Goal: Task Accomplishment & Management: Complete application form

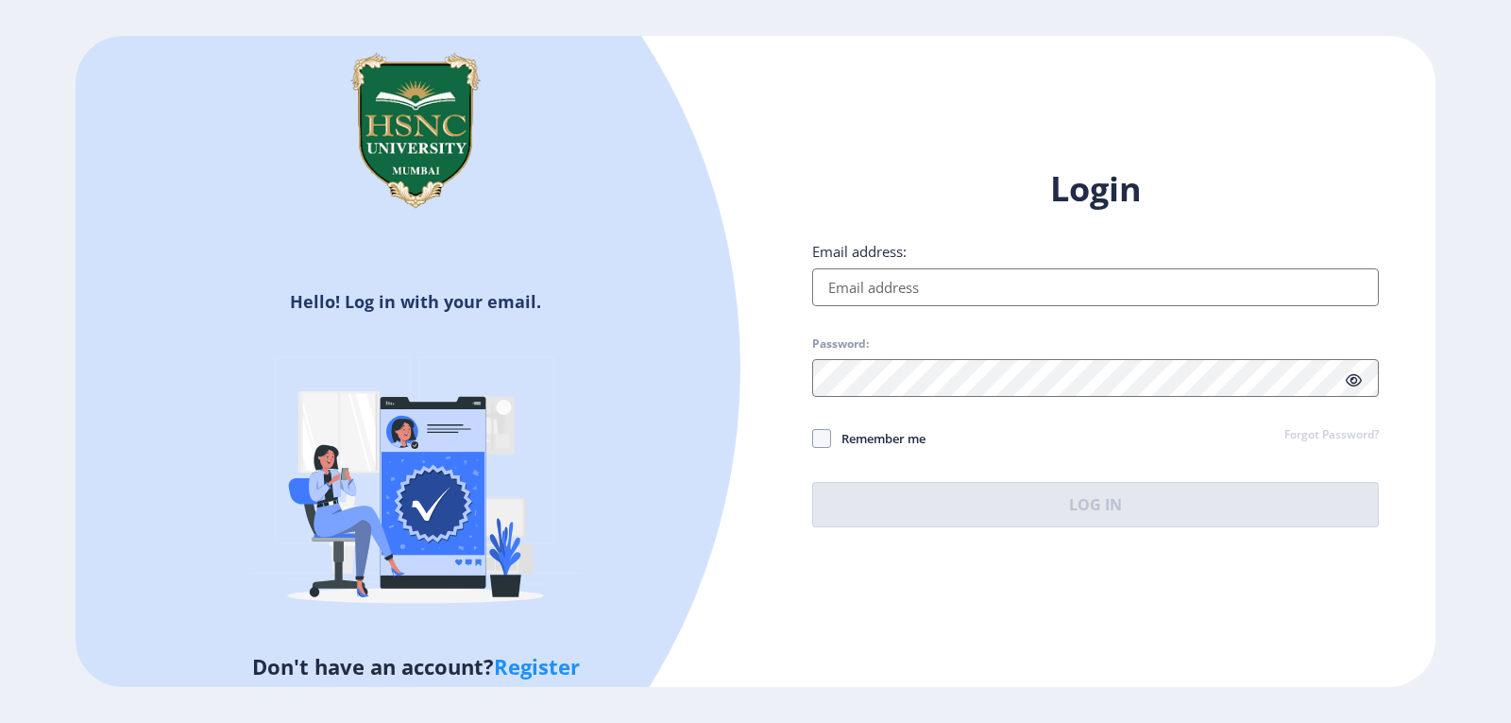
type input "[EMAIL_ADDRESS][DOMAIN_NAME]"
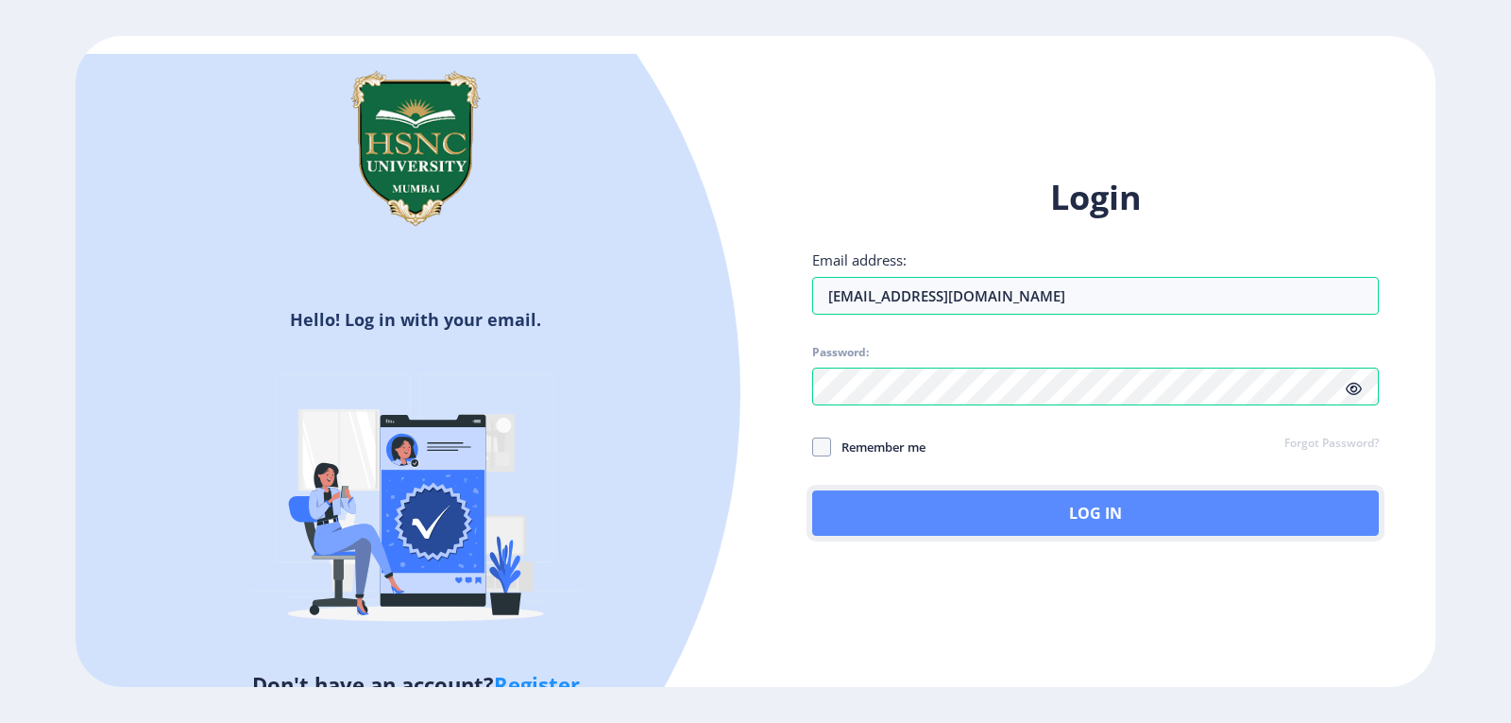
click at [1029, 514] on button "Log In" at bounding box center [1095, 512] width 567 height 45
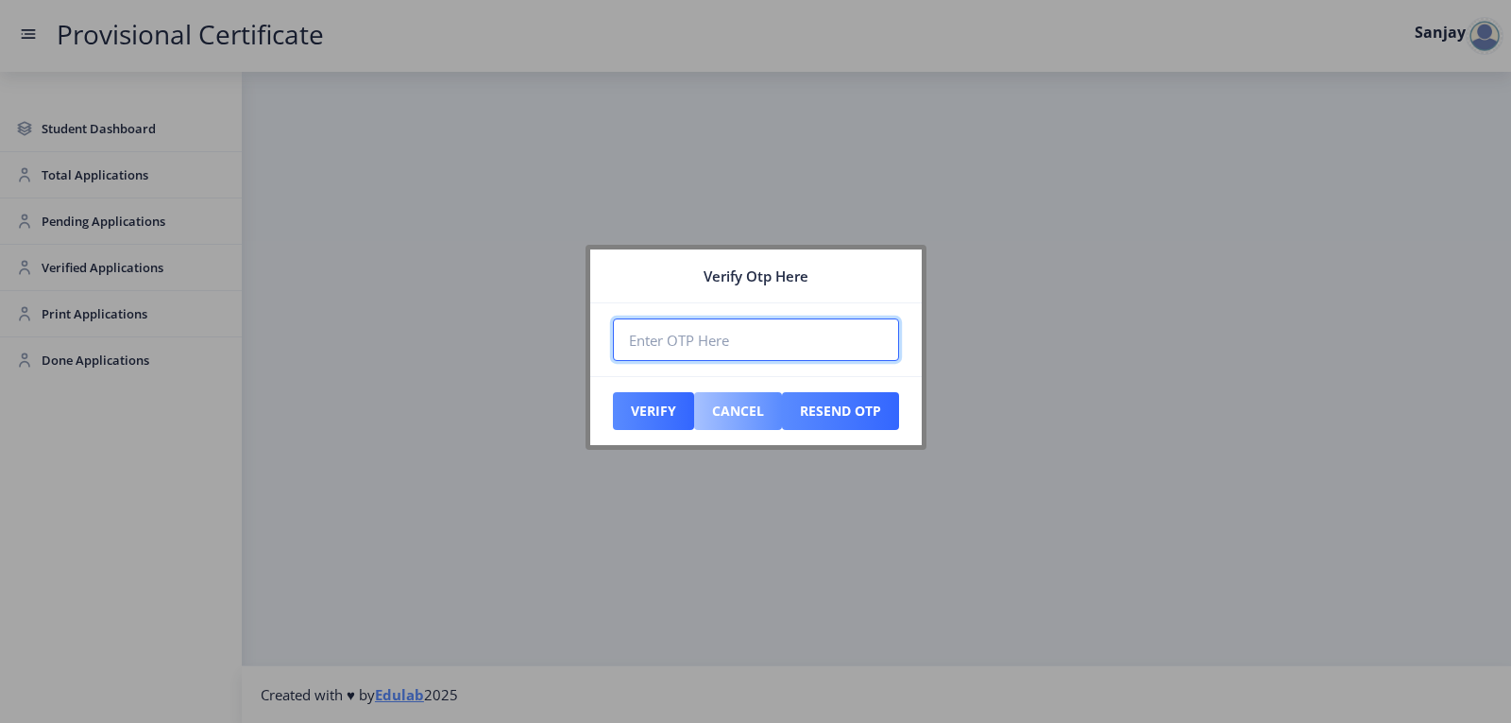
paste input "580105"
type input "580105"
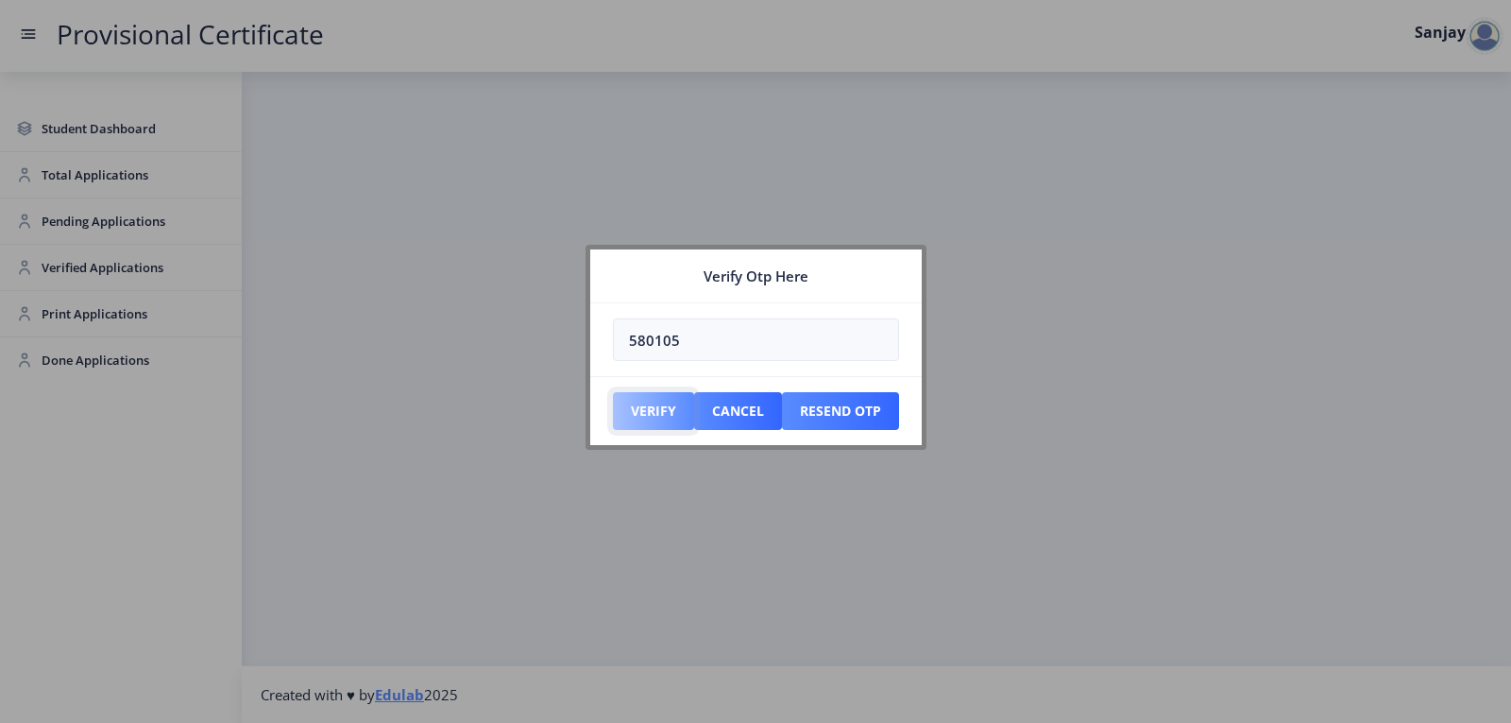
click at [643, 418] on button "Verify" at bounding box center [653, 411] width 81 height 38
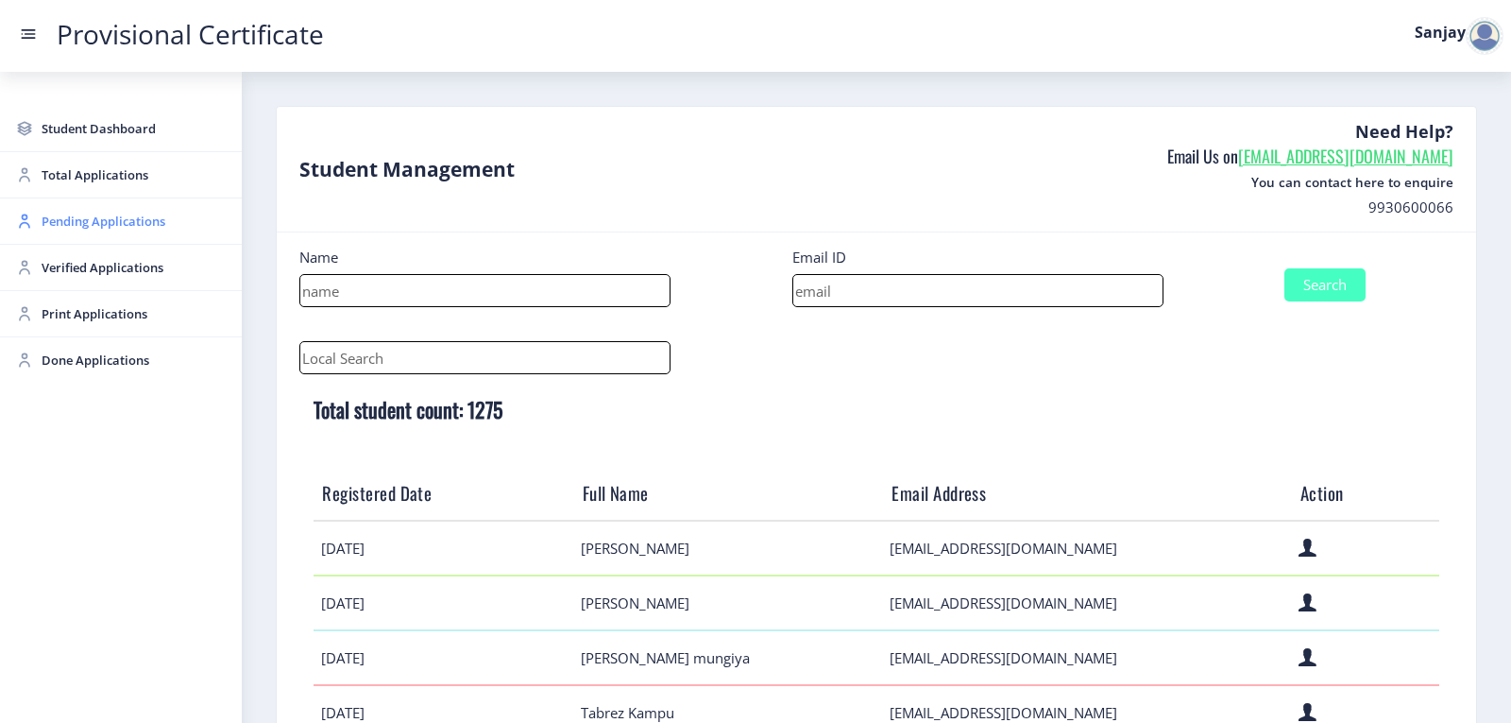
click at [97, 216] on span "Pending Applications" at bounding box center [134, 221] width 185 height 23
click at [89, 228] on span "Pending Applications" at bounding box center [134, 221] width 185 height 23
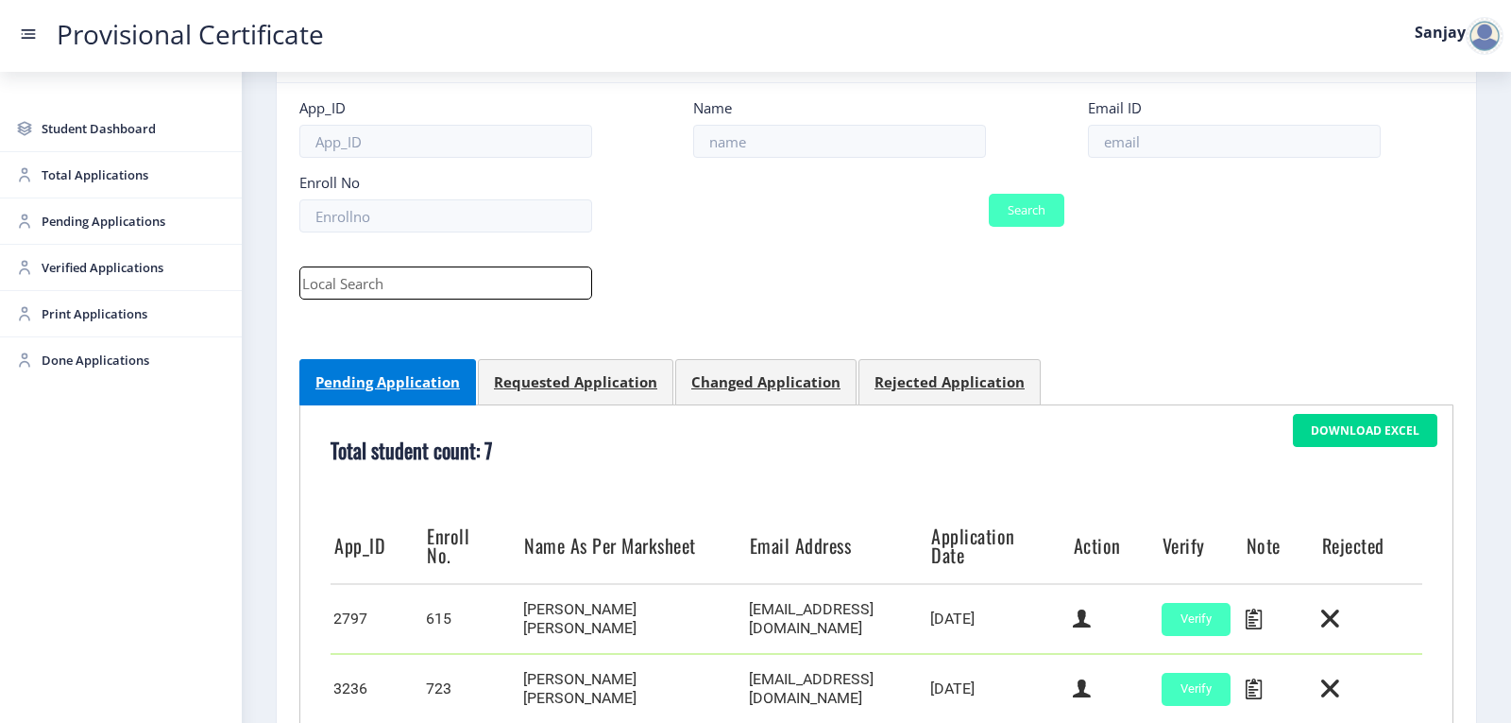
scroll to position [600, 0]
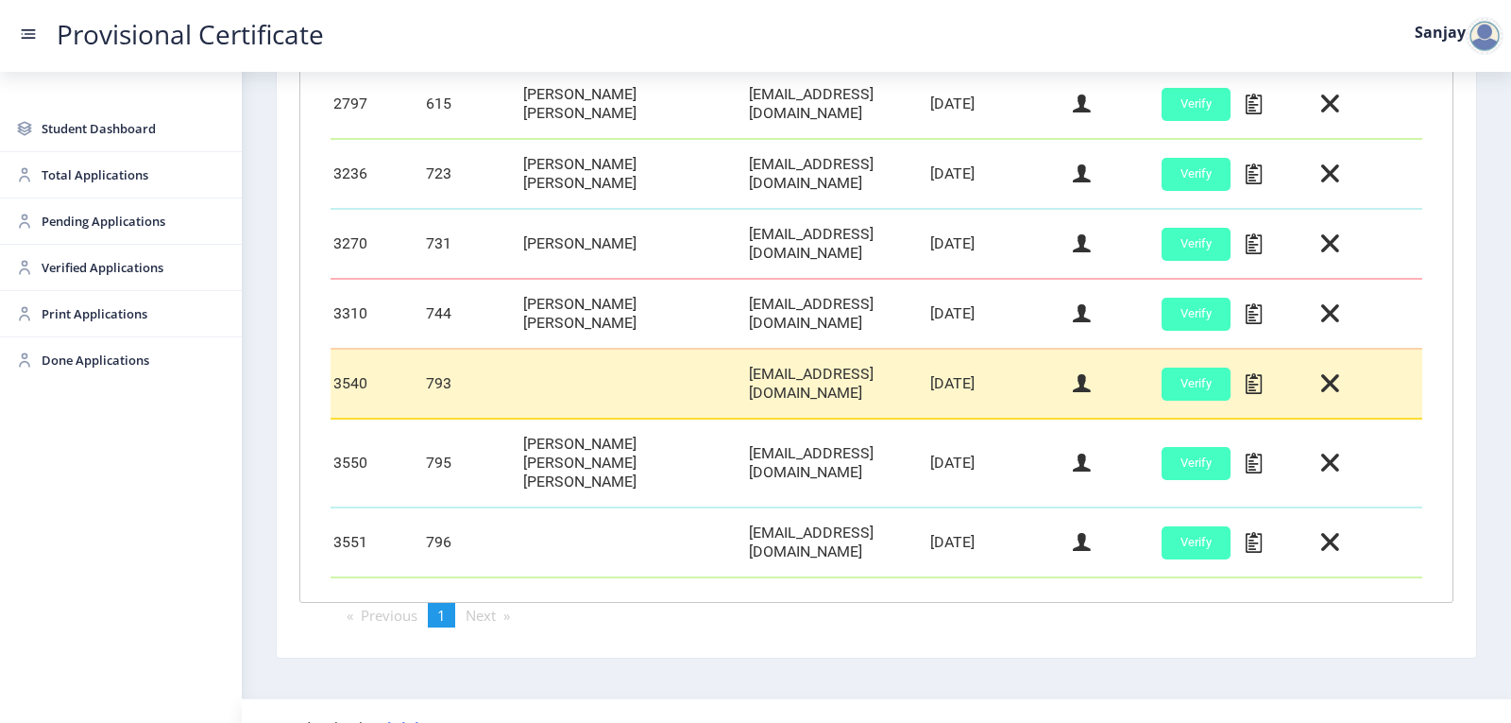
click at [1070, 383] on td at bounding box center [1114, 384] width 89 height 70
click at [1073, 382] on icon at bounding box center [1082, 383] width 18 height 25
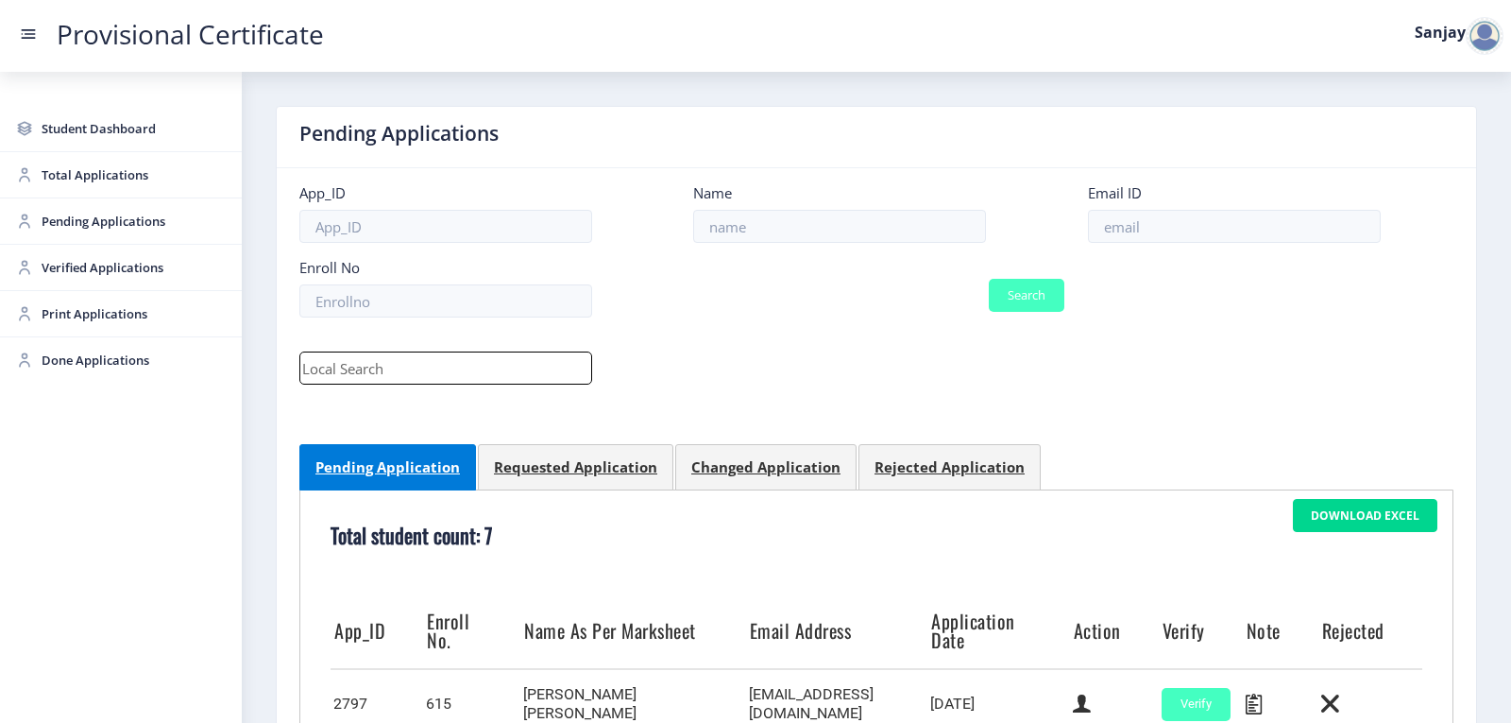
select select "March"
select select "A"
select select "Regular"
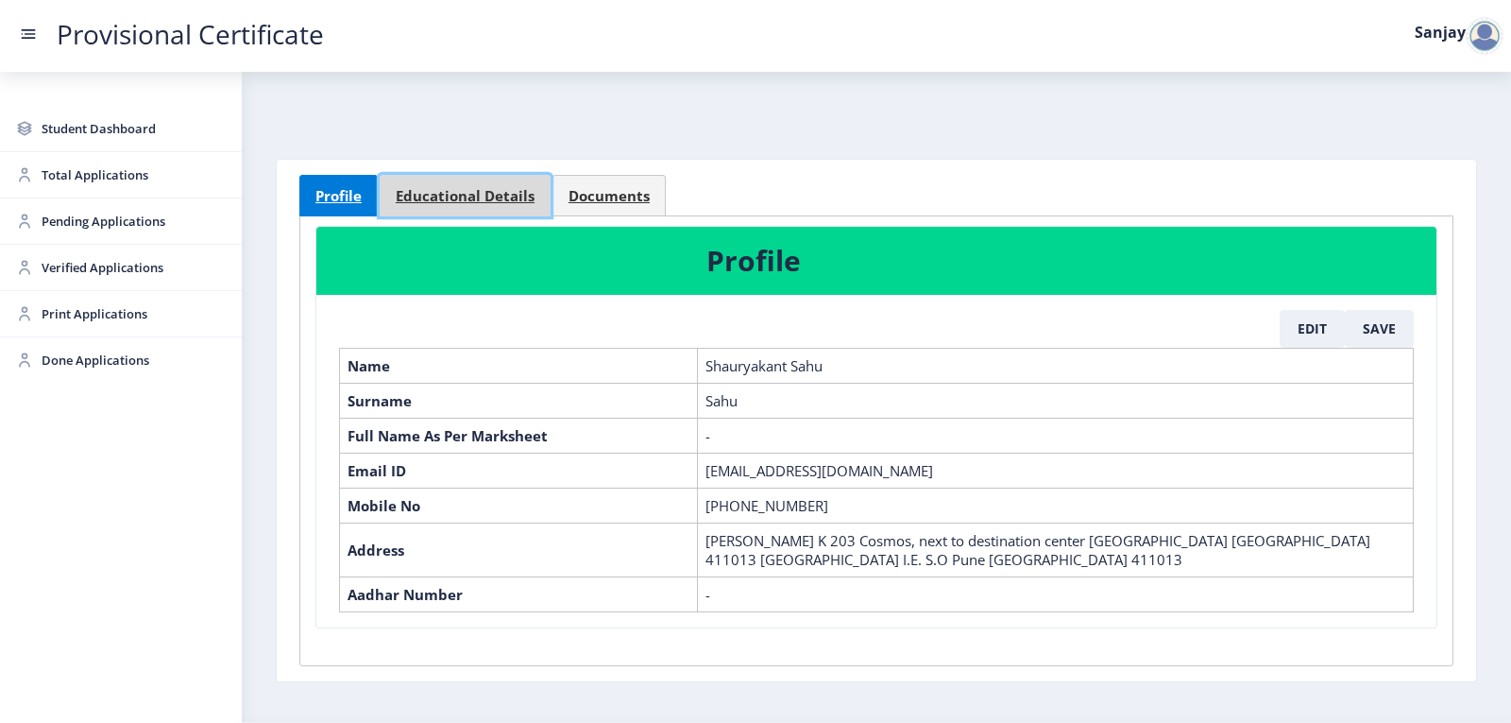
click at [512, 196] on span "Educational Details" at bounding box center [465, 196] width 139 height 14
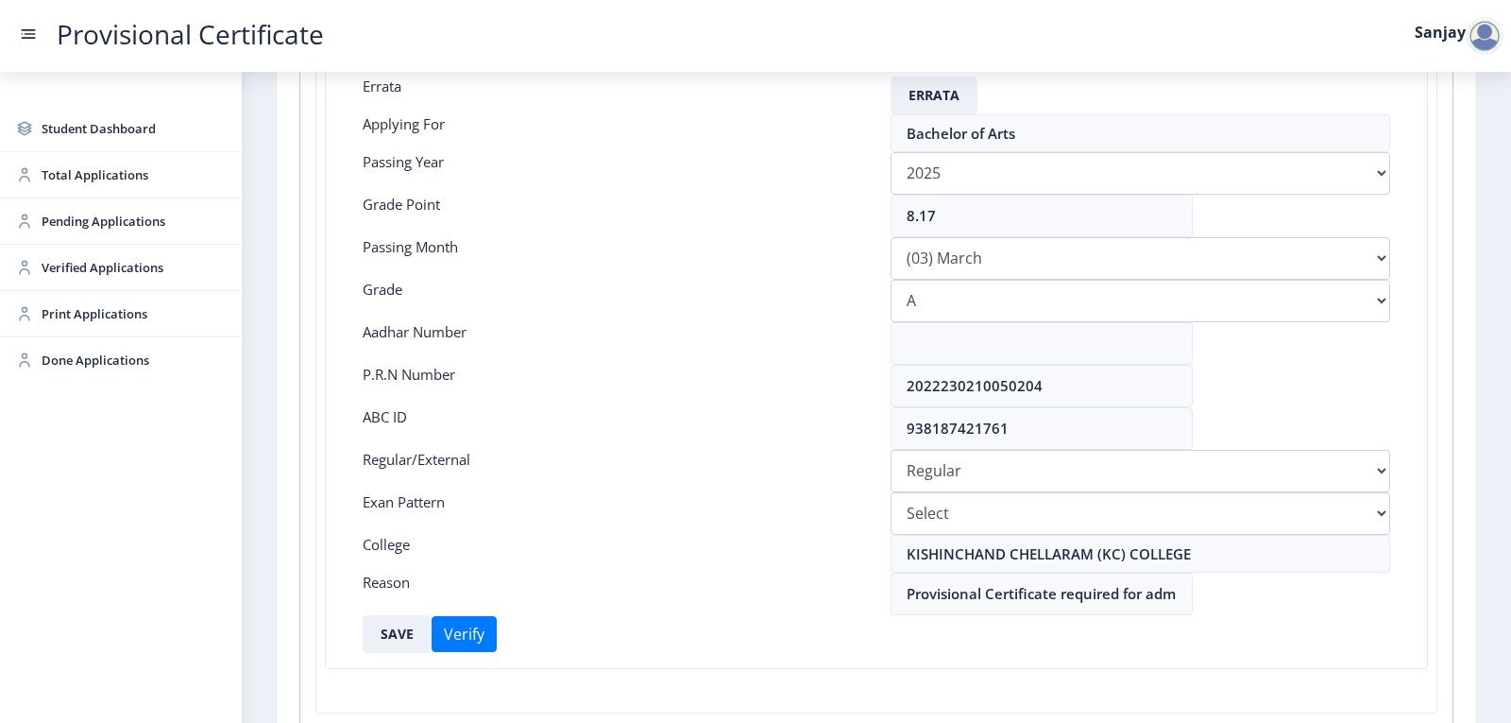
scroll to position [283, 0]
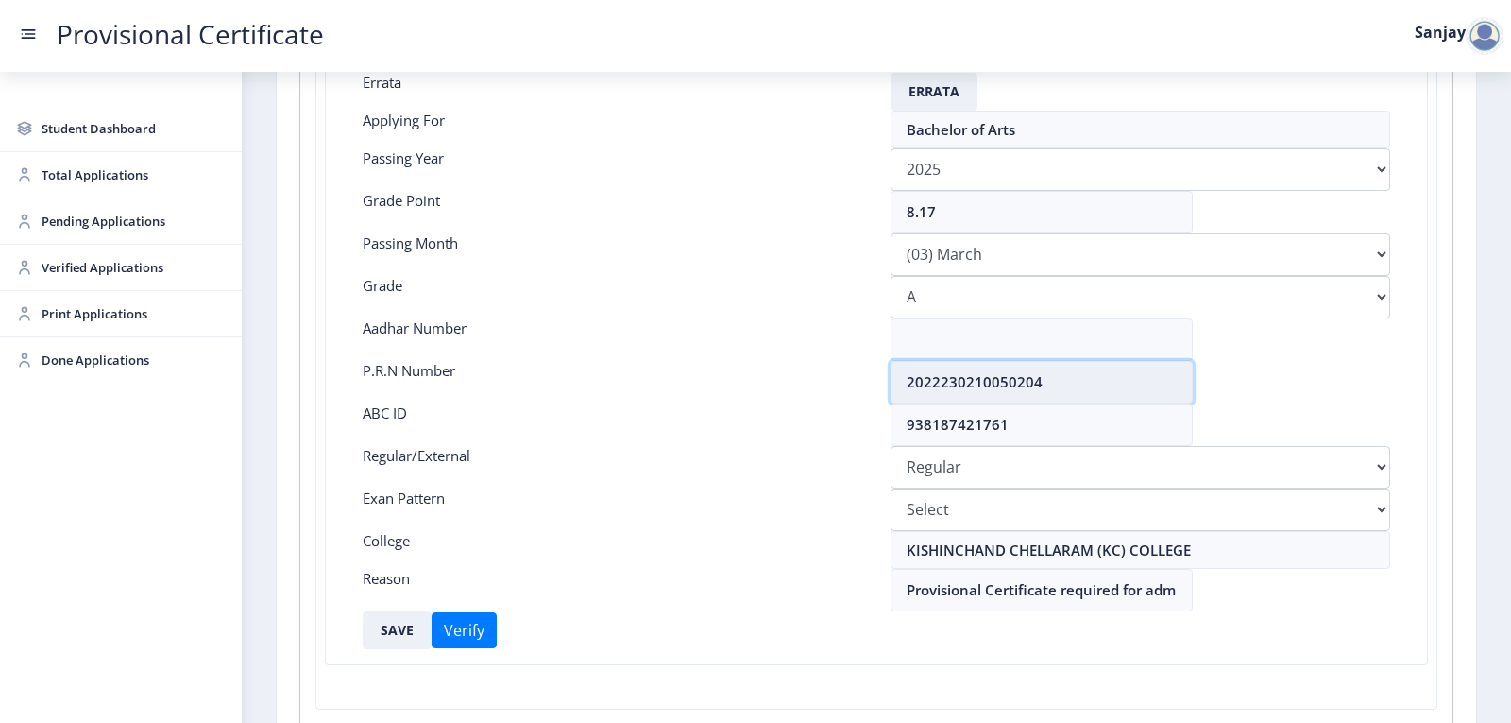
drag, startPoint x: 905, startPoint y: 384, endPoint x: 1112, endPoint y: 387, distance: 206.9
click at [1112, 387] on input "2022230210050204" at bounding box center [1042, 382] width 302 height 43
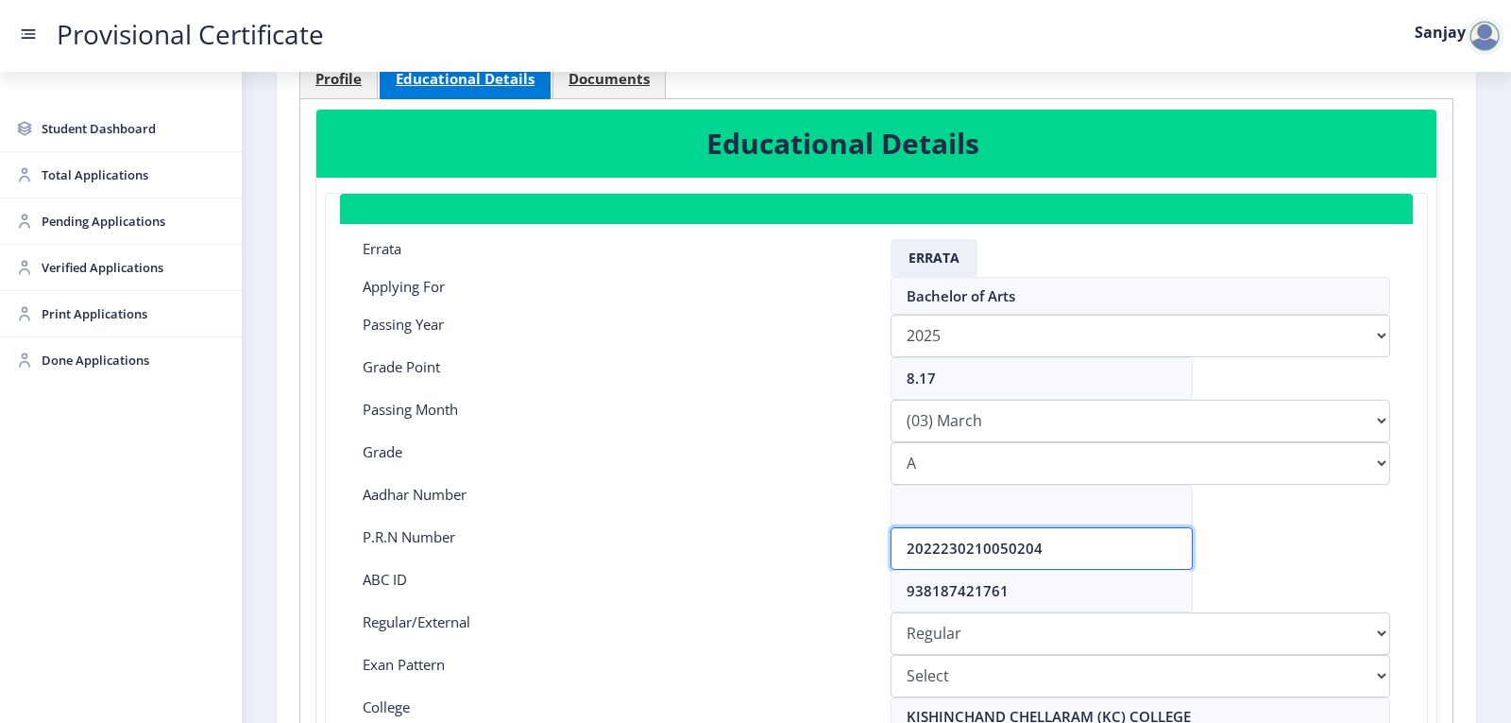
scroll to position [0, 0]
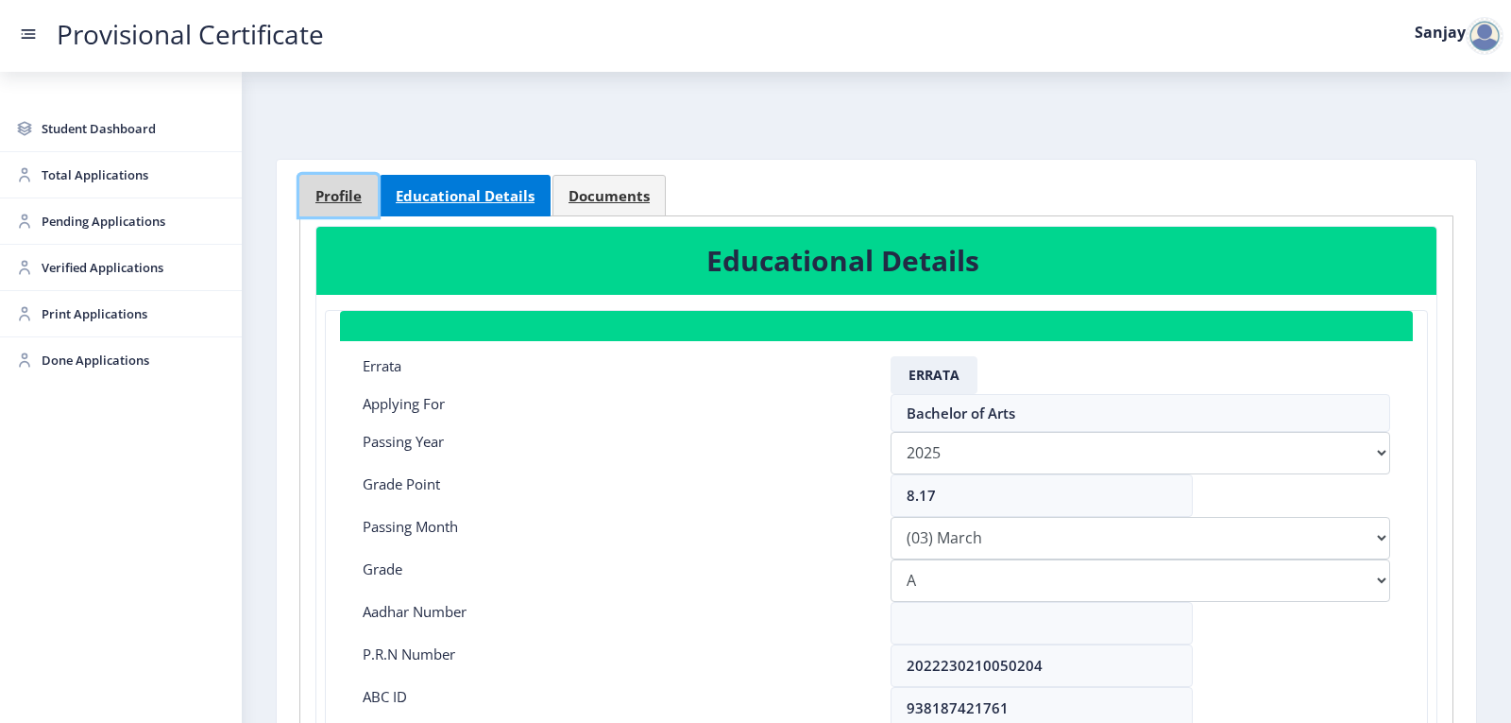
click at [349, 197] on span "Profile" at bounding box center [339, 196] width 46 height 14
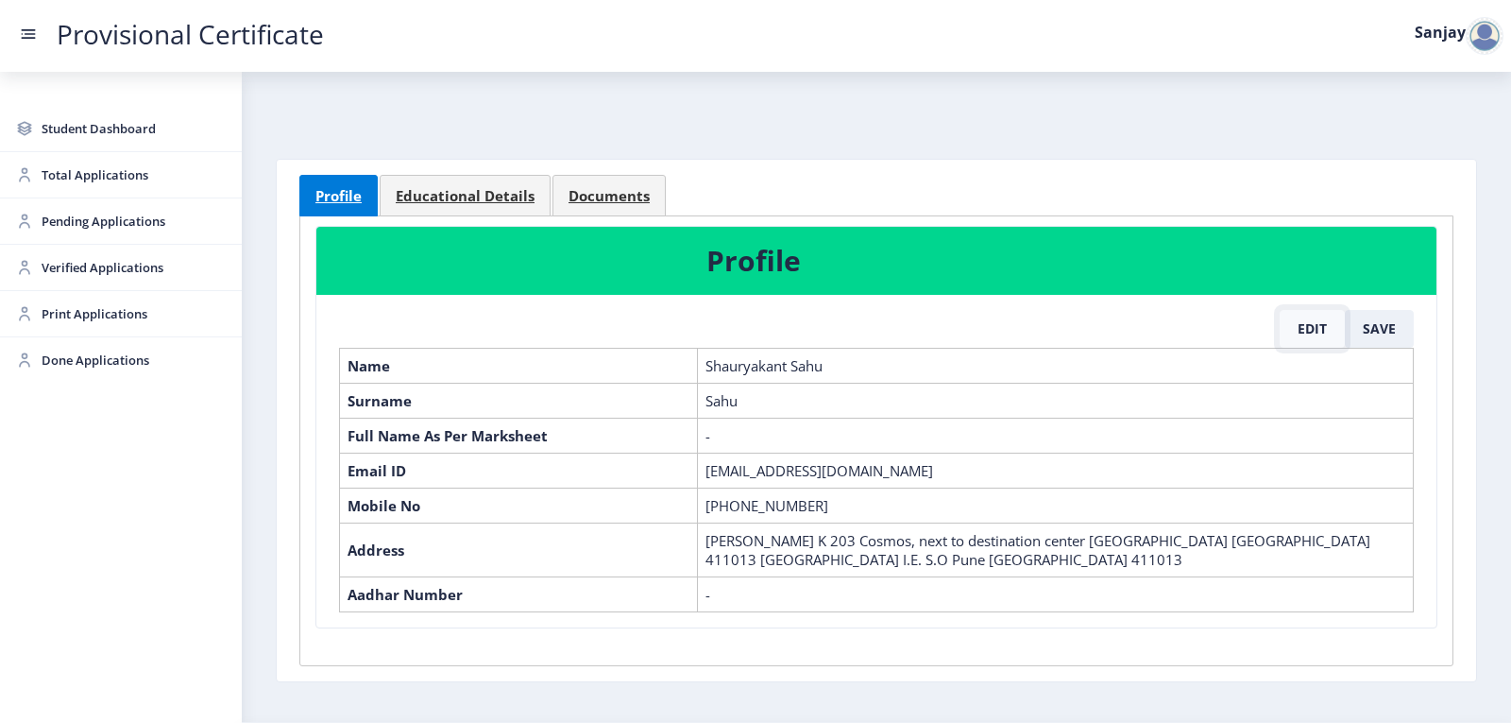
click at [1318, 331] on button "Edit" at bounding box center [1312, 329] width 65 height 38
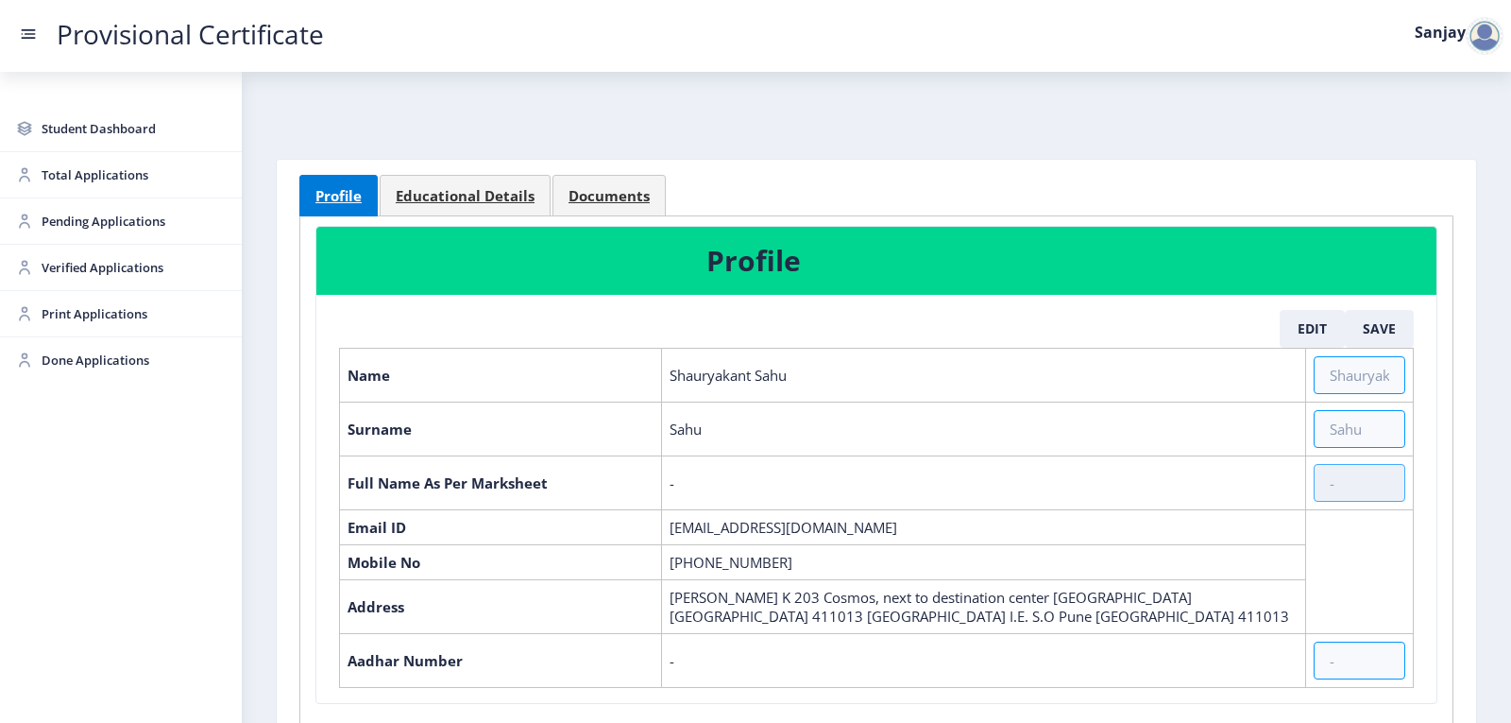
click at [1339, 481] on input "text" at bounding box center [1360, 483] width 92 height 38
paste input "SAHU SHAURYAKANT SK GEETA"
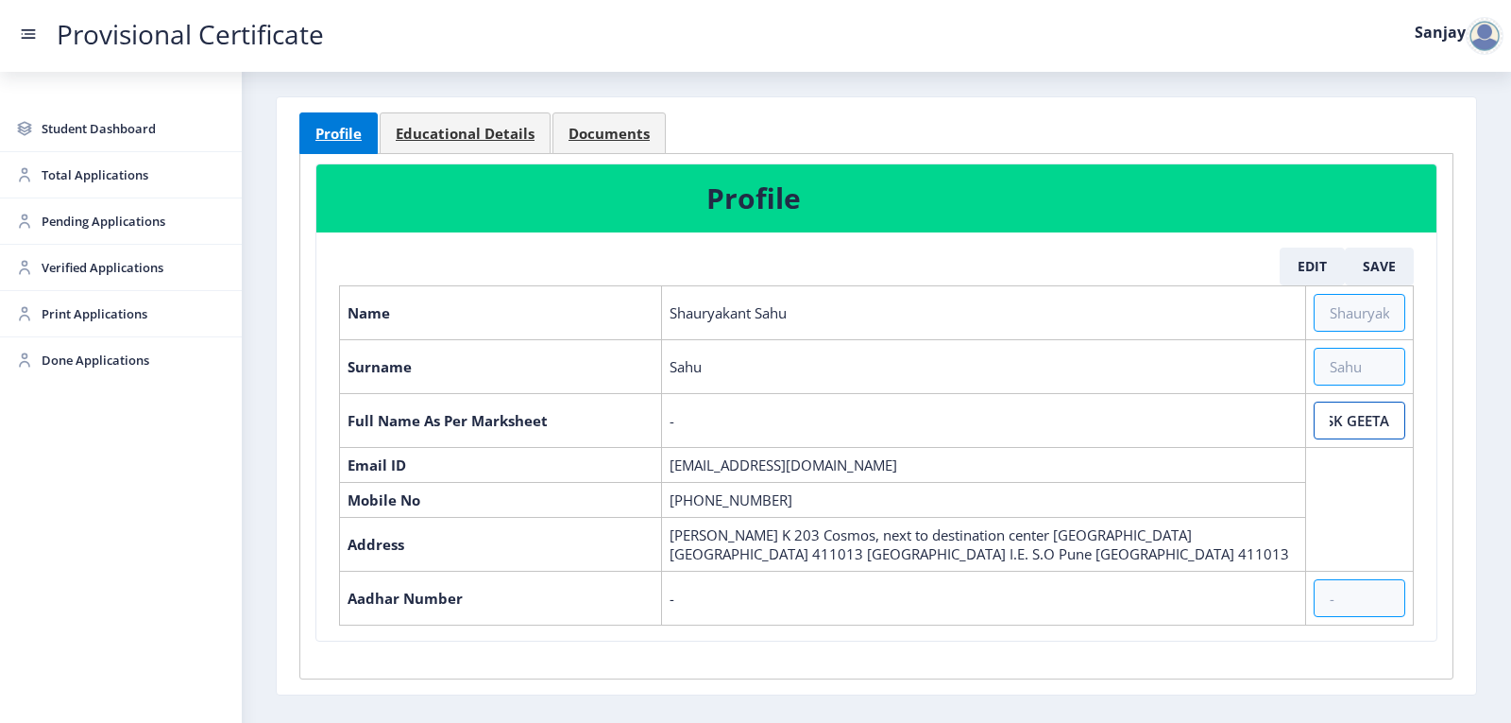
scroll to position [132, 0]
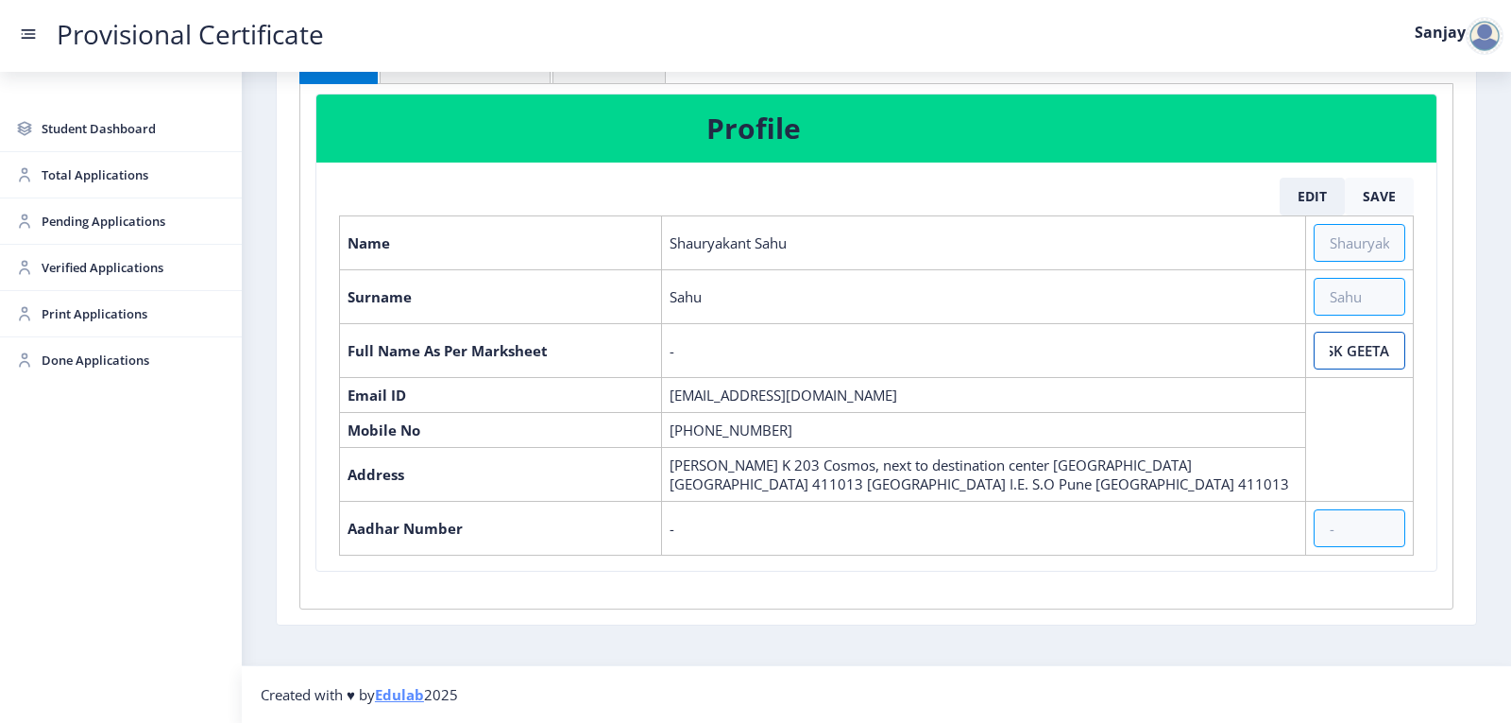
type input "SAHU SHAURYAKANT SK GEETA"
click at [1386, 192] on button "Save" at bounding box center [1379, 197] width 69 height 38
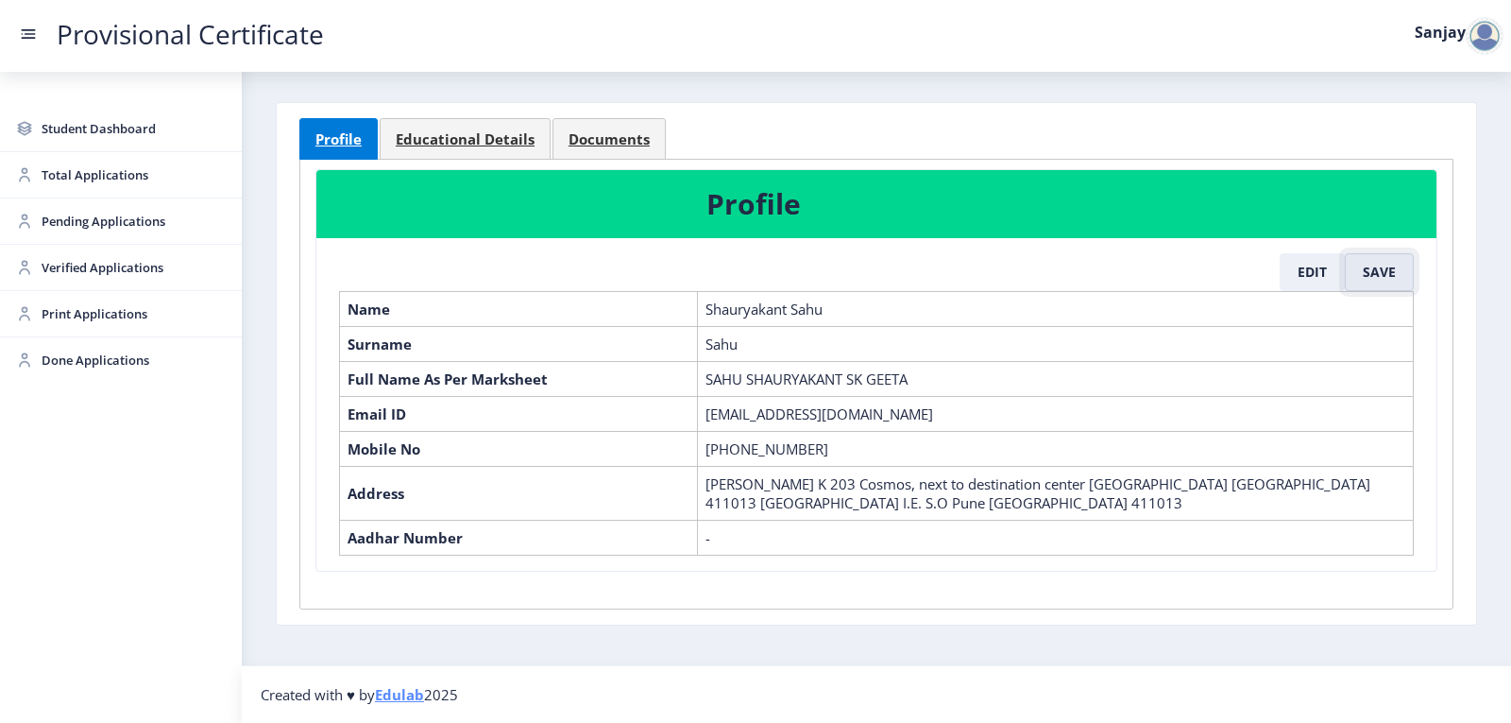
scroll to position [57, 0]
click at [68, 225] on span "Pending Applications" at bounding box center [134, 221] width 185 height 23
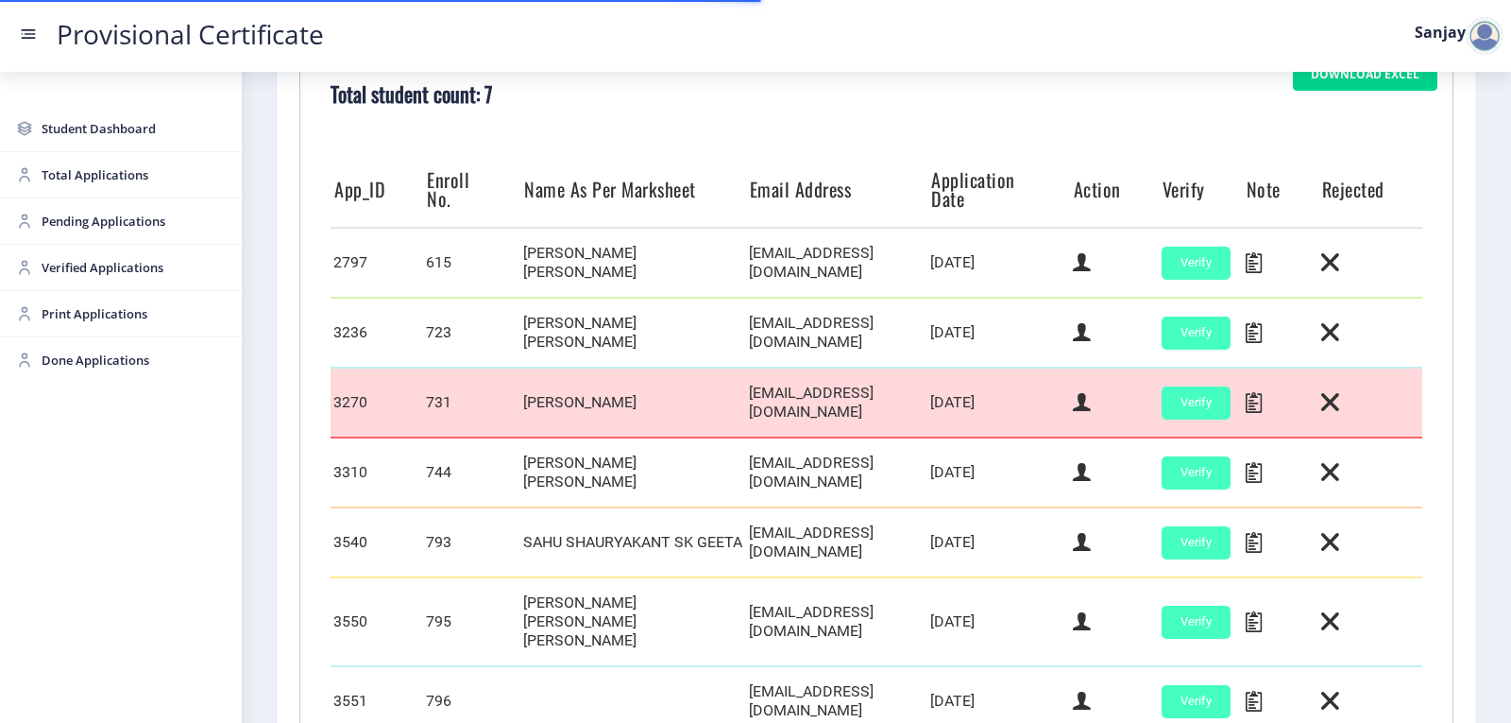
scroll to position [605, 0]
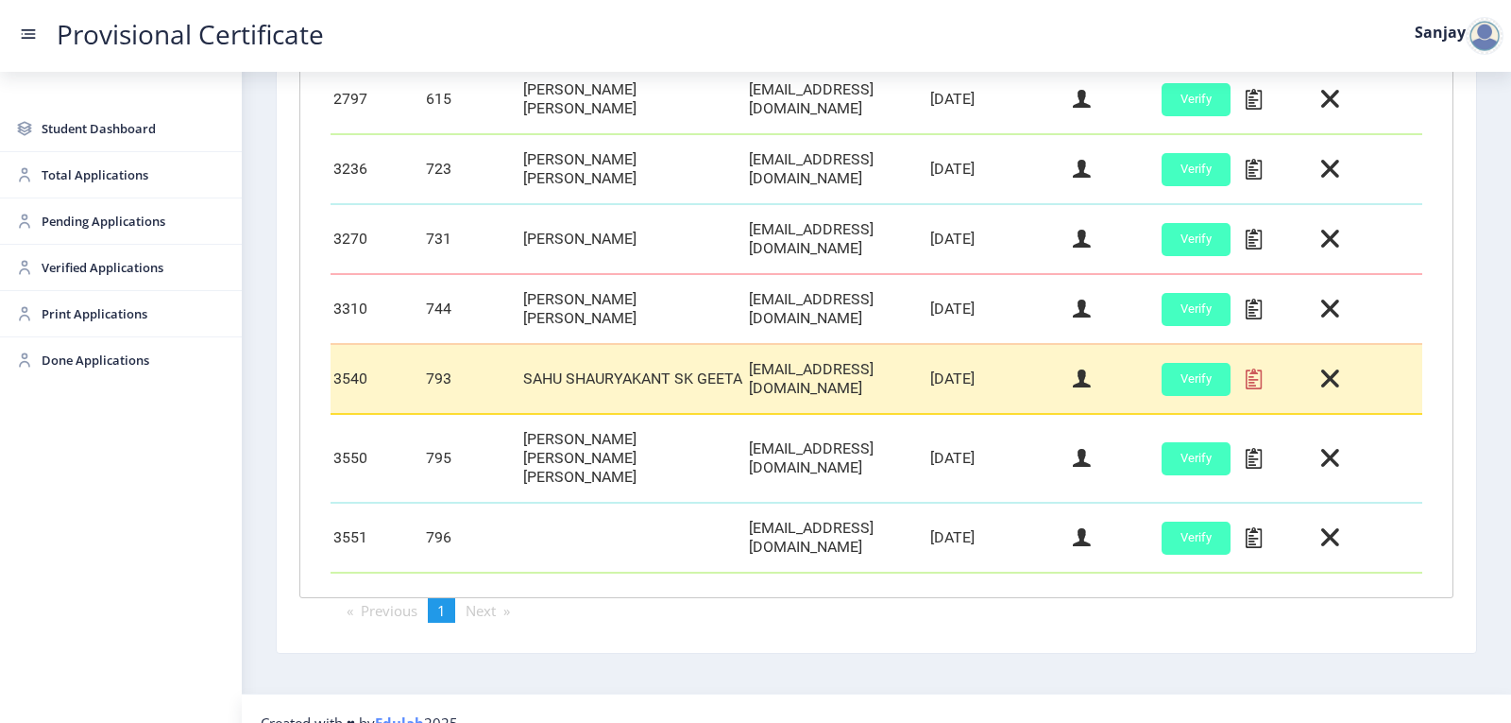
click at [1246, 380] on icon at bounding box center [1254, 379] width 16 height 25
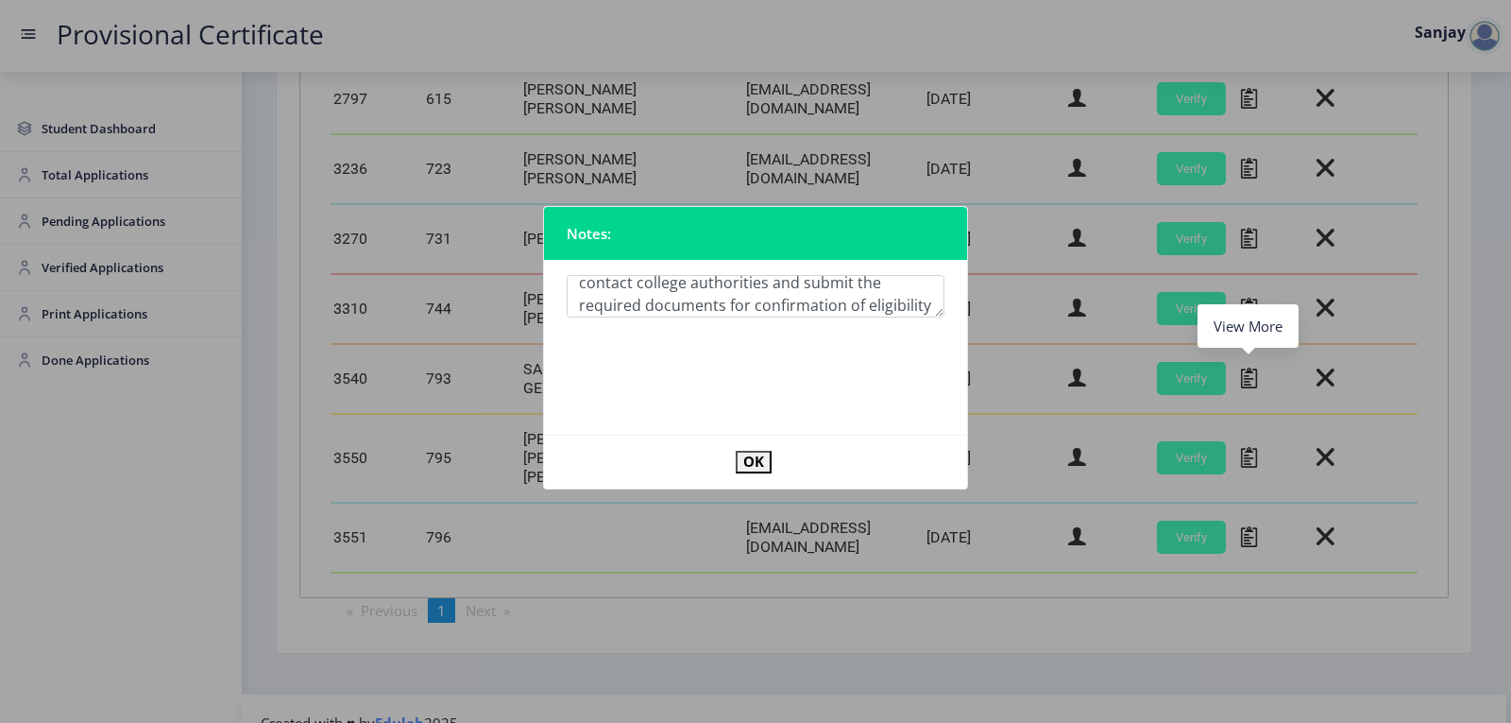
scroll to position [56, 0]
type textarea "Eligibility Enrolment not confirmed. Please contact college authorities and sub…"
click at [753, 454] on button "OK" at bounding box center [754, 462] width 36 height 22
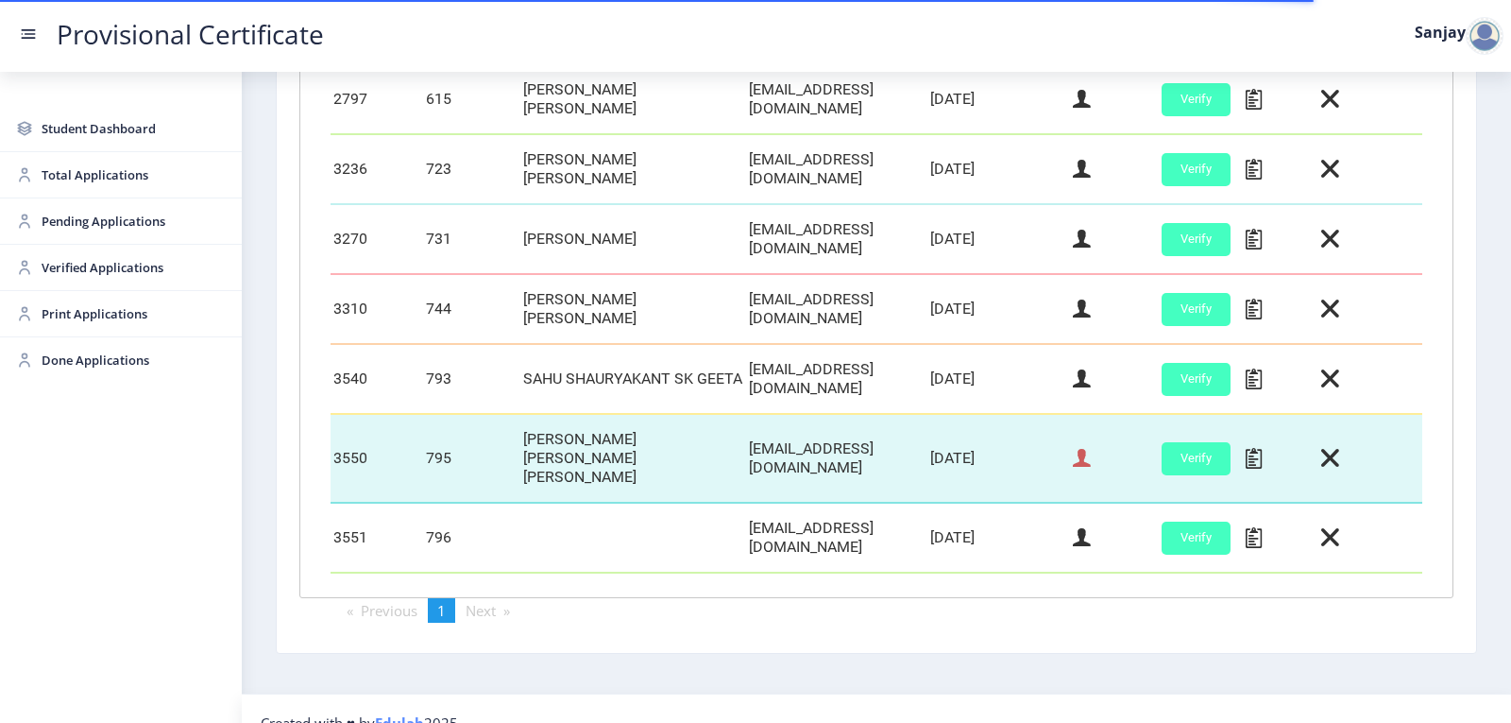
click at [1082, 446] on icon at bounding box center [1082, 458] width 18 height 25
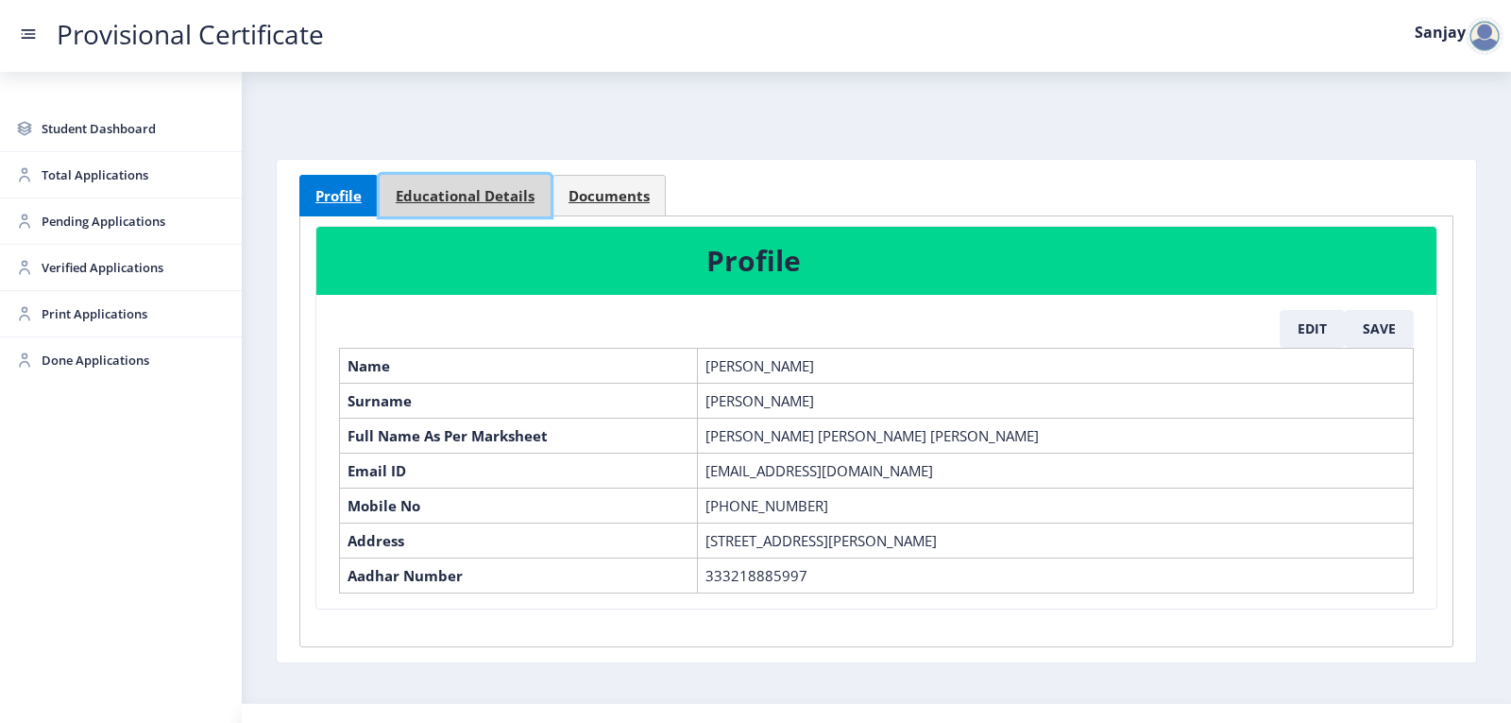
click at [499, 196] on span "Educational Details" at bounding box center [465, 196] width 139 height 14
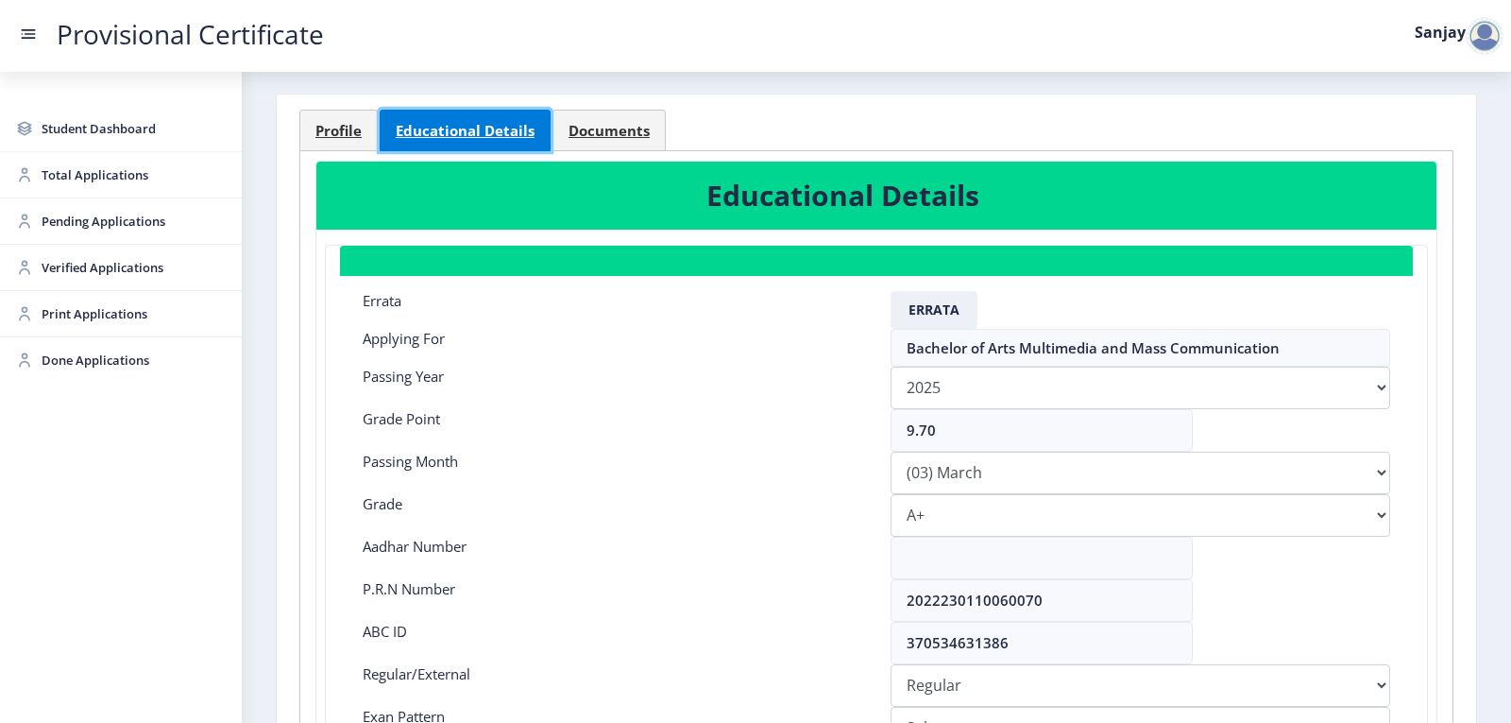
scroll to position [94, 0]
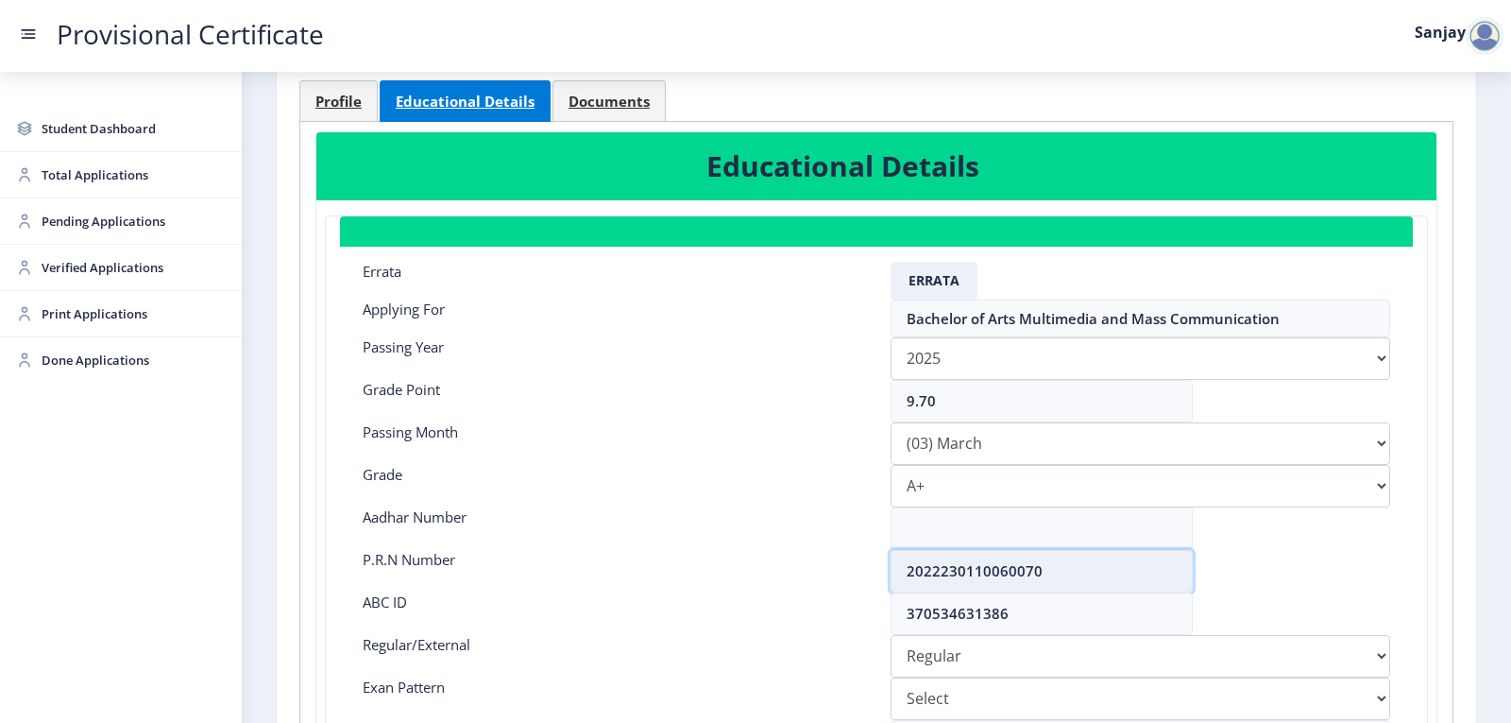
drag, startPoint x: 909, startPoint y: 570, endPoint x: 1066, endPoint y: 584, distance: 157.4
click at [1066, 584] on input "2022230110060070" at bounding box center [1042, 571] width 302 height 43
click at [1078, 576] on input "2022230110060070" at bounding box center [1042, 571] width 302 height 43
drag, startPoint x: 903, startPoint y: 569, endPoint x: 1259, endPoint y: 605, distance: 357.9
click at [1259, 605] on nb-card-body "Errata Errata Applying For Bachelor of Arts Multimedia and Mass Communication P…" at bounding box center [876, 550] width 1073 height 606
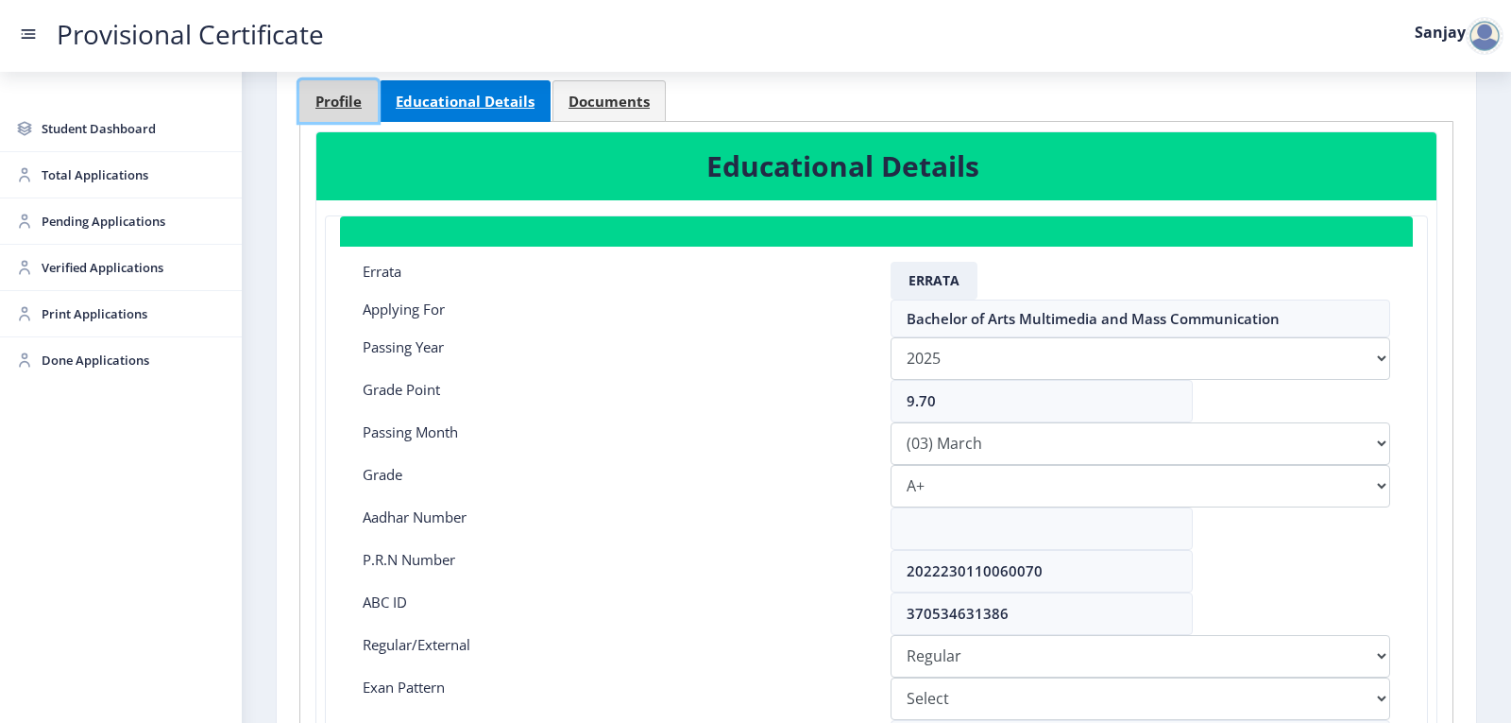
click at [330, 109] on span "Profile" at bounding box center [339, 101] width 46 height 14
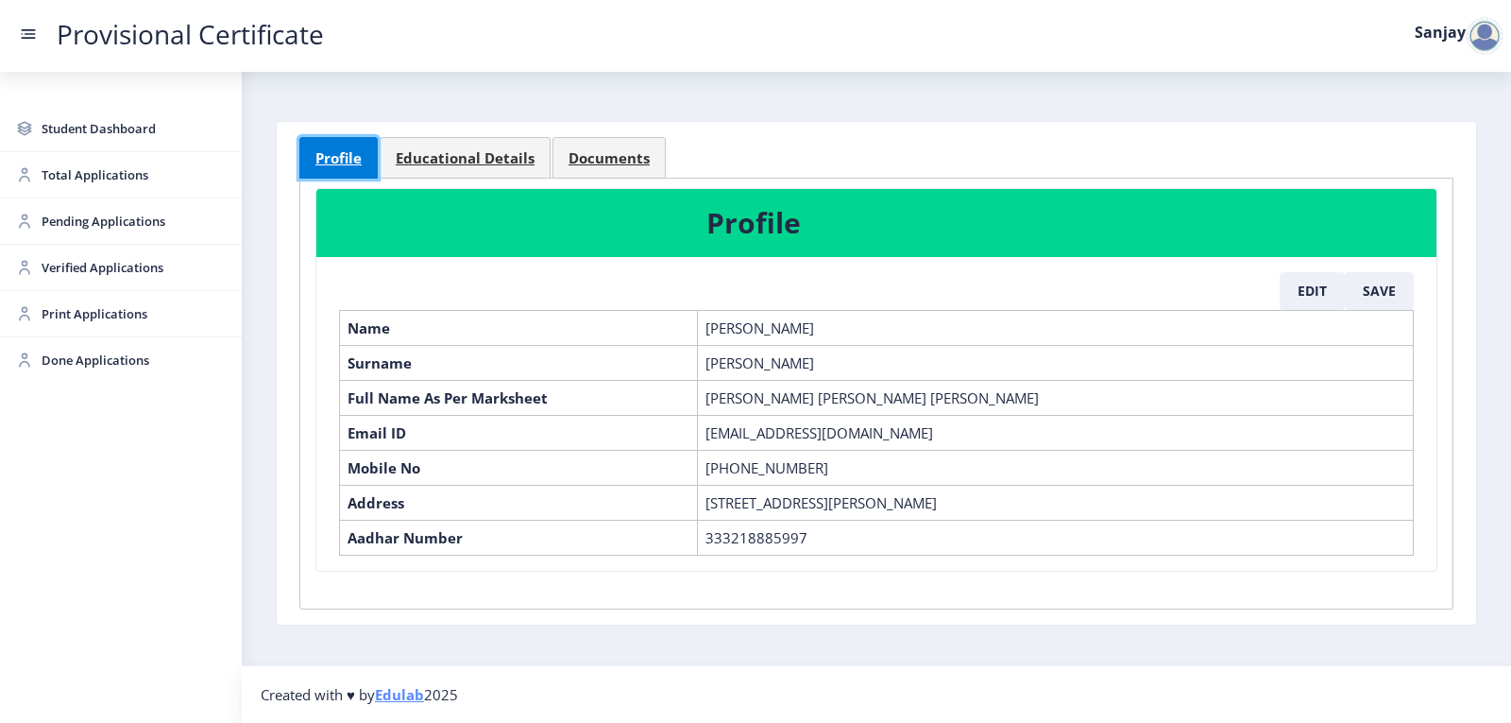
scroll to position [38, 0]
click at [1301, 294] on button "Edit" at bounding box center [1312, 291] width 65 height 38
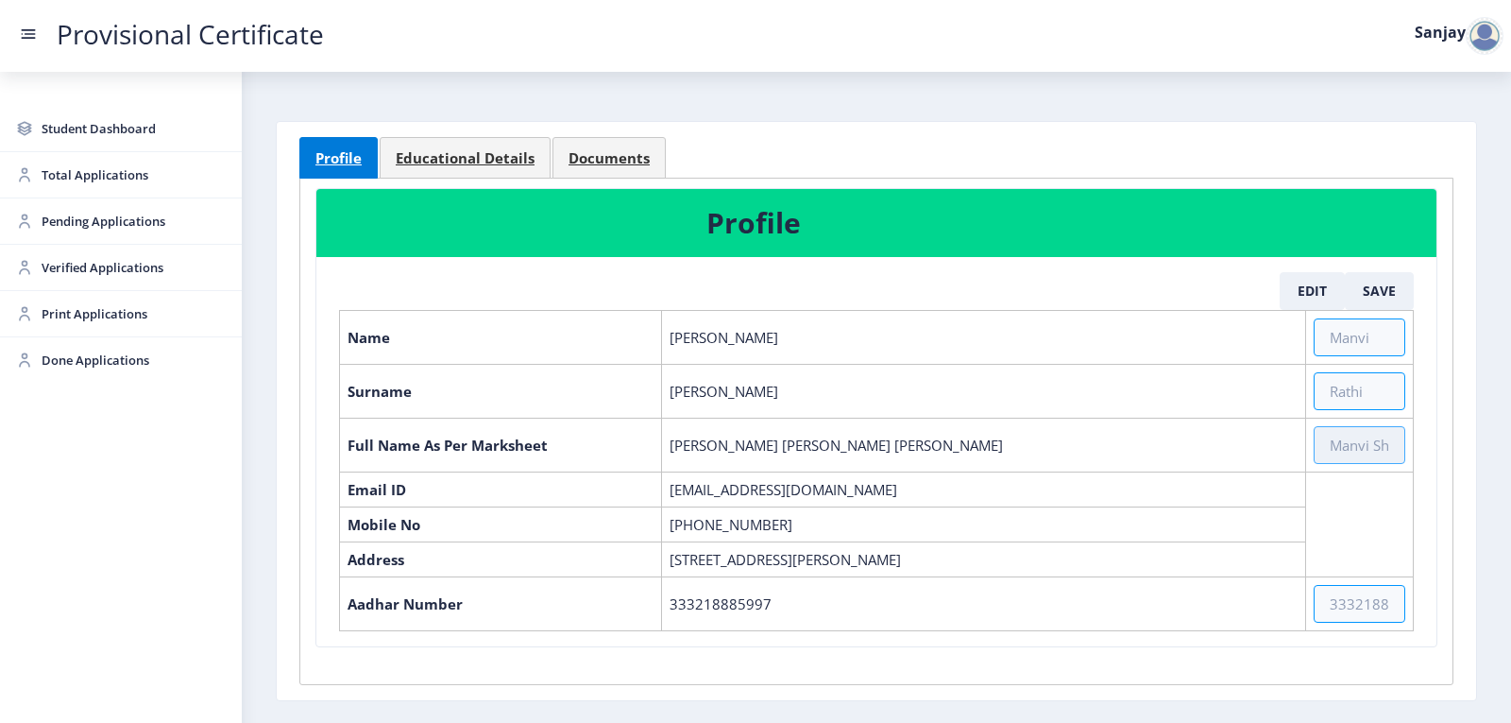
click at [1353, 456] on input "text" at bounding box center [1360, 445] width 92 height 38
paste input "[PERSON_NAME] [PERSON_NAME]"
type input "[PERSON_NAME] [PERSON_NAME]"
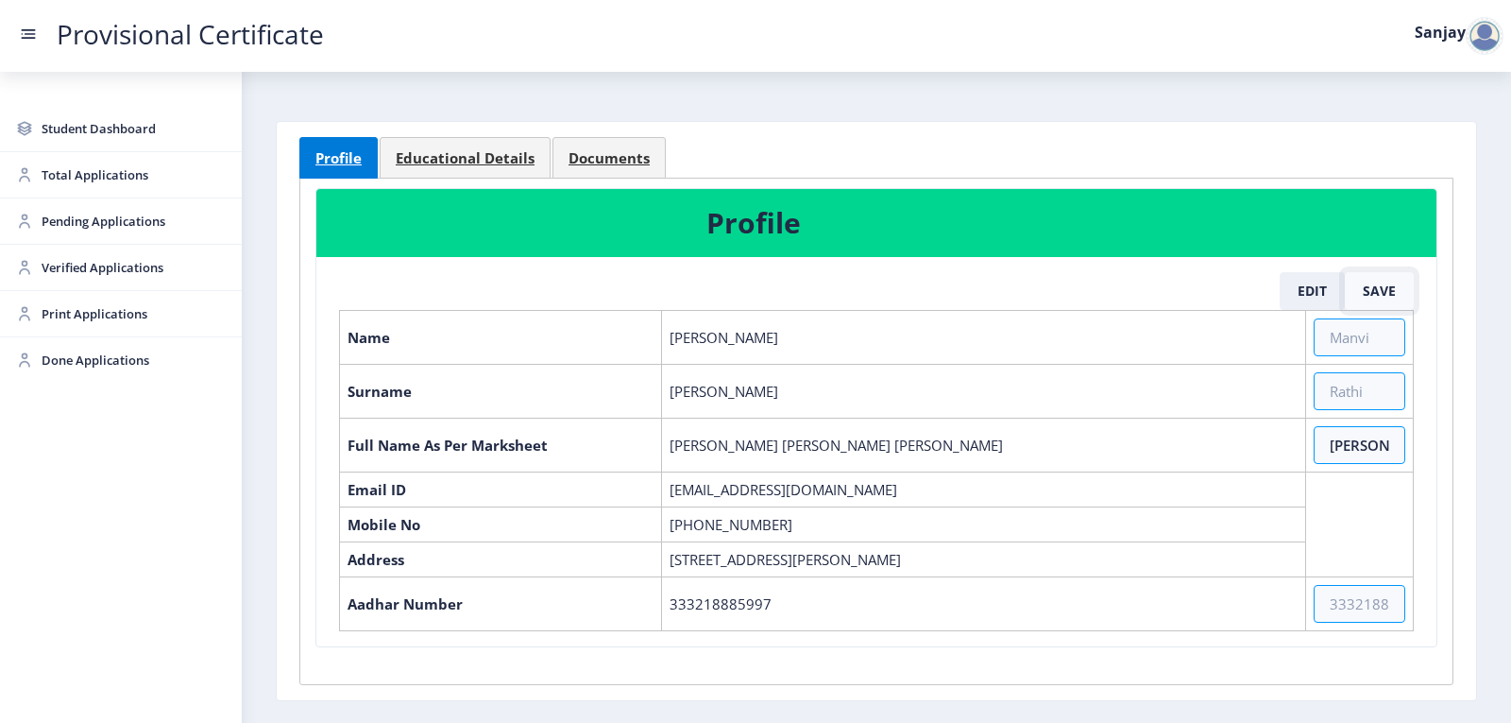
click at [1370, 299] on button "Save" at bounding box center [1379, 291] width 69 height 38
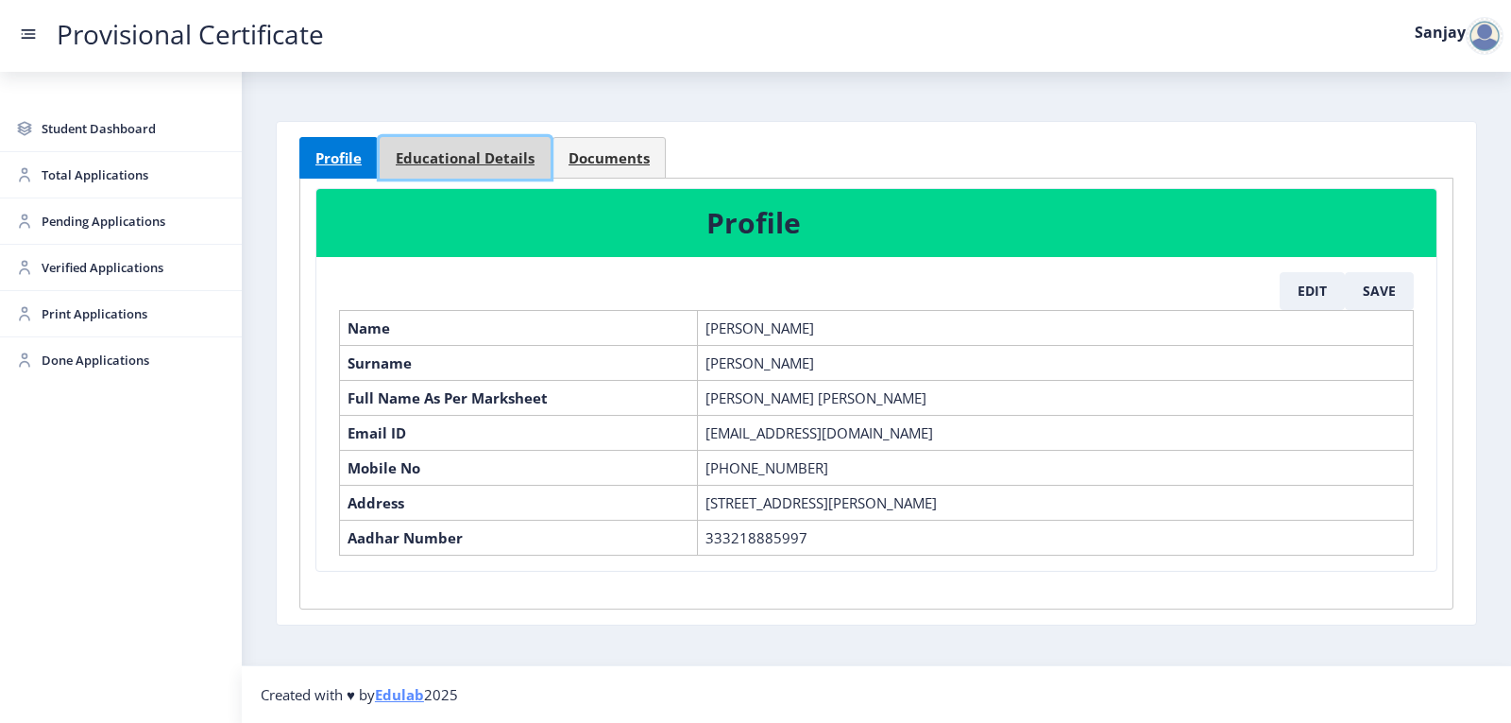
click at [503, 151] on span "Educational Details" at bounding box center [465, 158] width 139 height 14
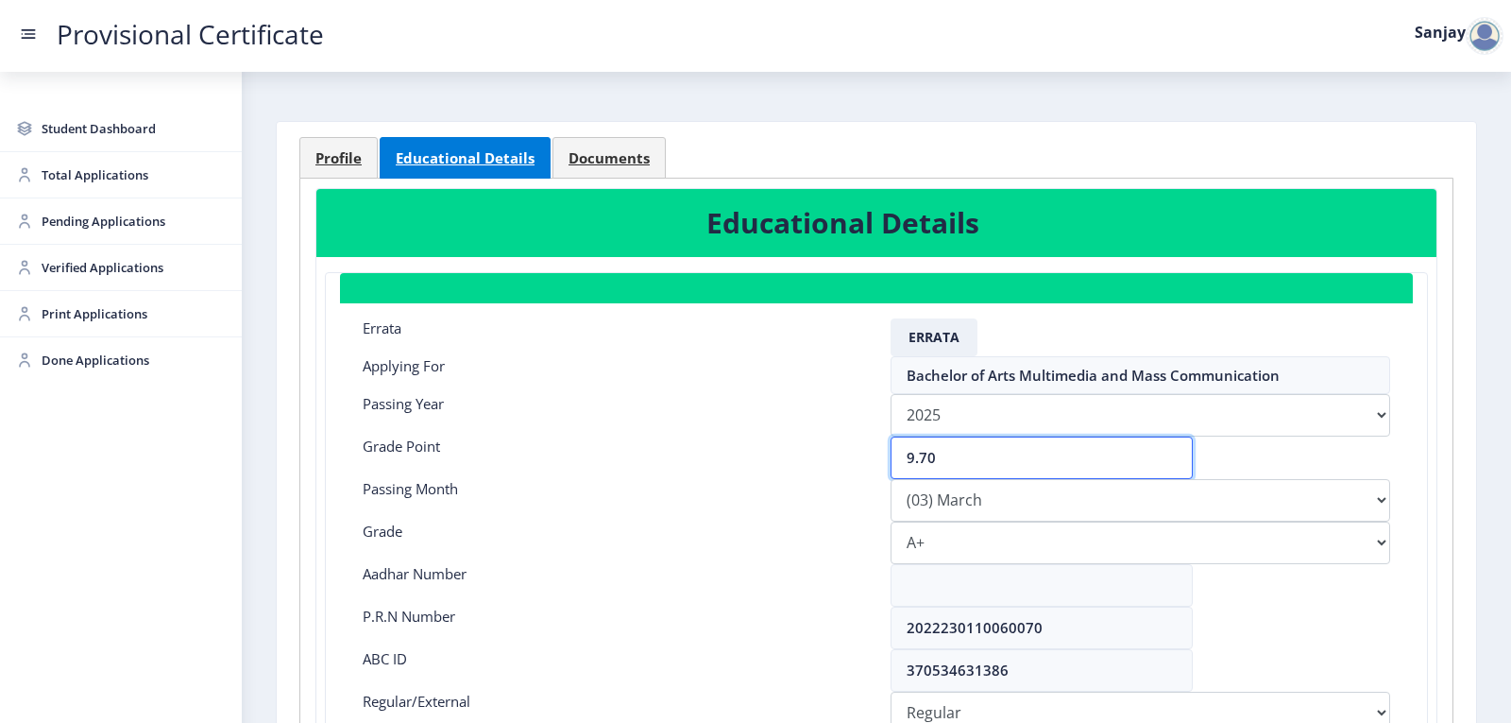
drag, startPoint x: 917, startPoint y: 457, endPoint x: 845, endPoint y: 452, distance: 73.0
click at [845, 452] on div "Grade Point 9.70" at bounding box center [877, 457] width 1056 height 43
type input "9.65"
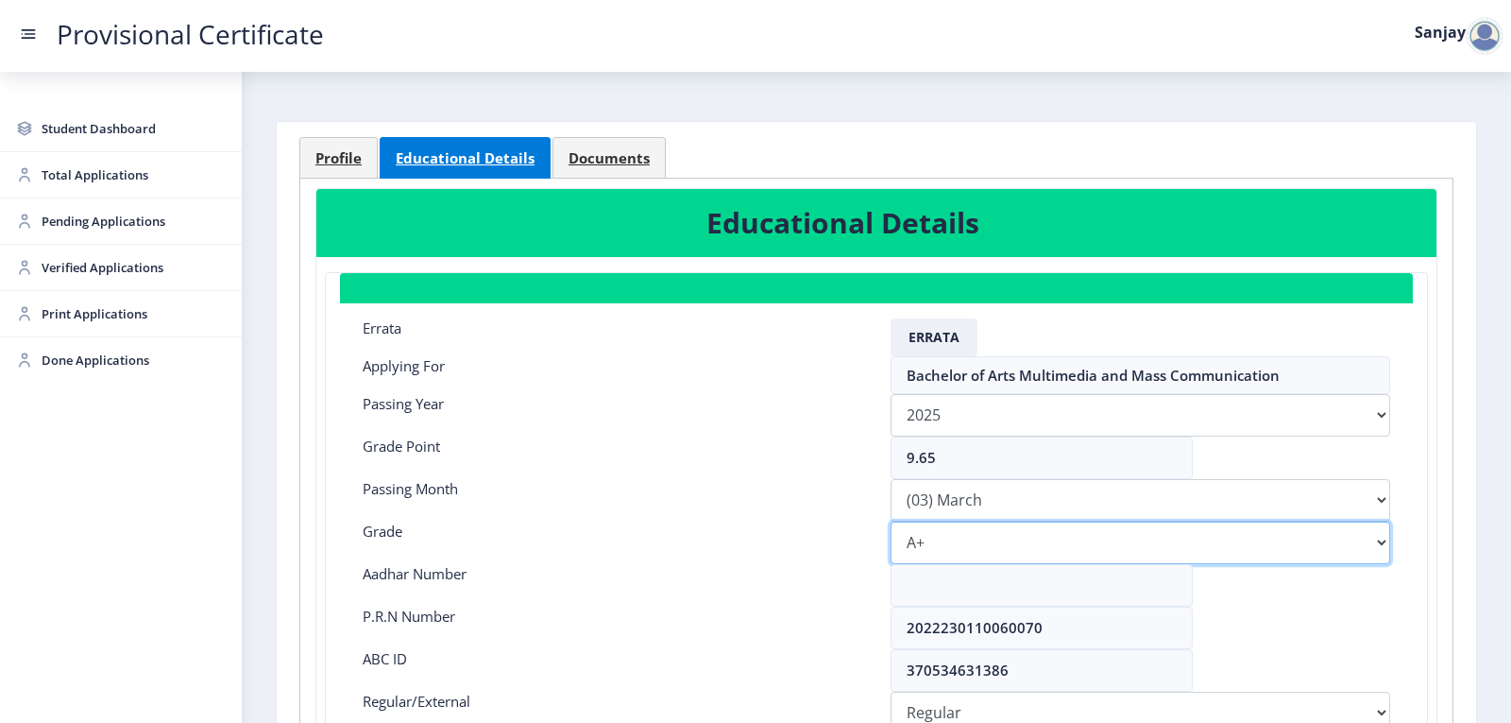
click at [969, 540] on select "Select Grade O A+ A B+ B C D F(Fail)" at bounding box center [1141, 542] width 500 height 43
click at [891, 521] on select "Select Grade O A+ A B+ B C D F(Fail)" at bounding box center [1141, 542] width 500 height 43
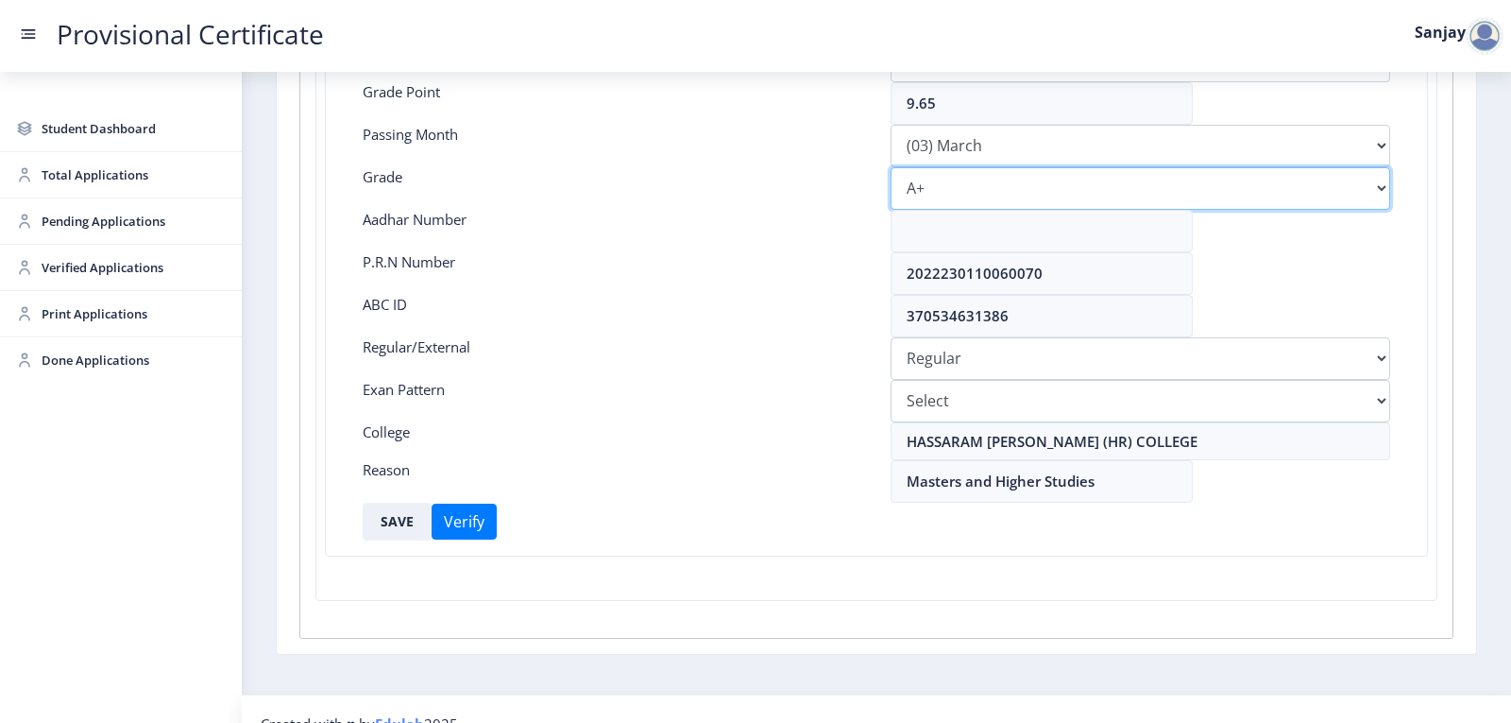
scroll to position [421, 0]
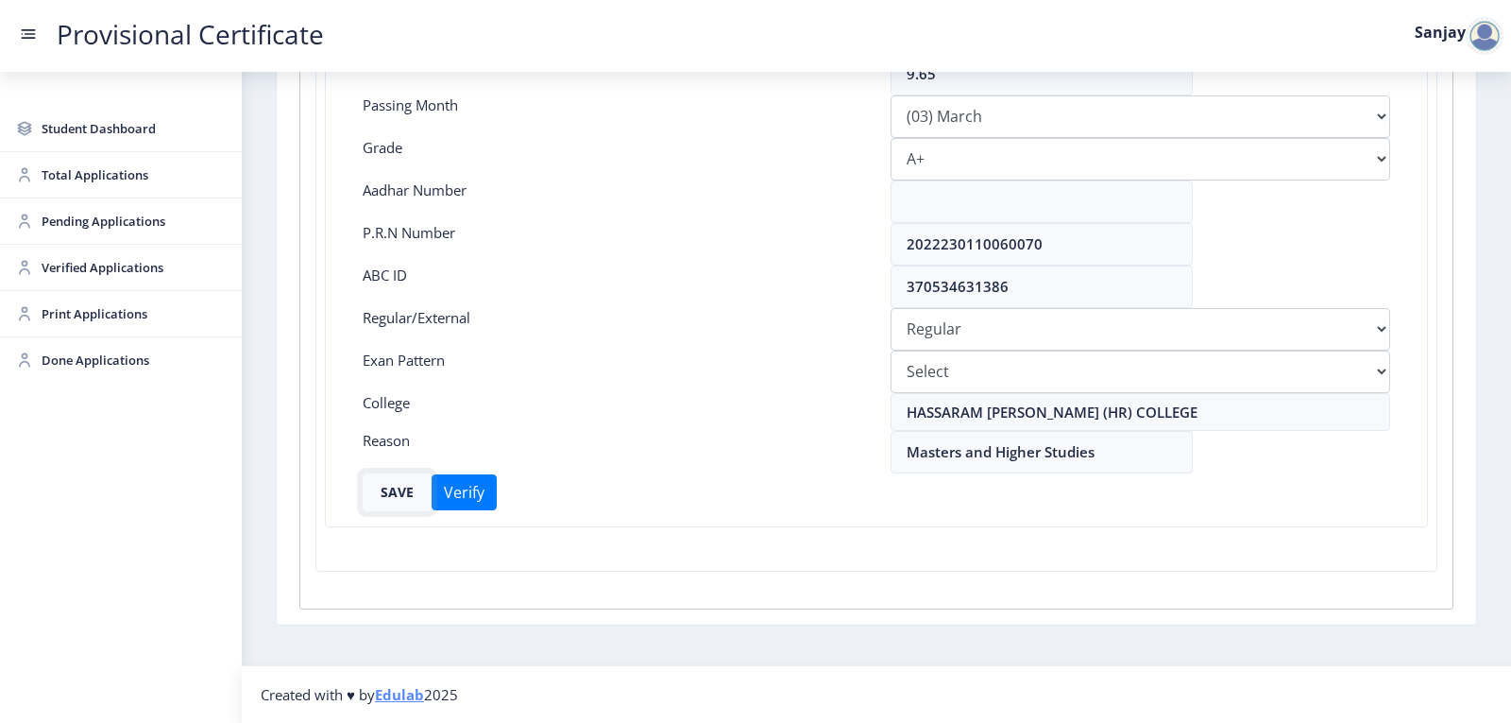
click at [397, 497] on button "SAVE" at bounding box center [397, 492] width 69 height 38
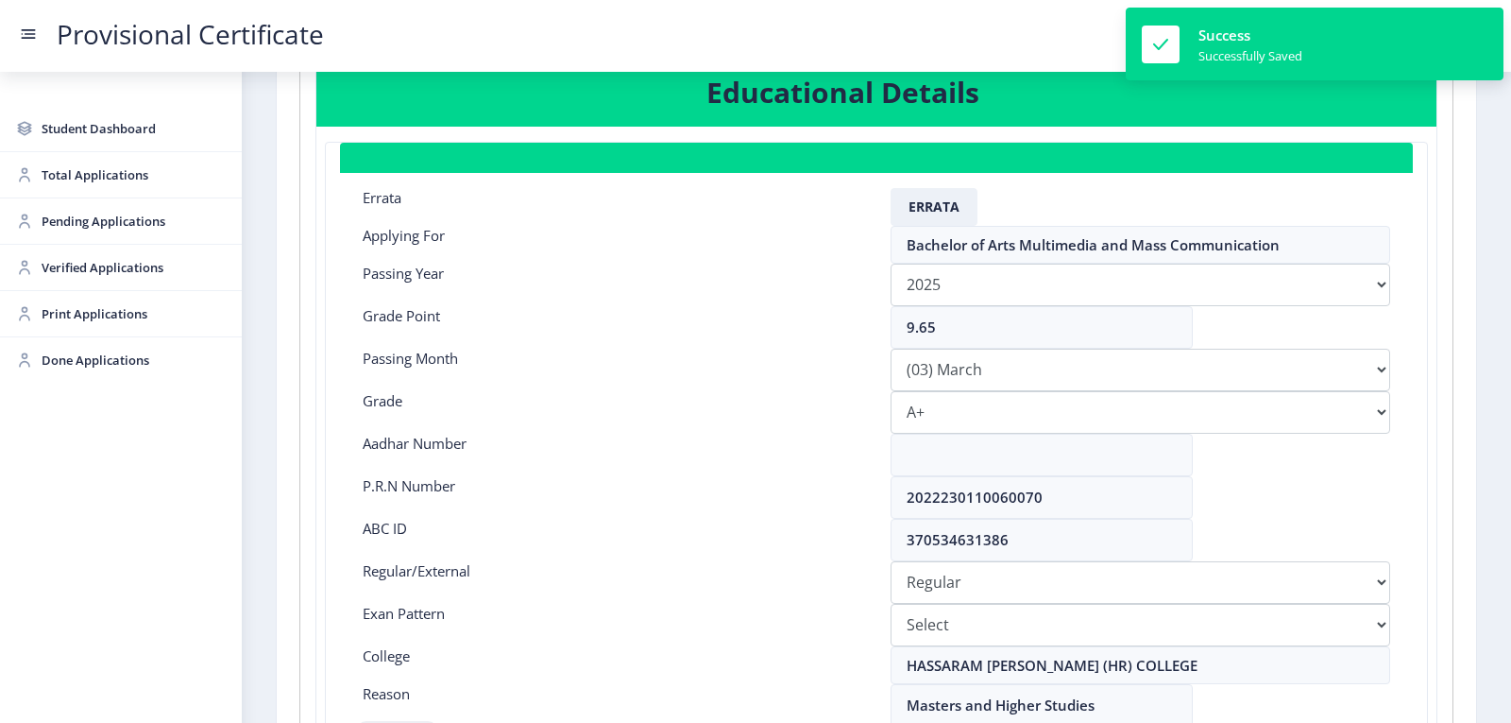
scroll to position [0, 0]
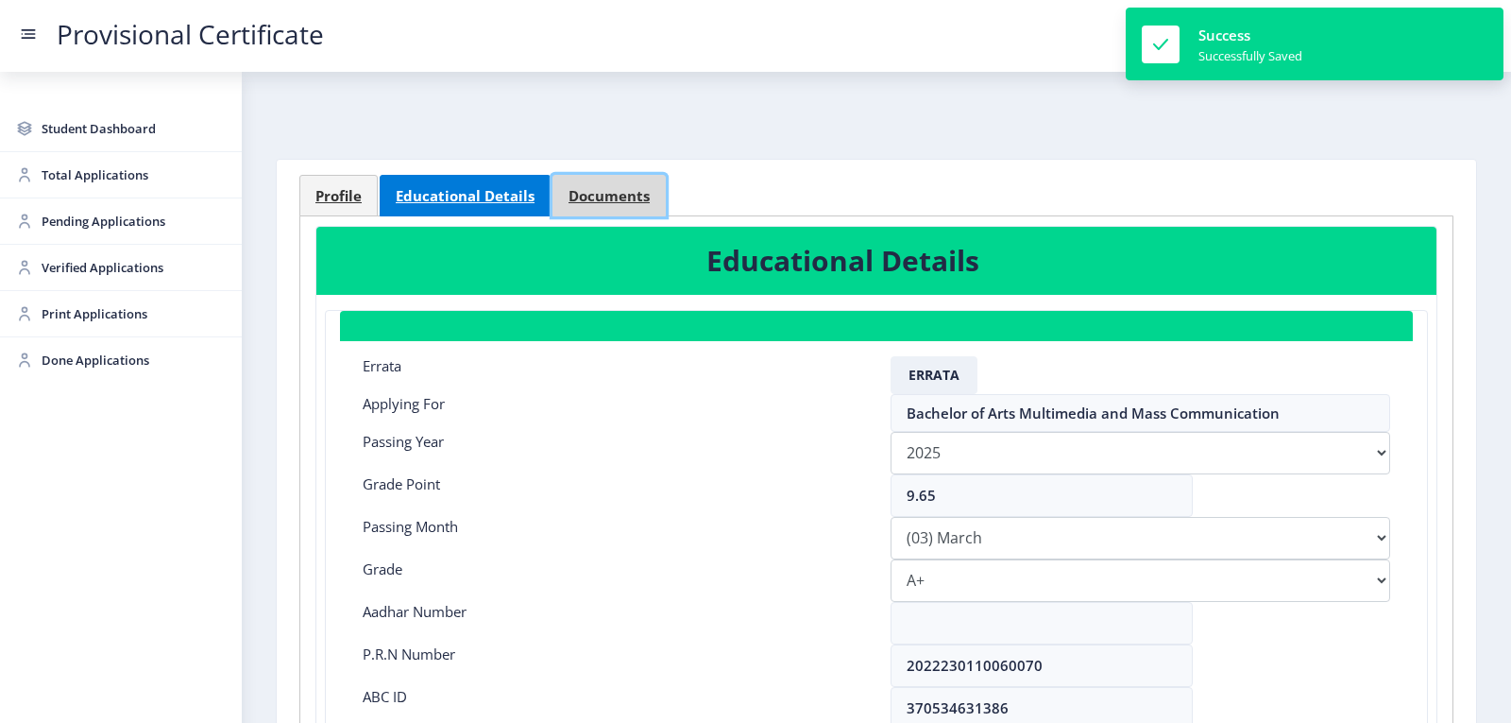
click at [627, 193] on span "Documents" at bounding box center [609, 196] width 81 height 14
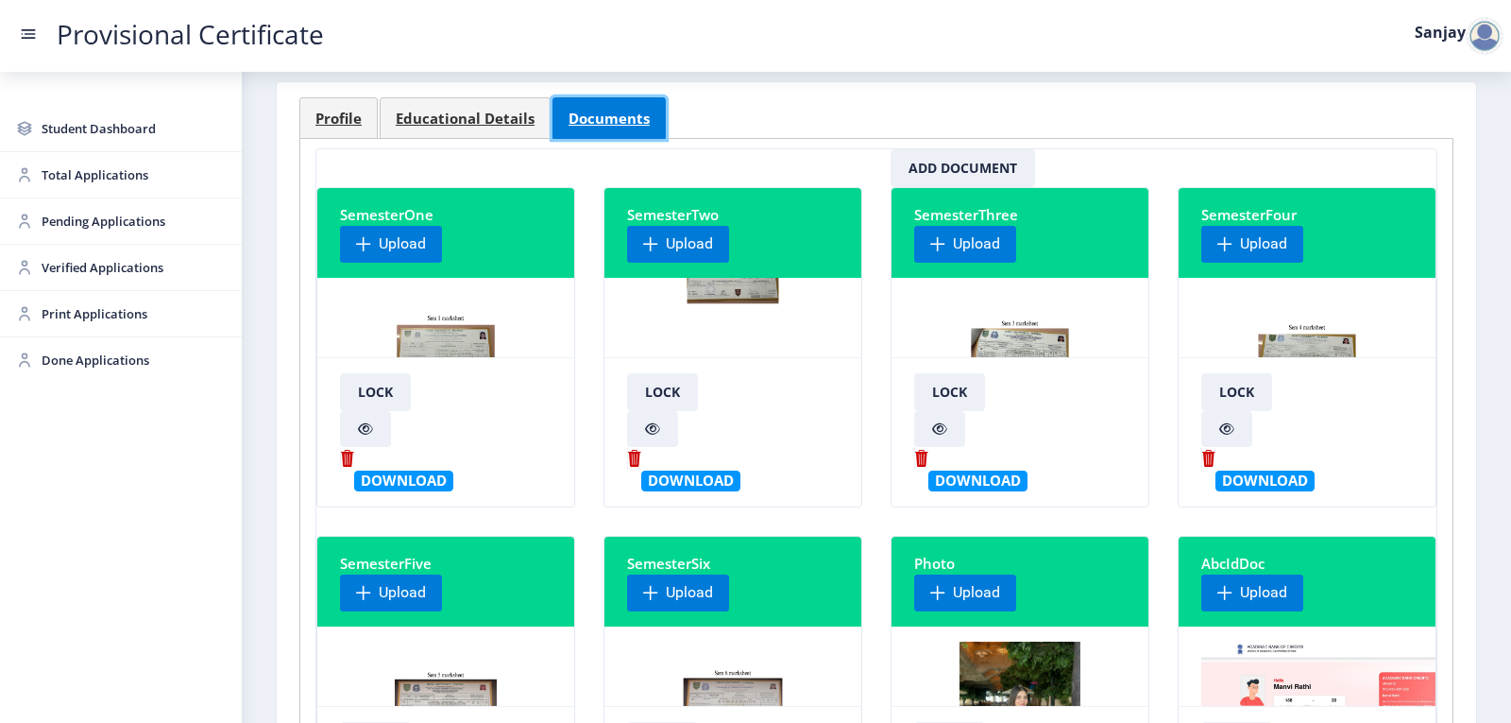
scroll to position [283, 0]
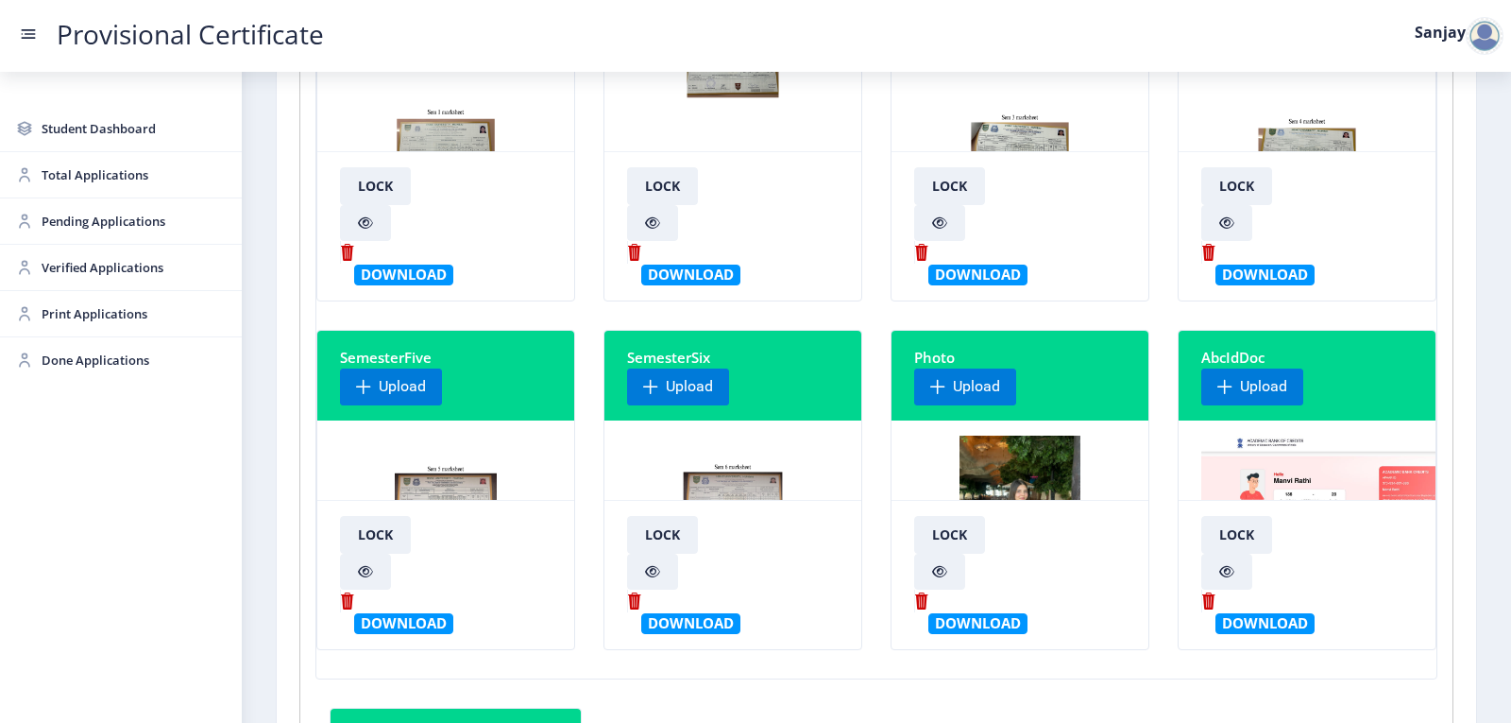
click at [723, 486] on img at bounding box center [732, 506] width 101 height 142
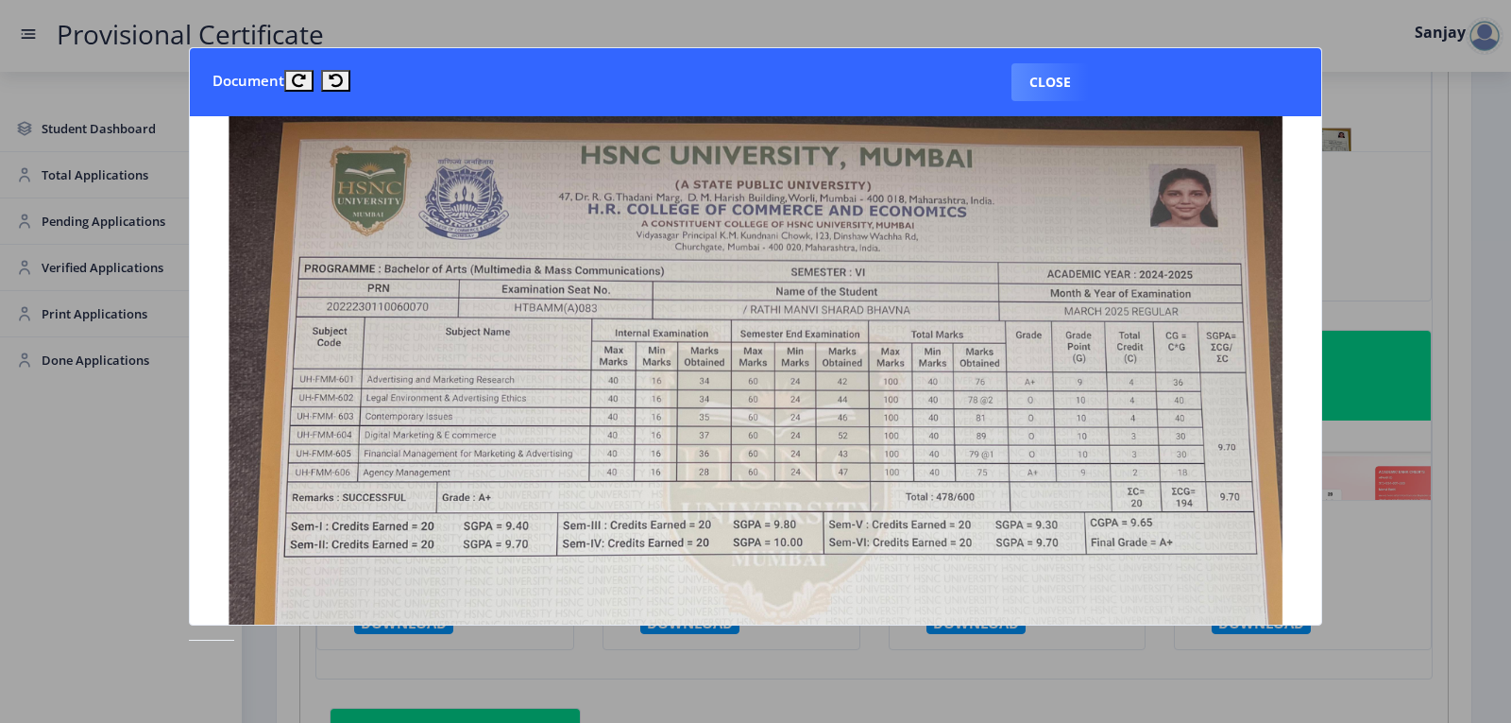
scroll to position [472, 0]
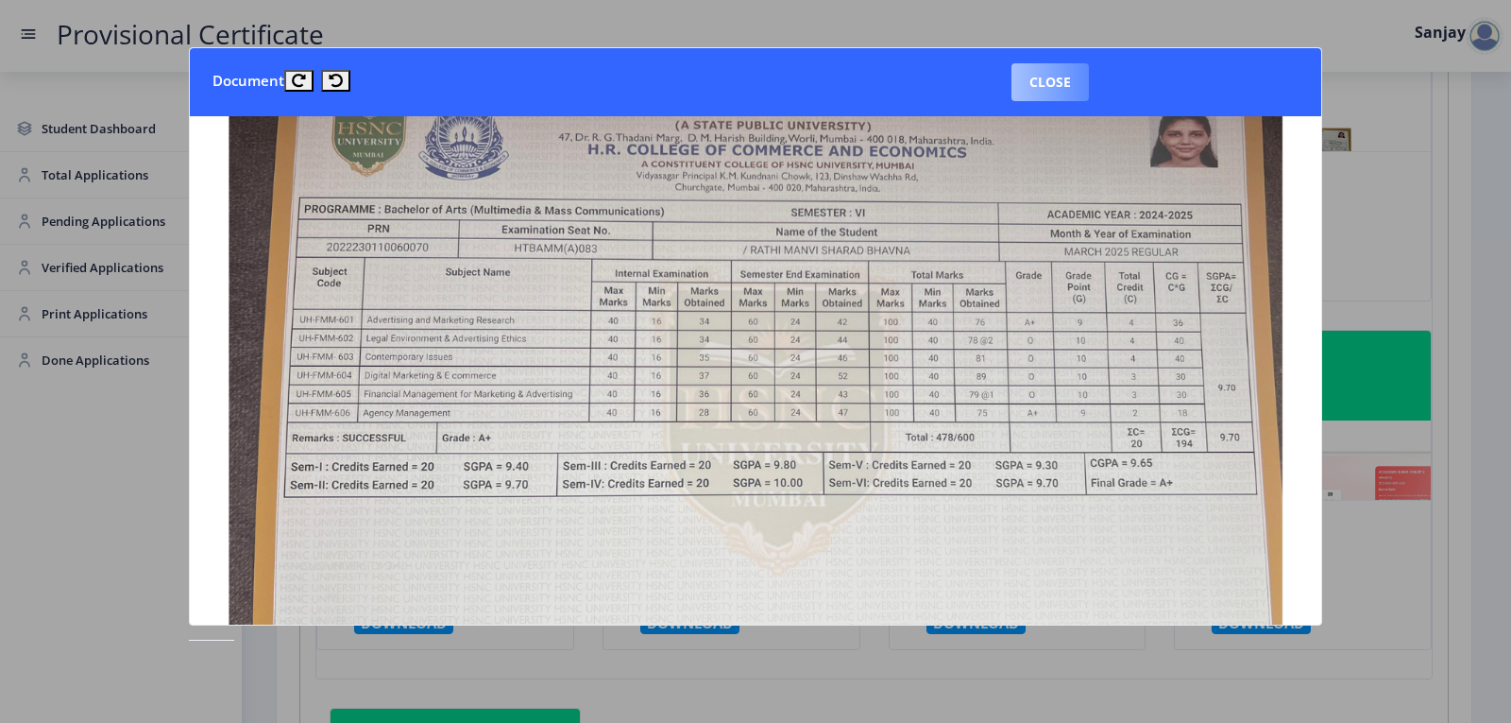
click at [1081, 85] on button "Close" at bounding box center [1050, 82] width 77 height 38
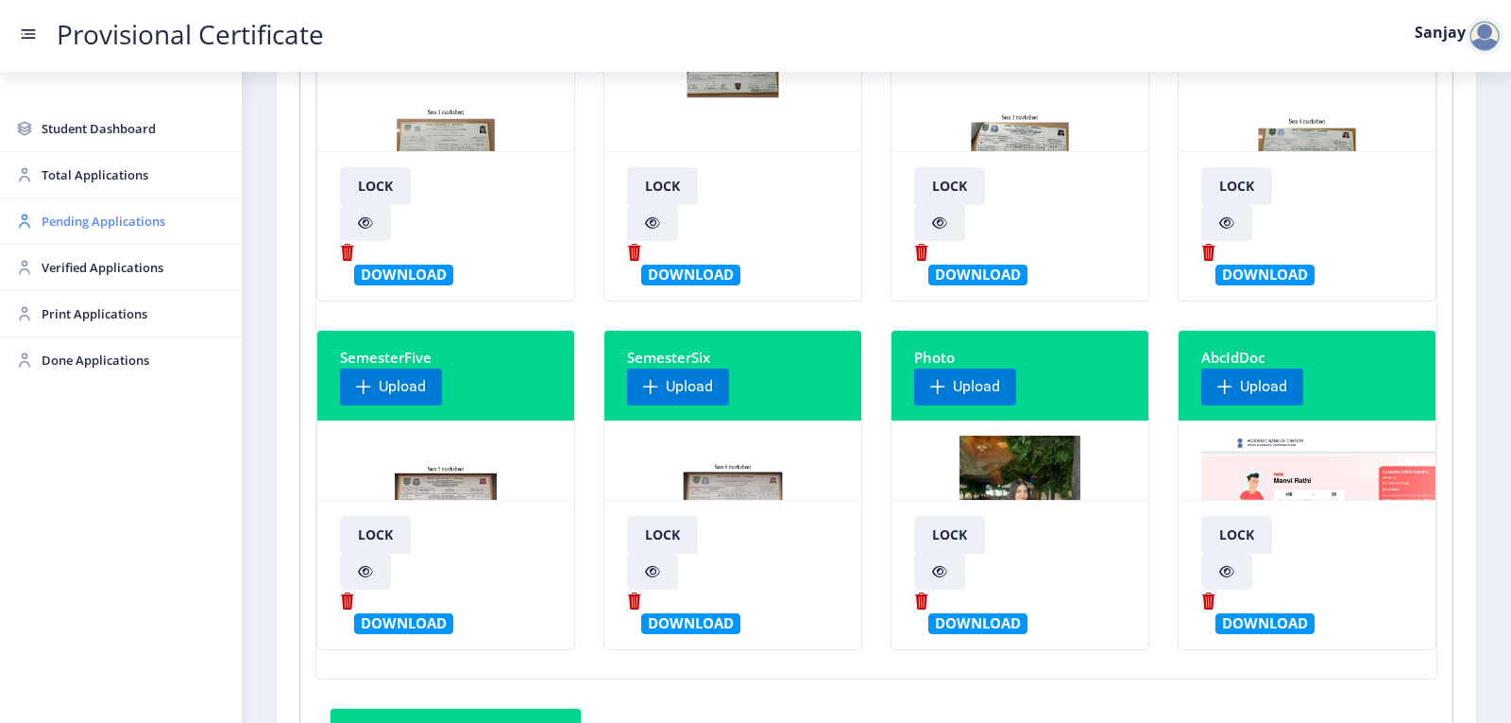
click at [60, 225] on span "Pending Applications" at bounding box center [134, 221] width 185 height 23
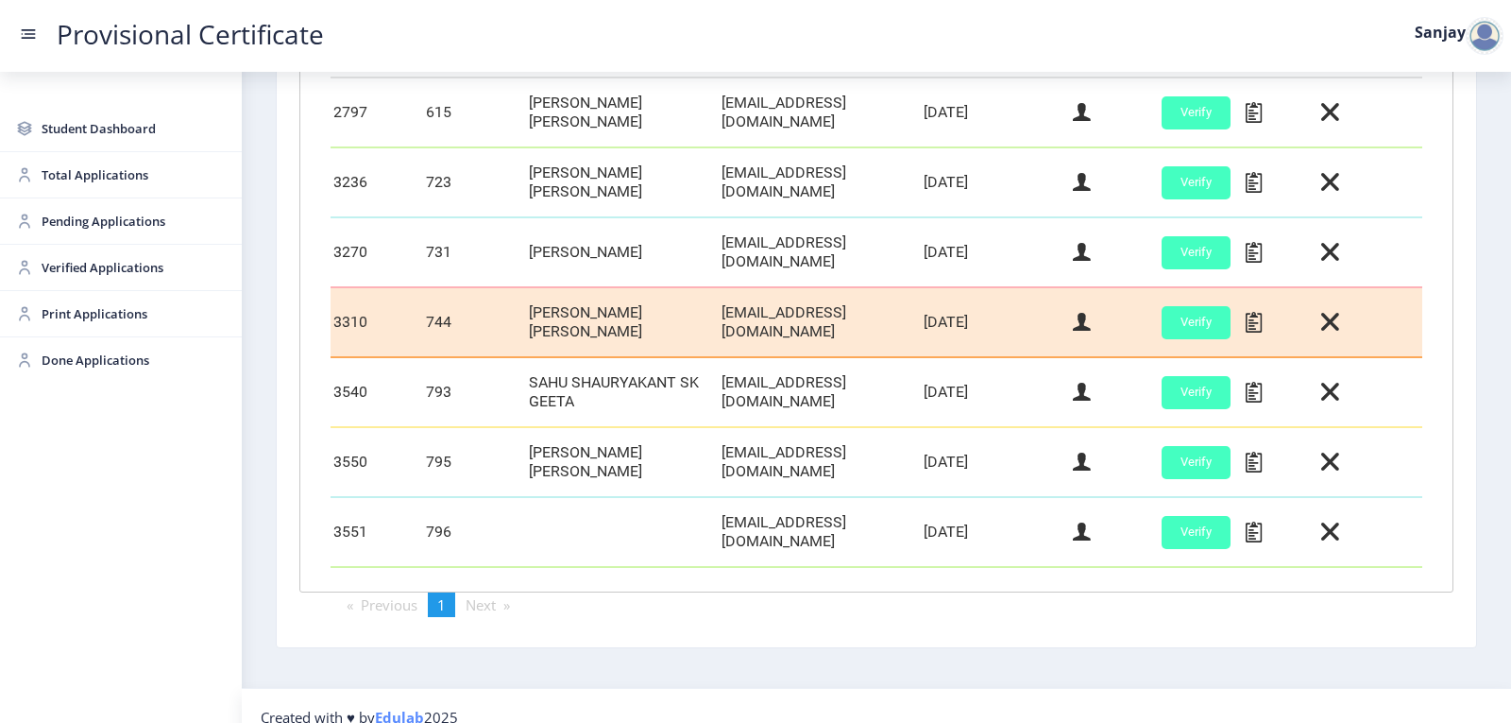
scroll to position [605, 0]
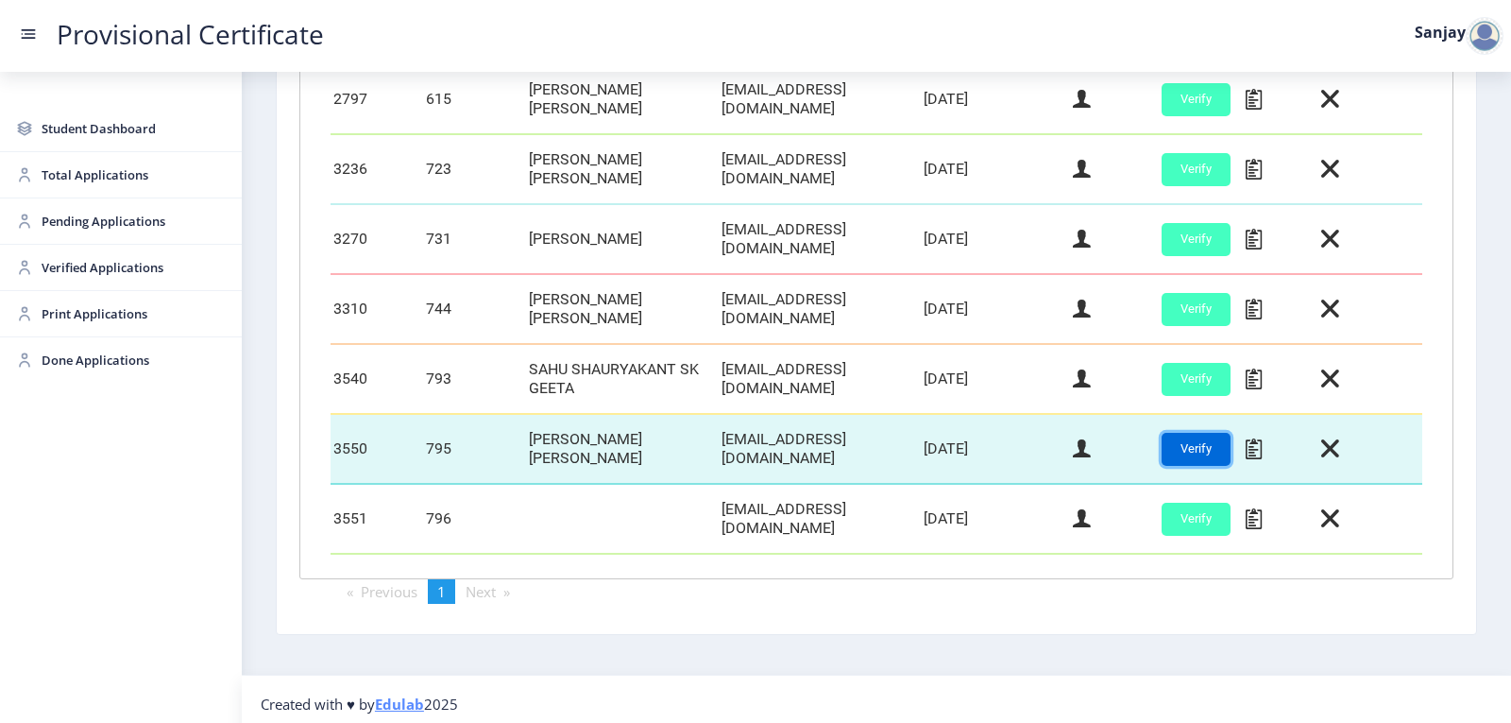
click at [1169, 440] on button "Verify" at bounding box center [1196, 449] width 69 height 33
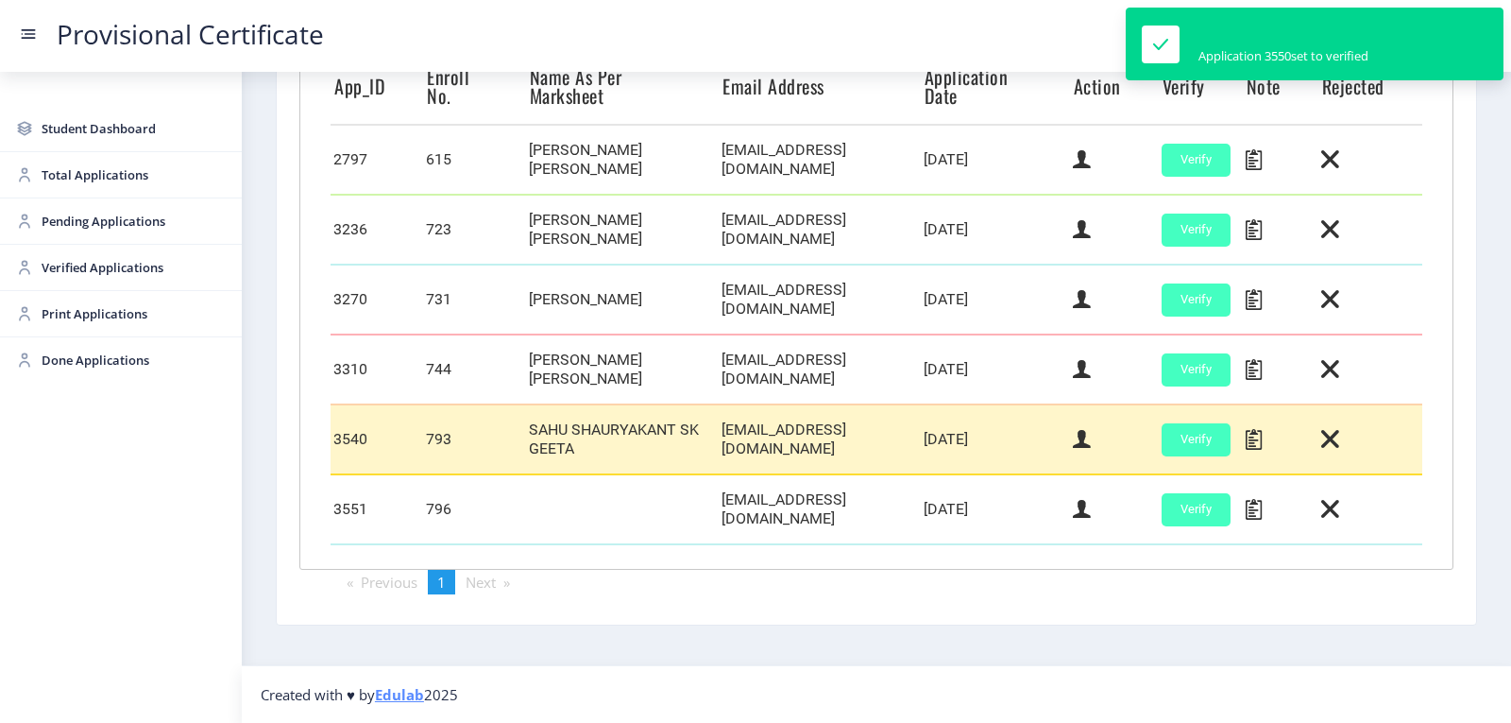
scroll to position [535, 0]
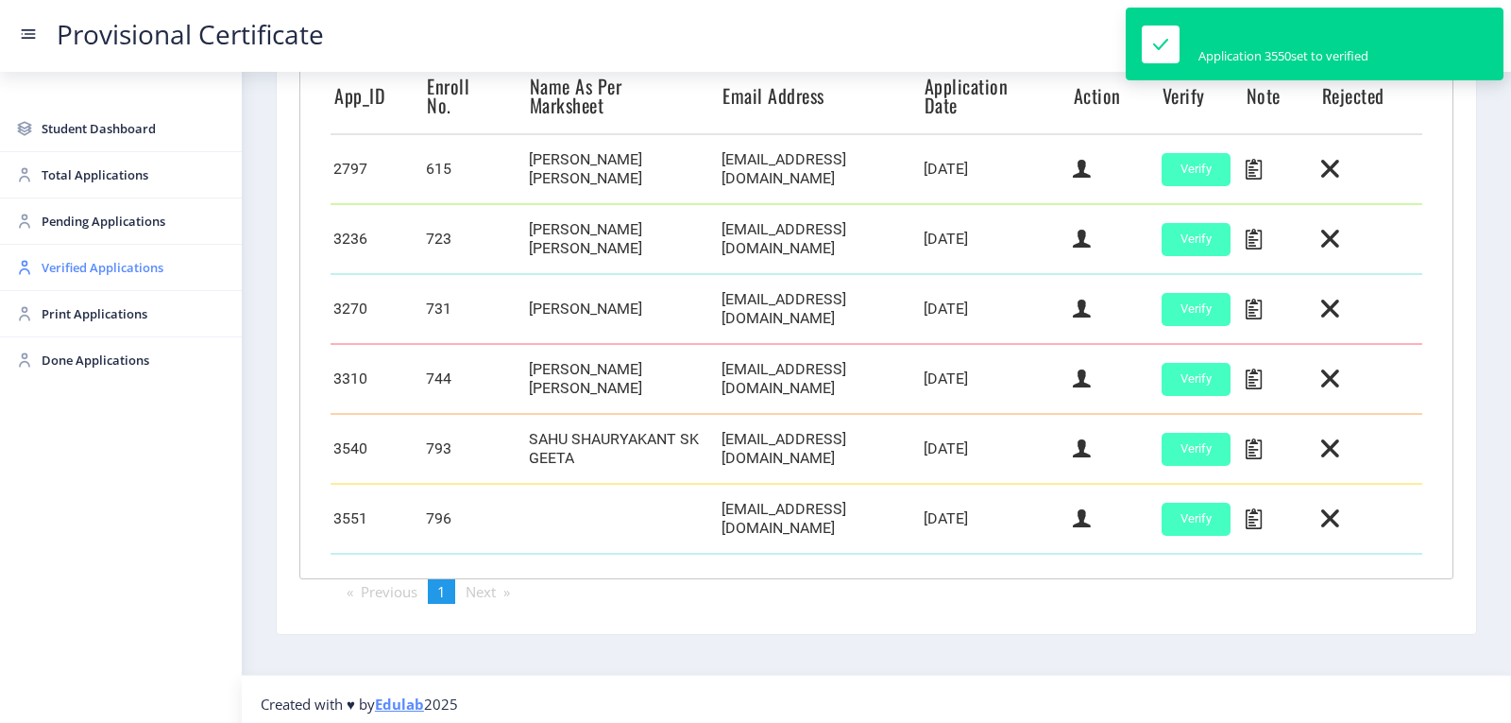
click at [85, 264] on span "Verified Applications" at bounding box center [134, 267] width 185 height 23
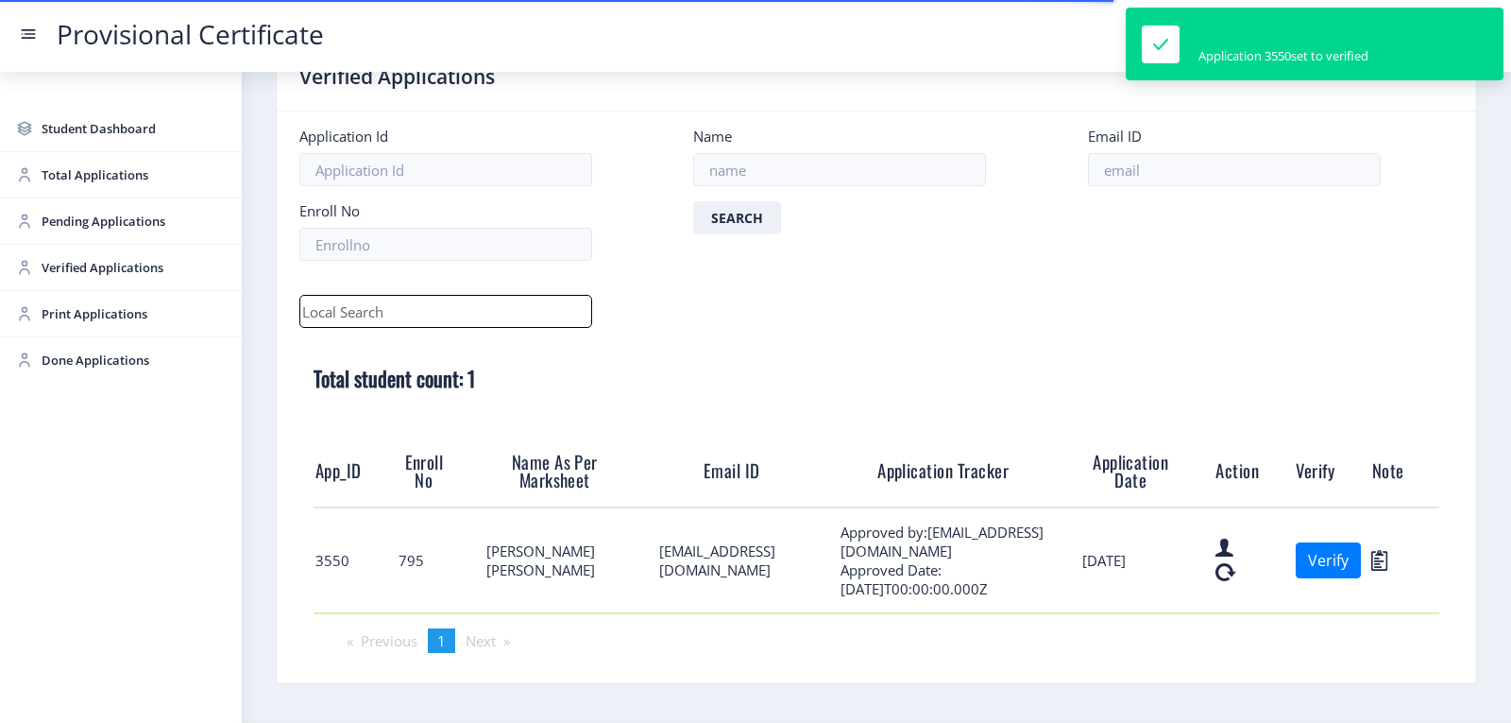
scroll to position [115, 0]
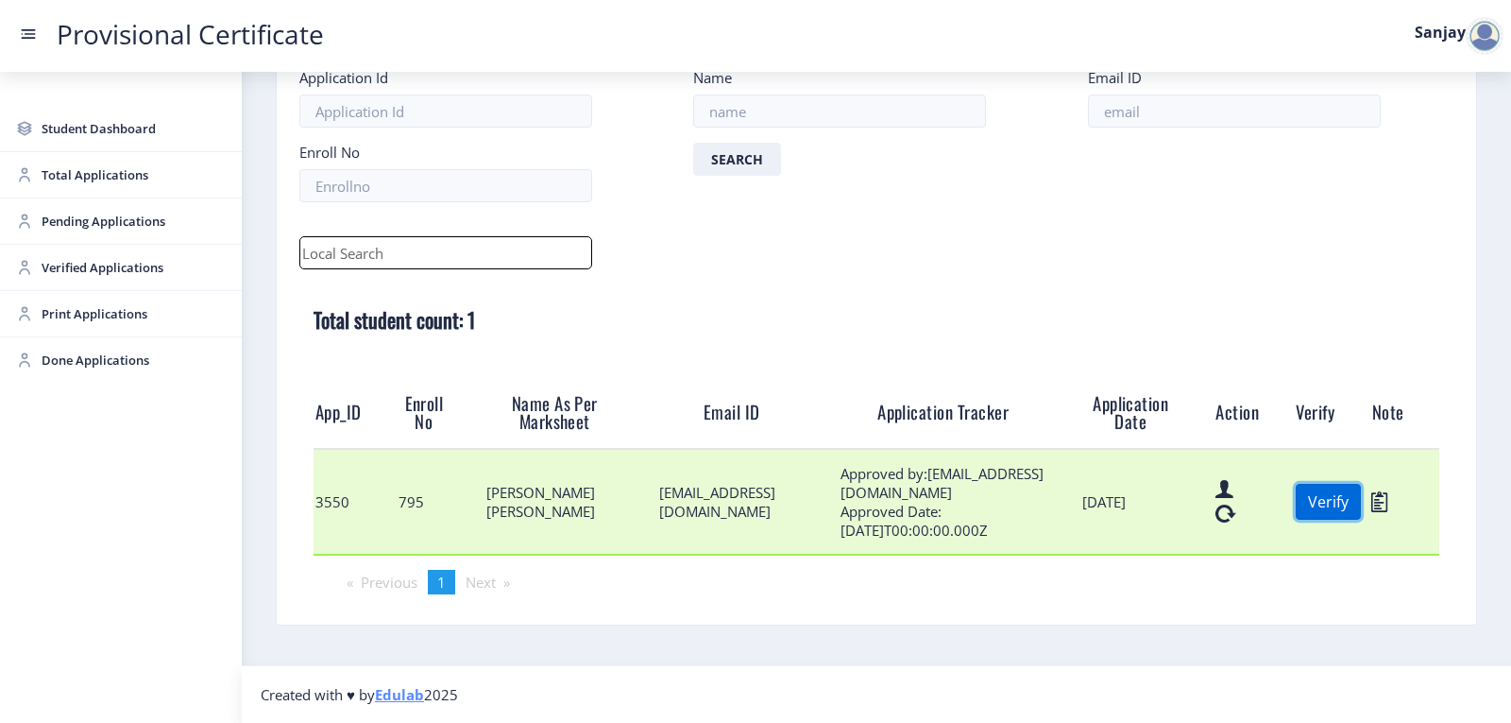
click at [1332, 500] on button "Verify" at bounding box center [1328, 502] width 65 height 36
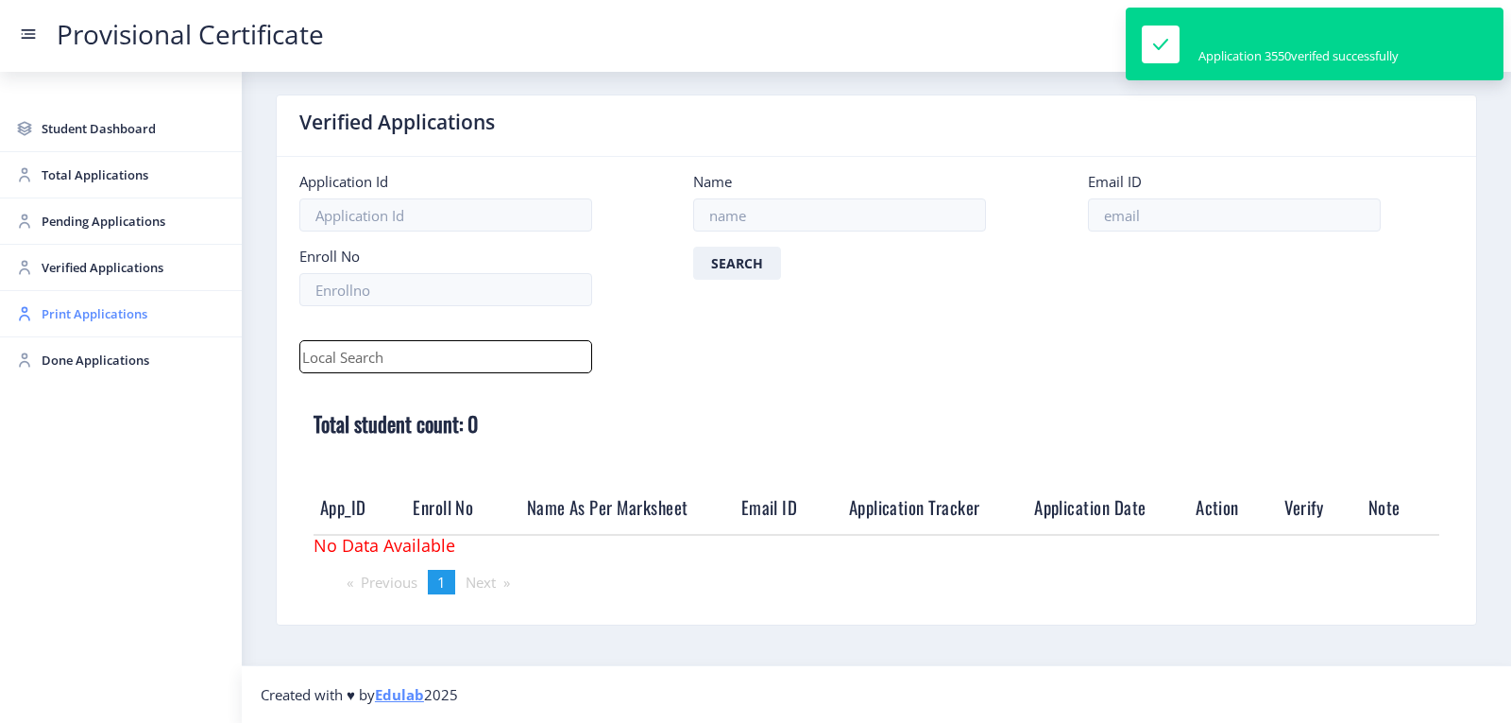
scroll to position [11, 0]
click at [85, 310] on span "Print Applications" at bounding box center [134, 313] width 185 height 23
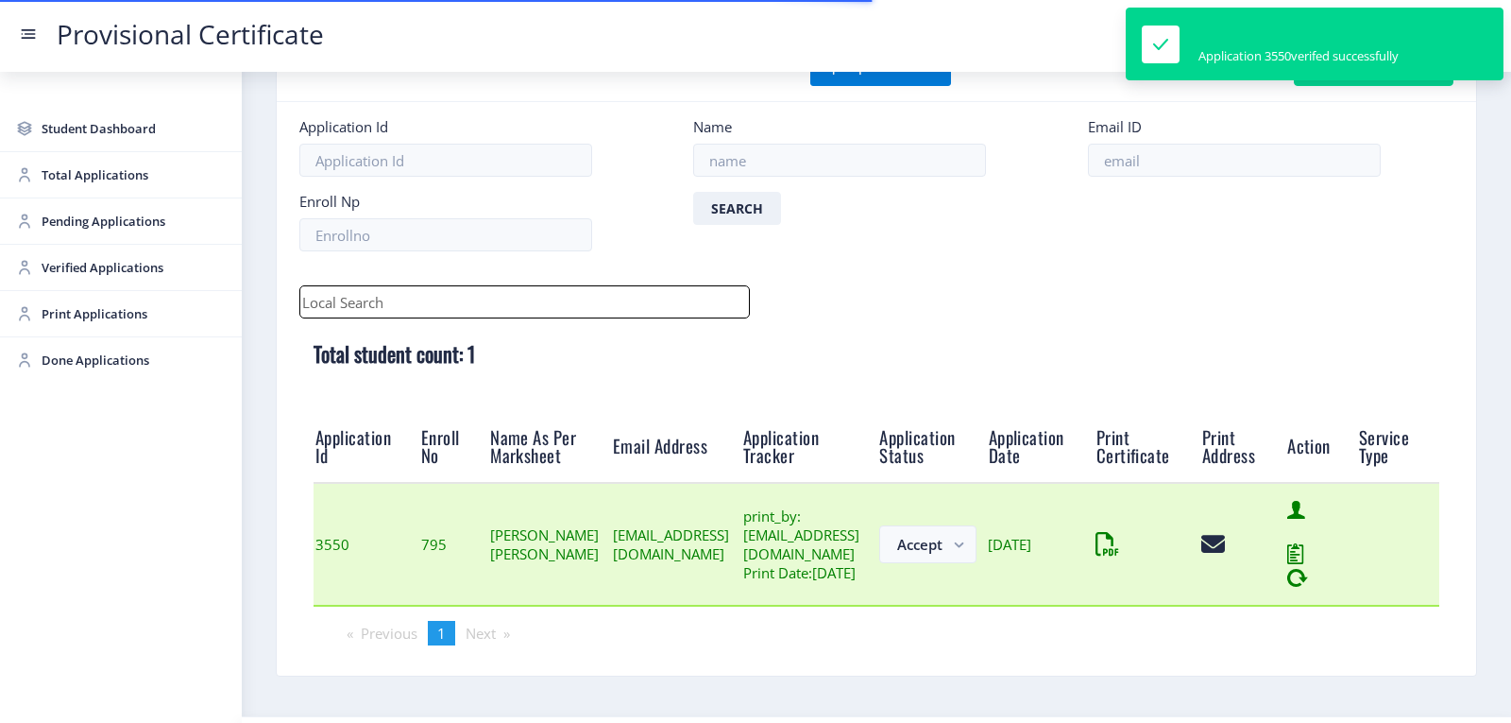
scroll to position [147, 0]
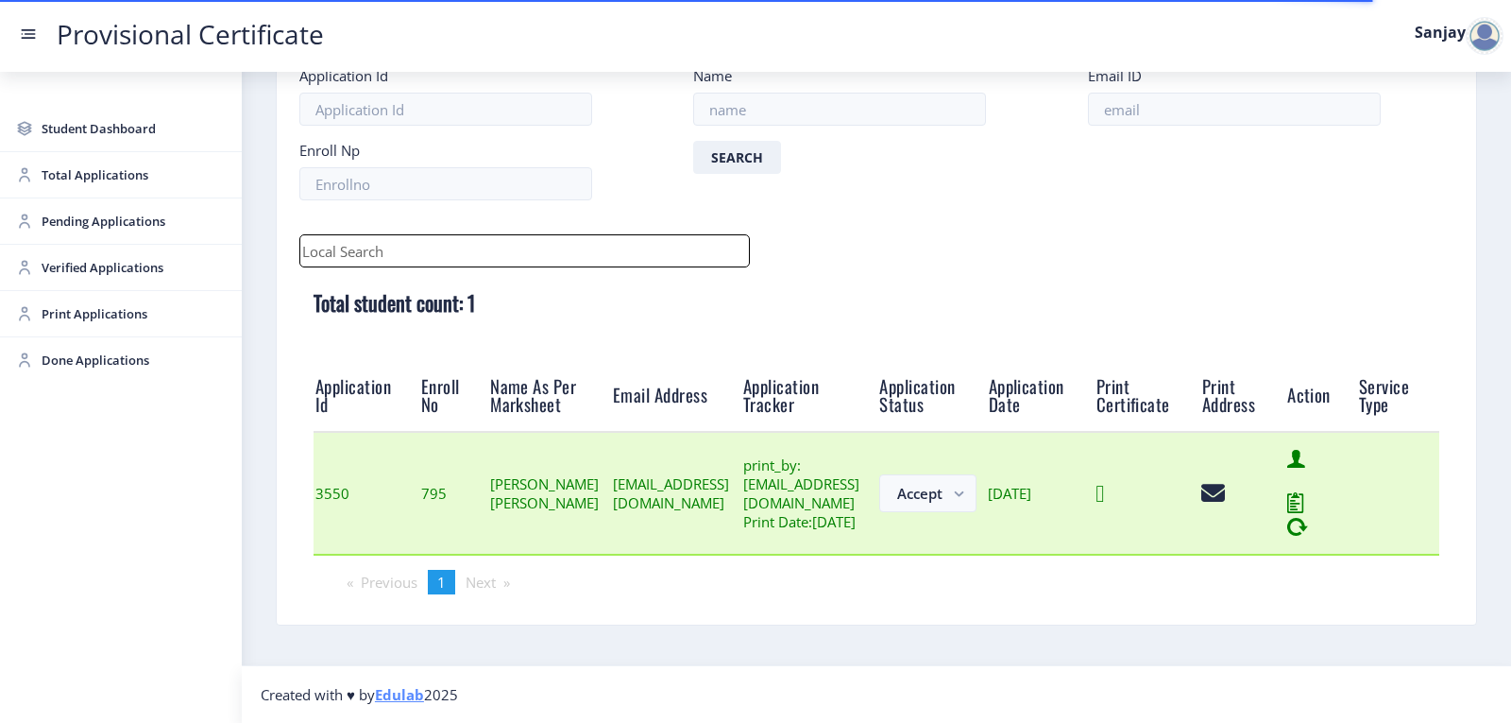
click at [1104, 491] on icon at bounding box center [1100, 494] width 9 height 24
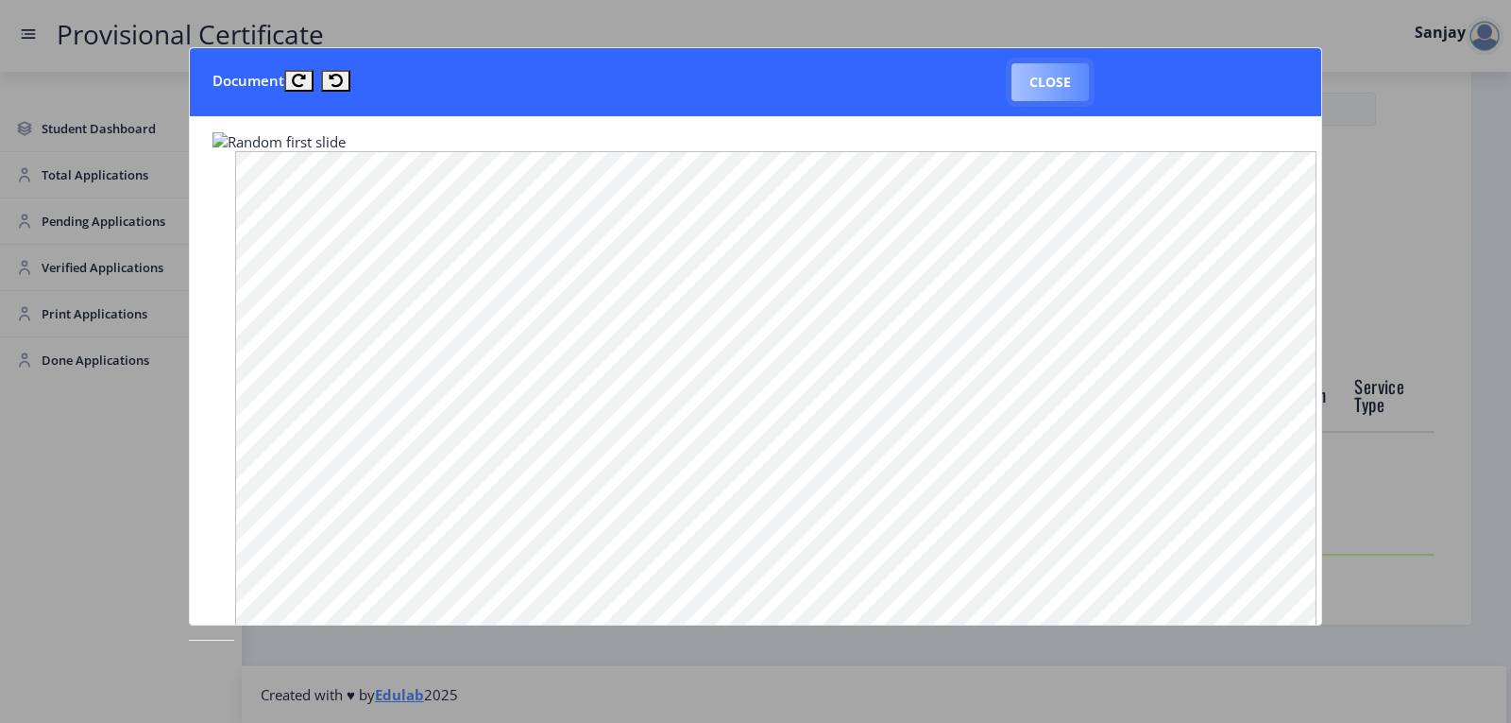
click at [1038, 78] on button "Close" at bounding box center [1050, 82] width 77 height 38
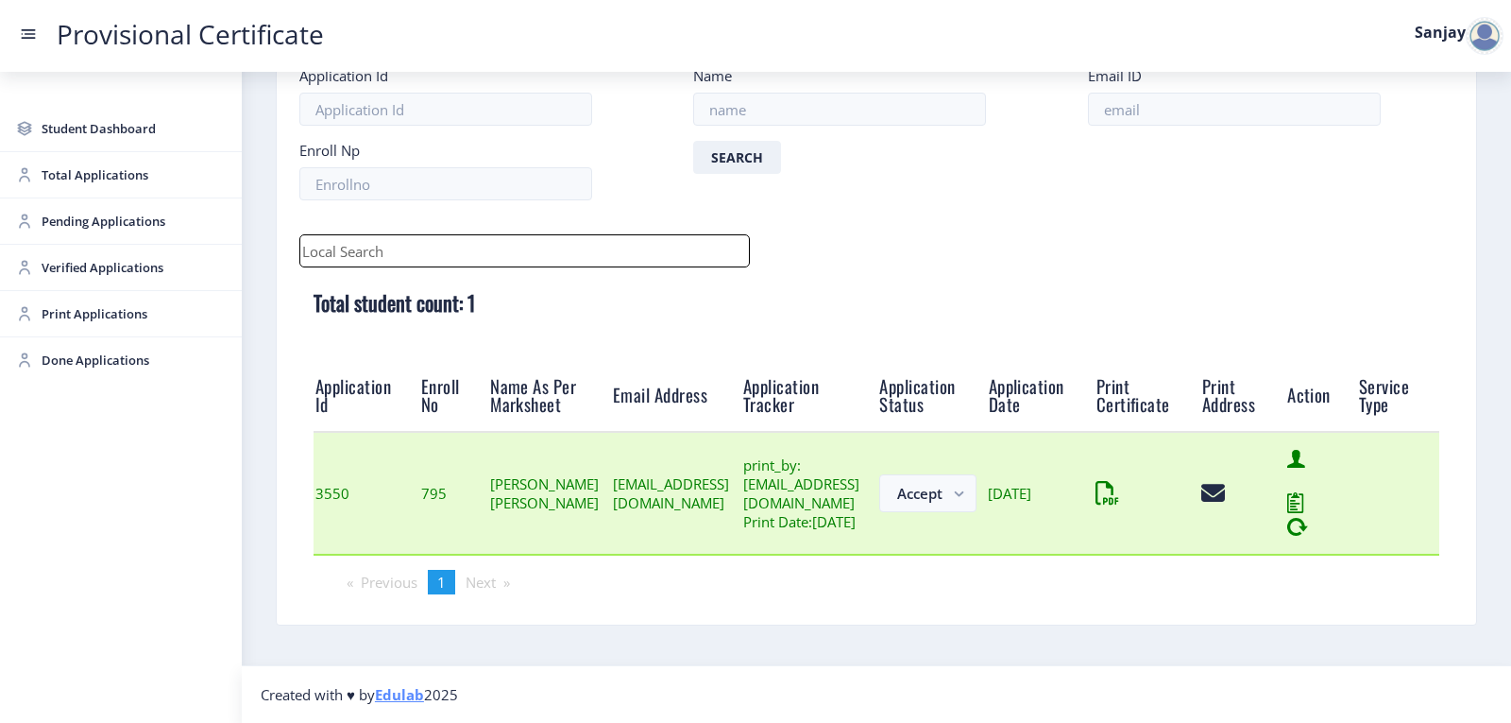
click at [1225, 497] on icon at bounding box center [1214, 494] width 24 height 24
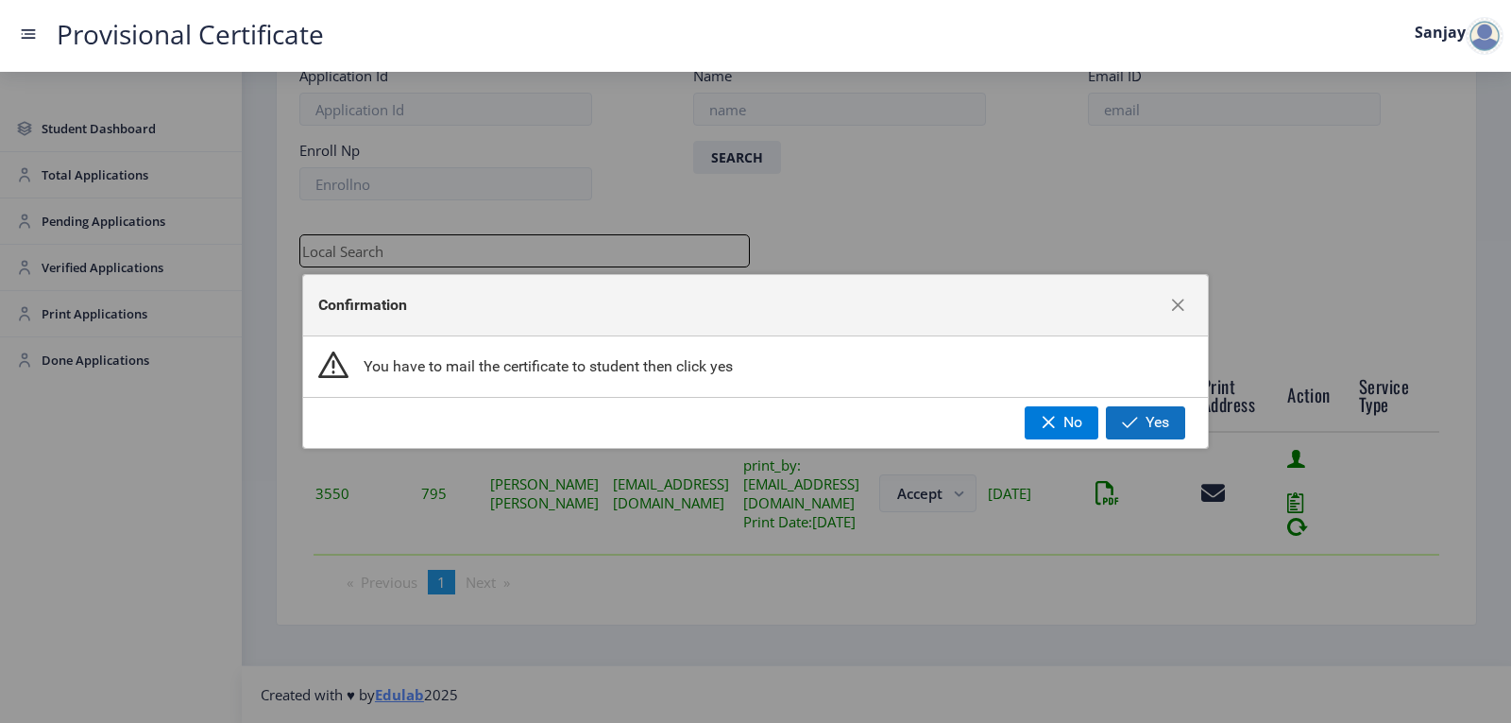
click at [1128, 418] on span "button" at bounding box center [1130, 422] width 16 height 15
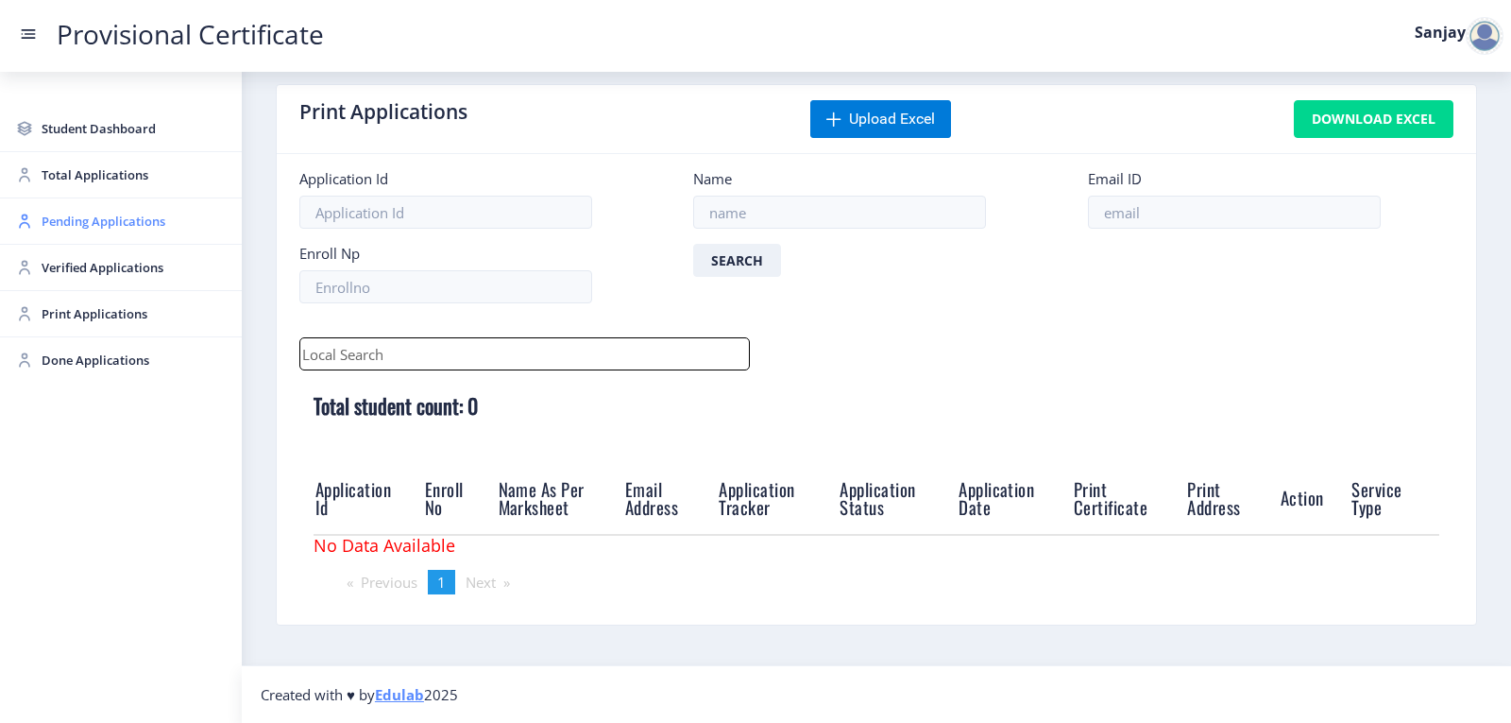
scroll to position [22, 0]
click at [64, 228] on span "Pending Applications" at bounding box center [134, 221] width 185 height 23
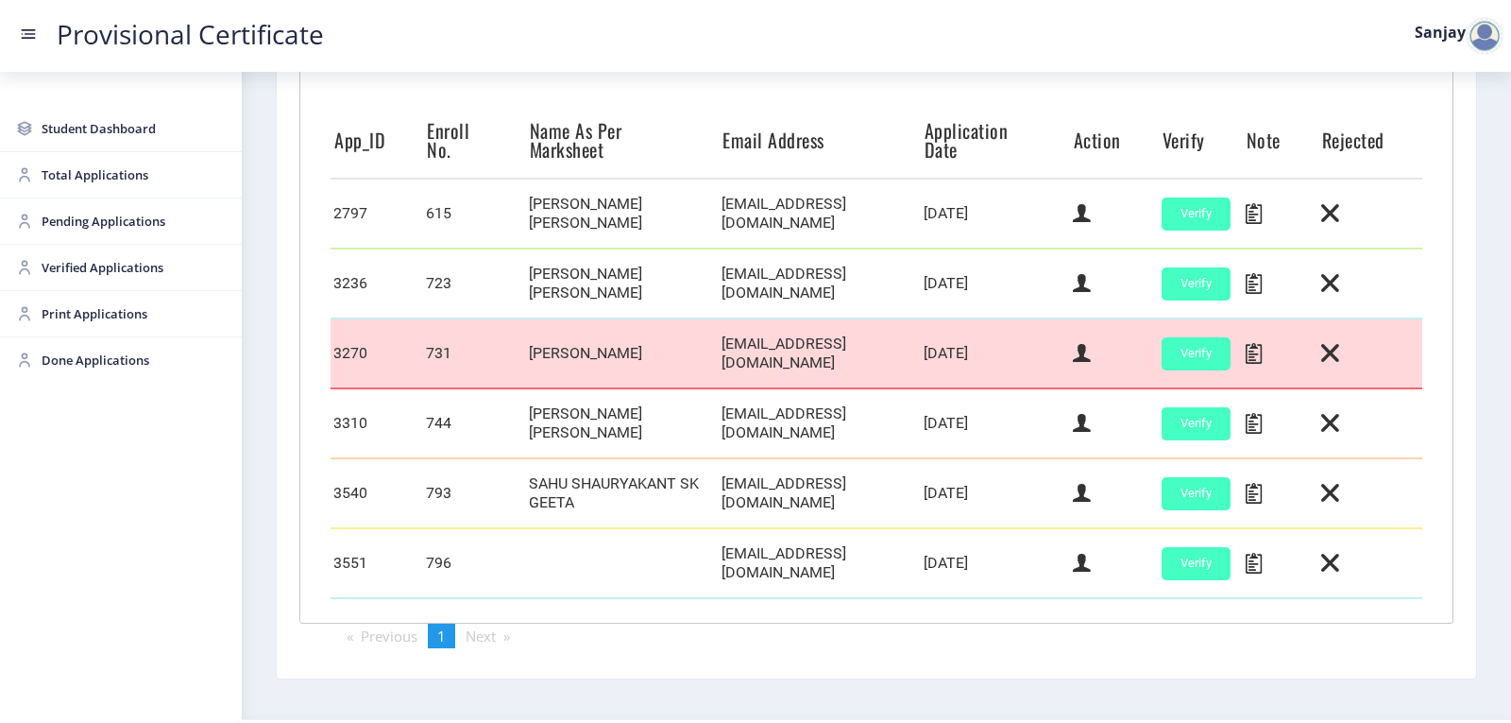
scroll to position [535, 0]
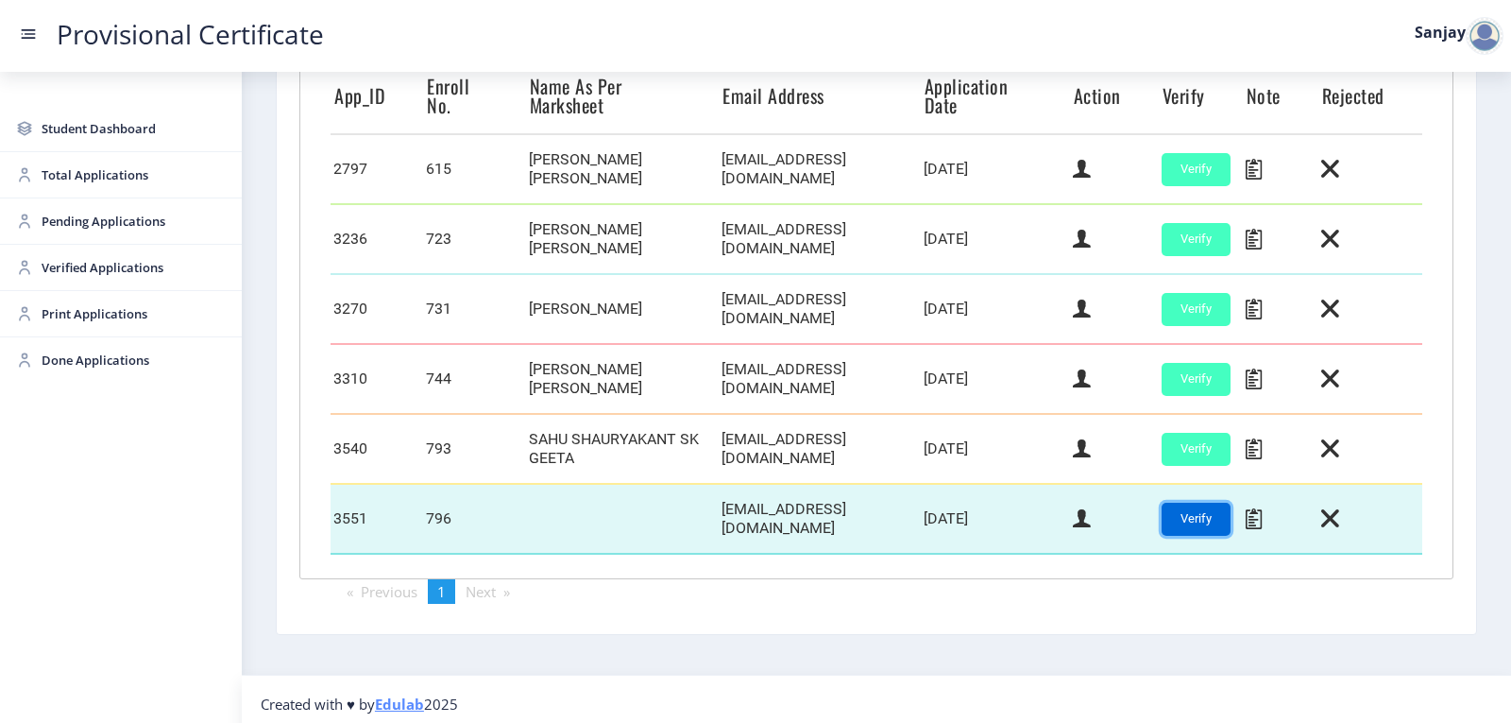
click at [1205, 516] on button "Verify" at bounding box center [1196, 519] width 69 height 33
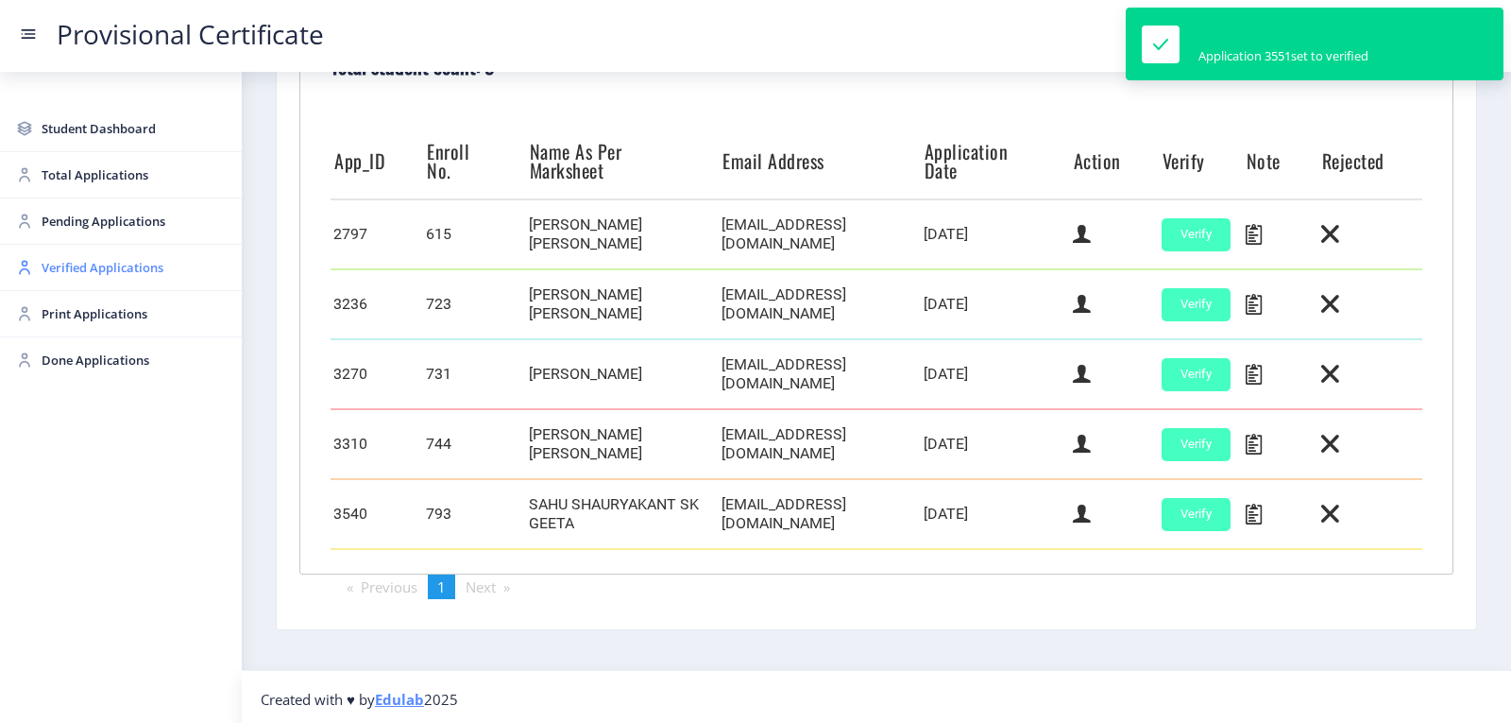
click at [98, 273] on span "Verified Applications" at bounding box center [134, 267] width 185 height 23
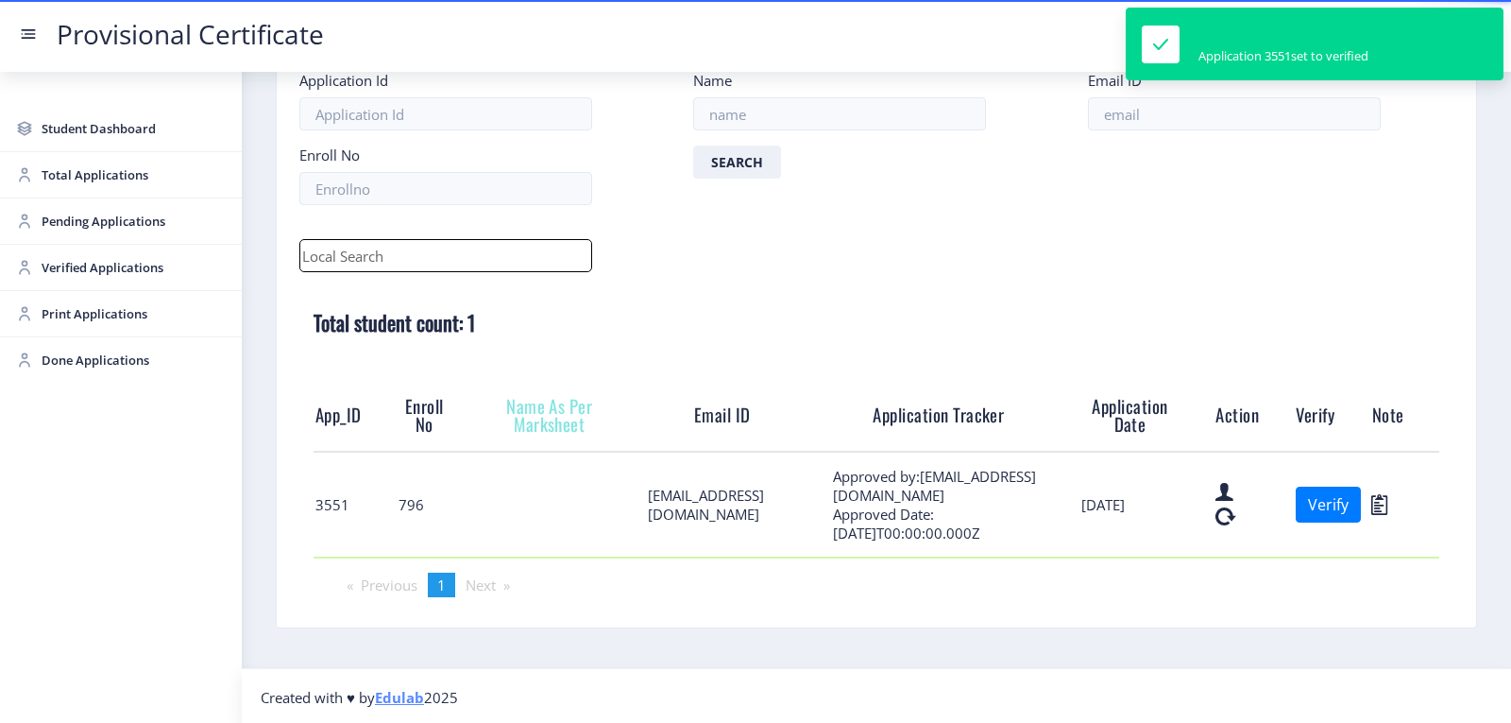
scroll to position [115, 0]
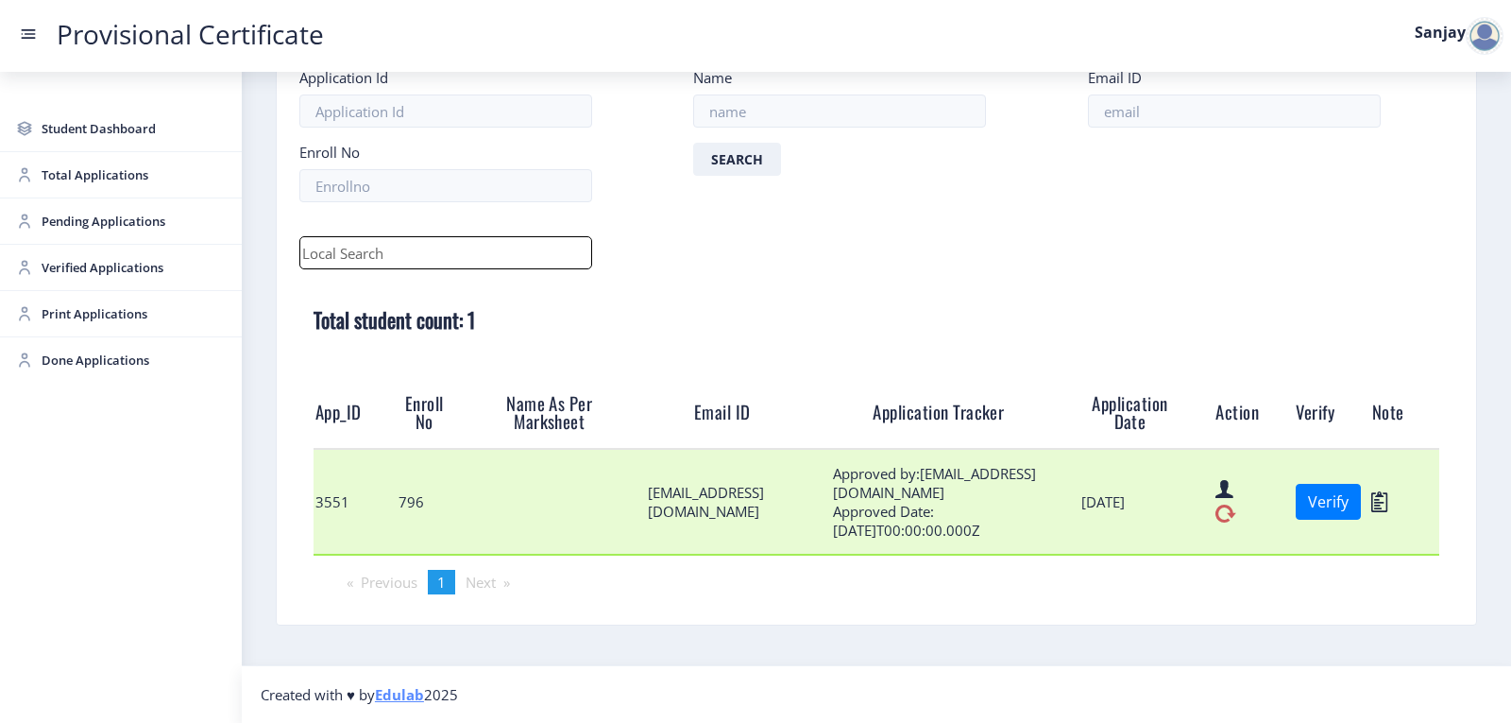
click at [1216, 515] on icon at bounding box center [1226, 514] width 21 height 25
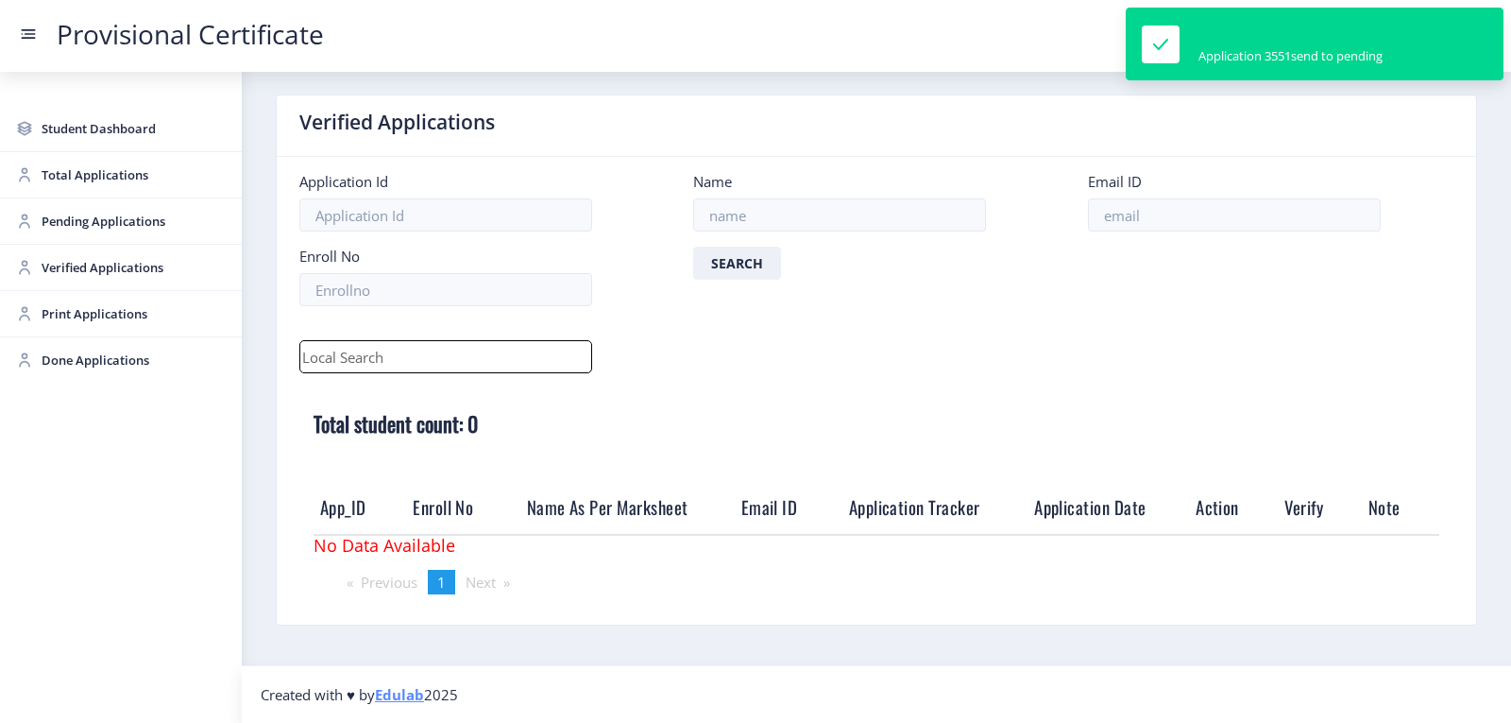
scroll to position [11, 0]
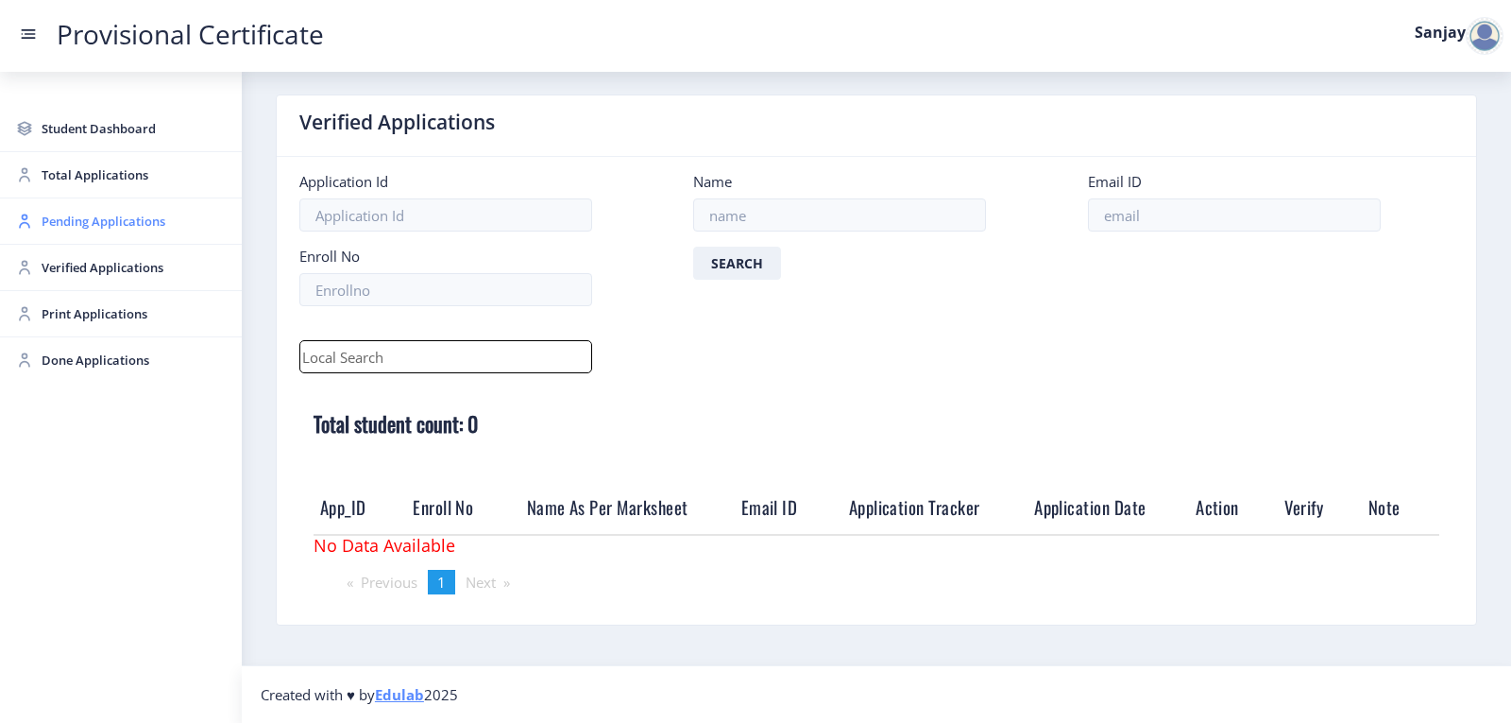
click at [106, 219] on span "Pending Applications" at bounding box center [134, 221] width 185 height 23
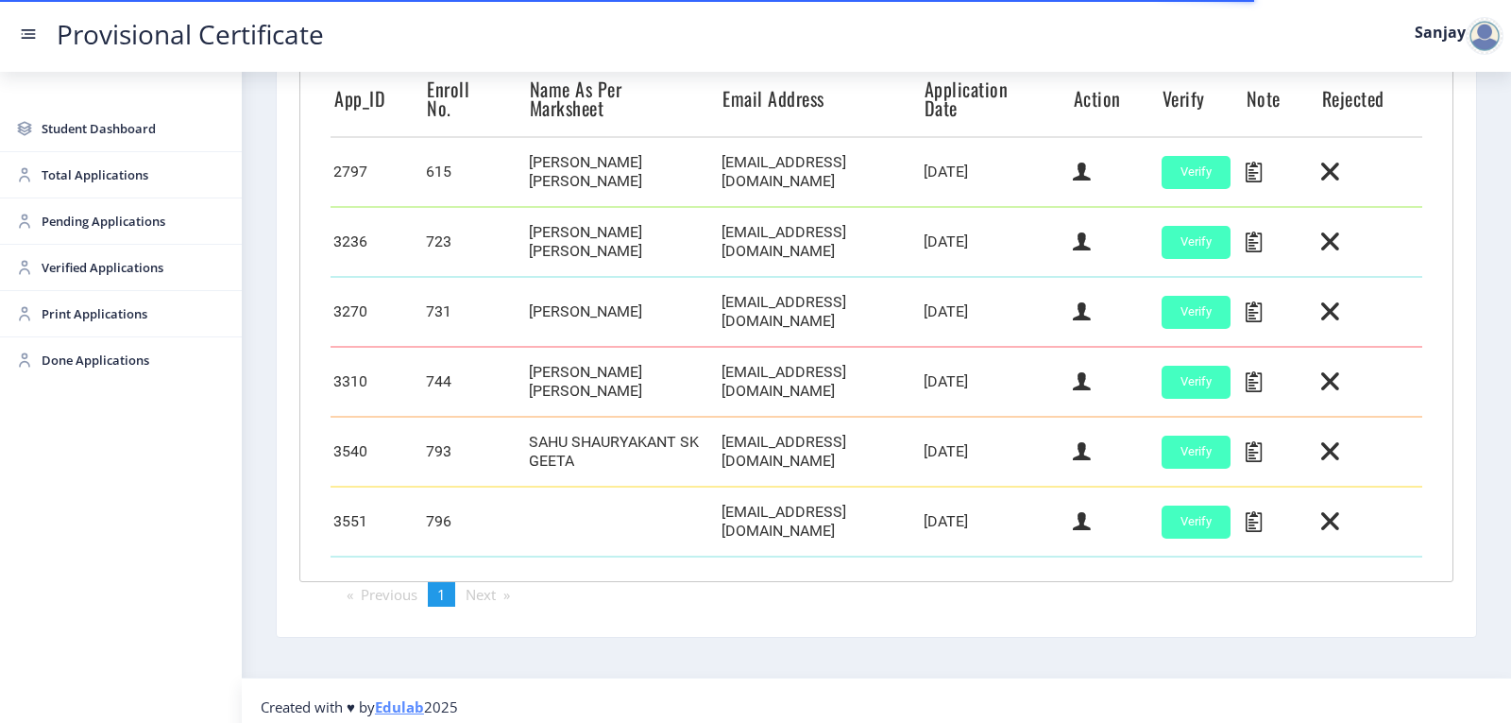
scroll to position [535, 0]
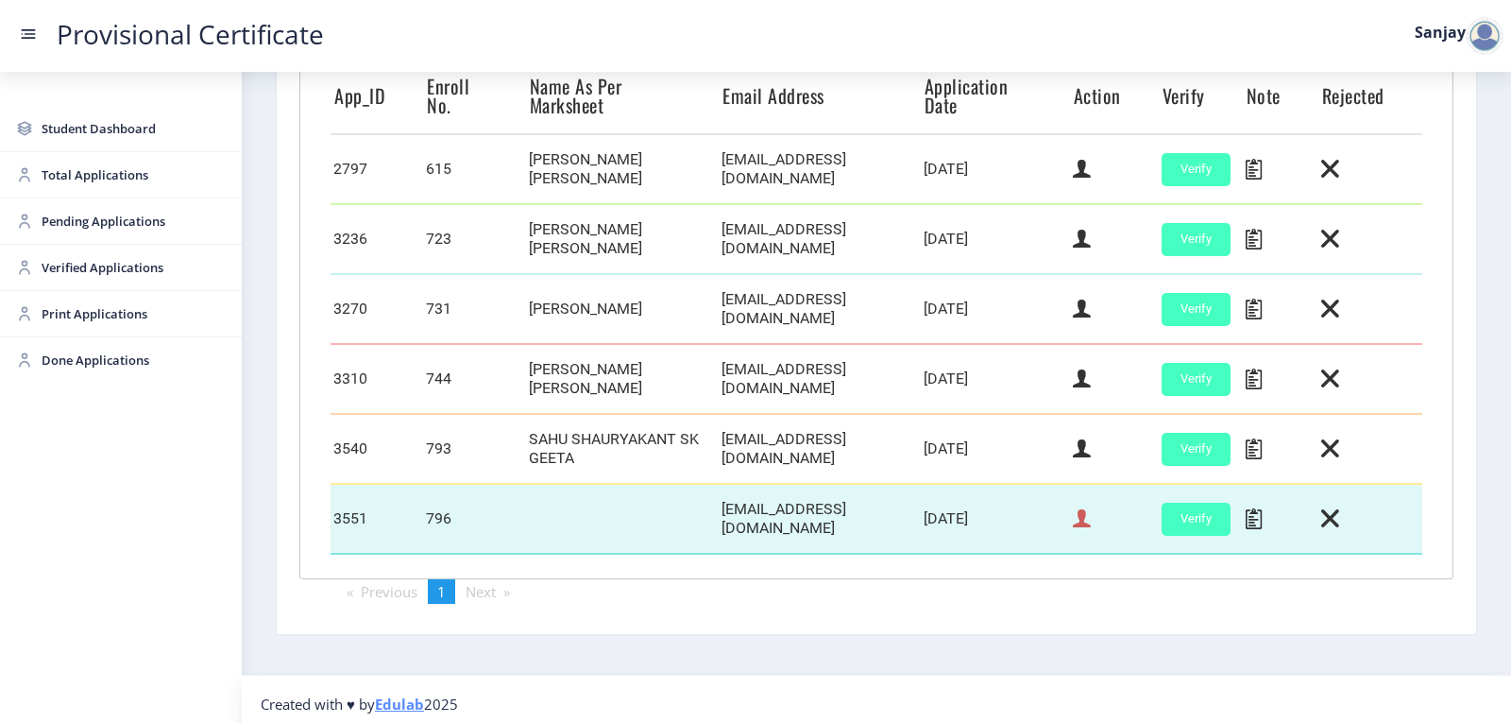
click at [1077, 510] on icon at bounding box center [1082, 518] width 18 height 25
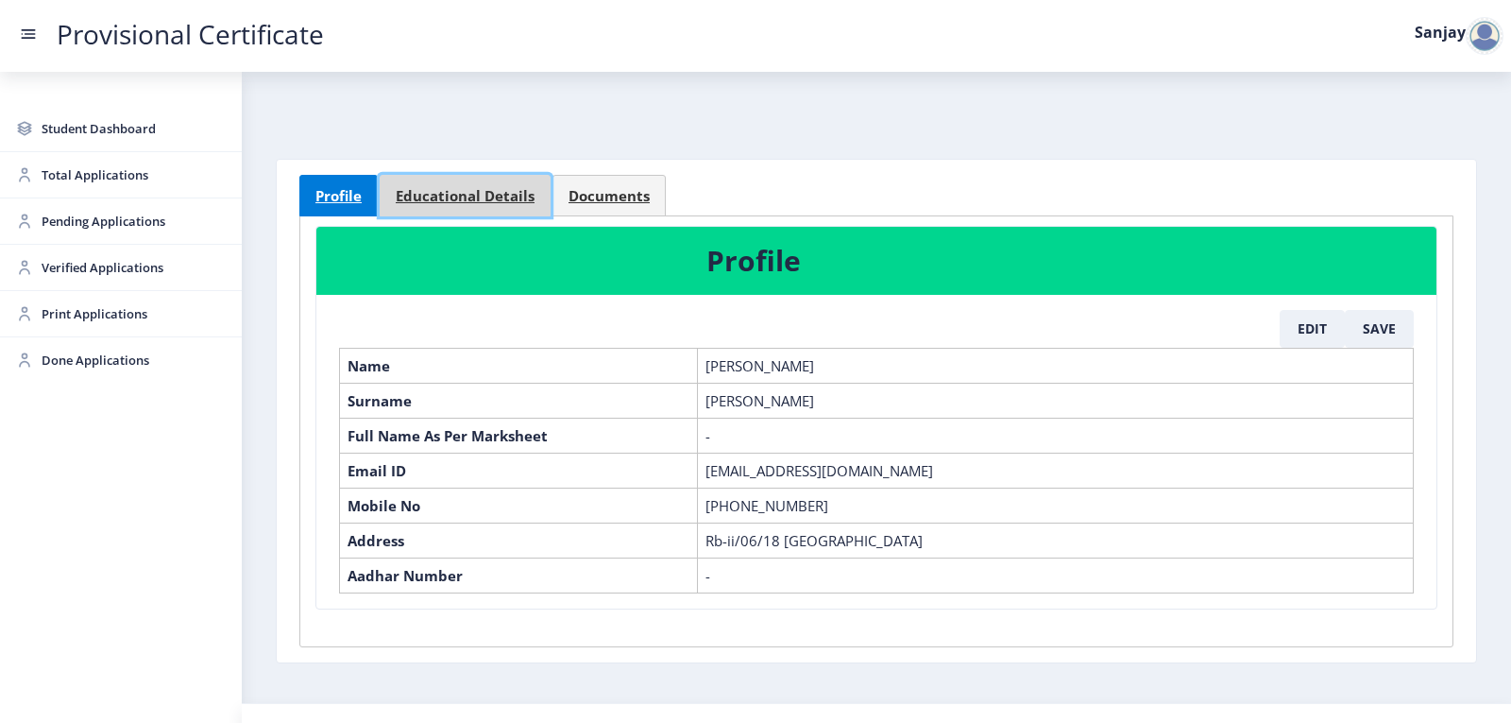
click at [460, 203] on span "Educational Details" at bounding box center [465, 196] width 139 height 14
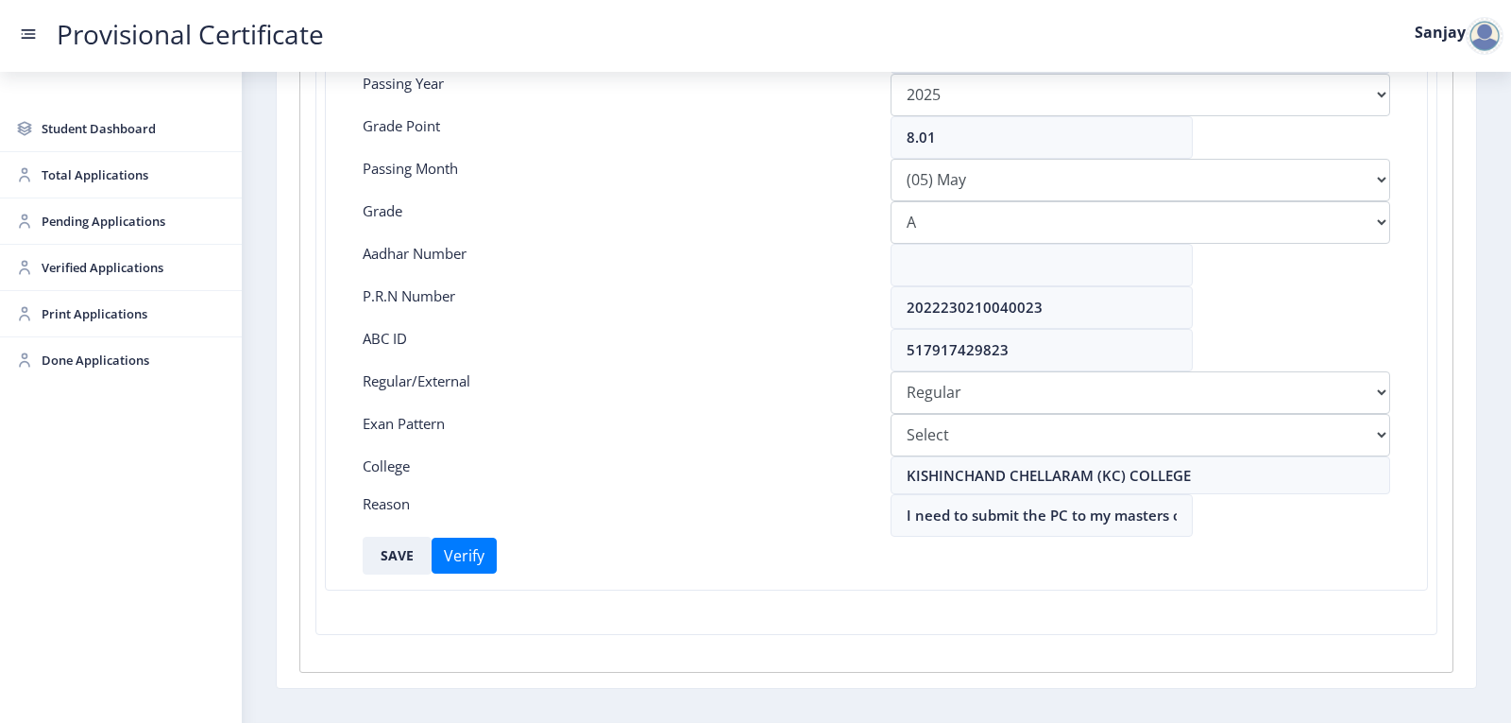
scroll to position [378, 0]
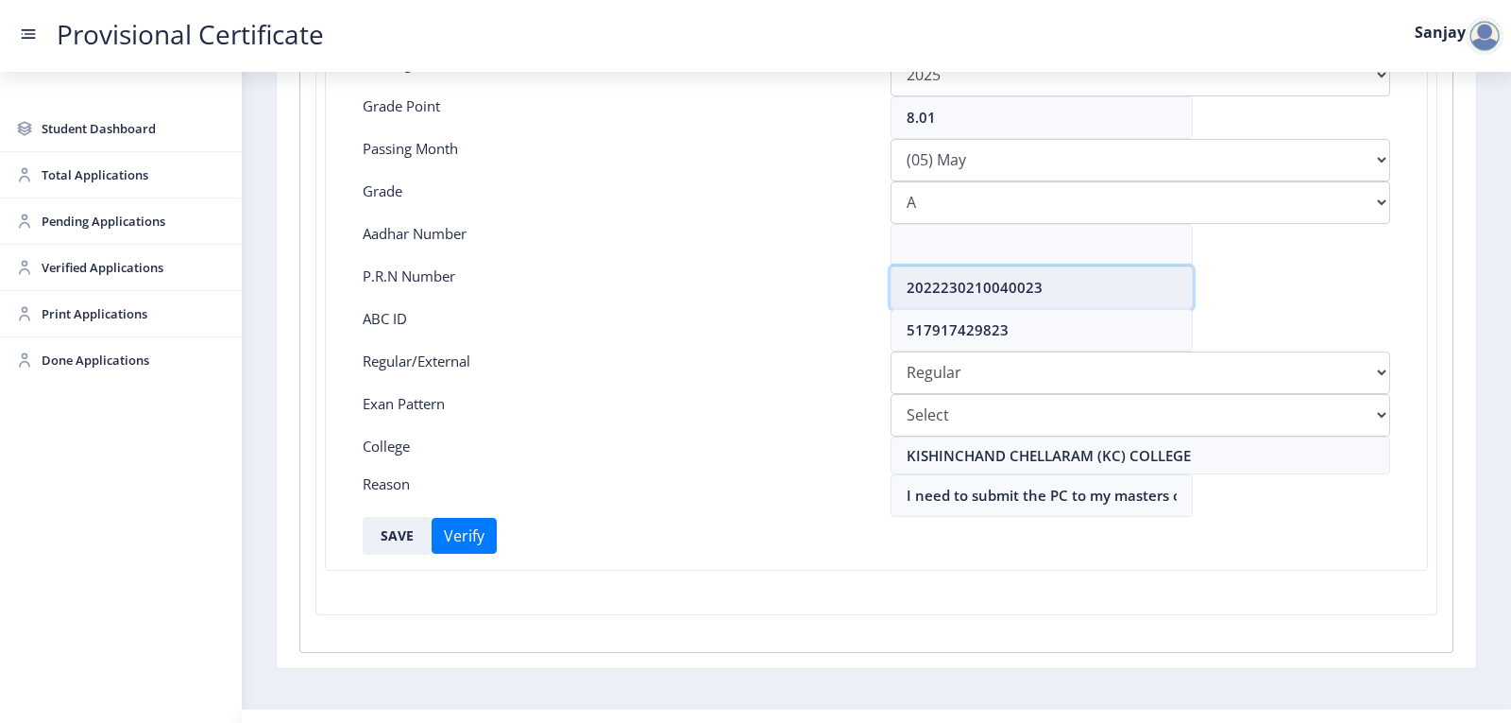
drag, startPoint x: 902, startPoint y: 285, endPoint x: 1096, endPoint y: 278, distance: 193.8
click at [1096, 278] on input "2022230210040023" at bounding box center [1042, 287] width 302 height 43
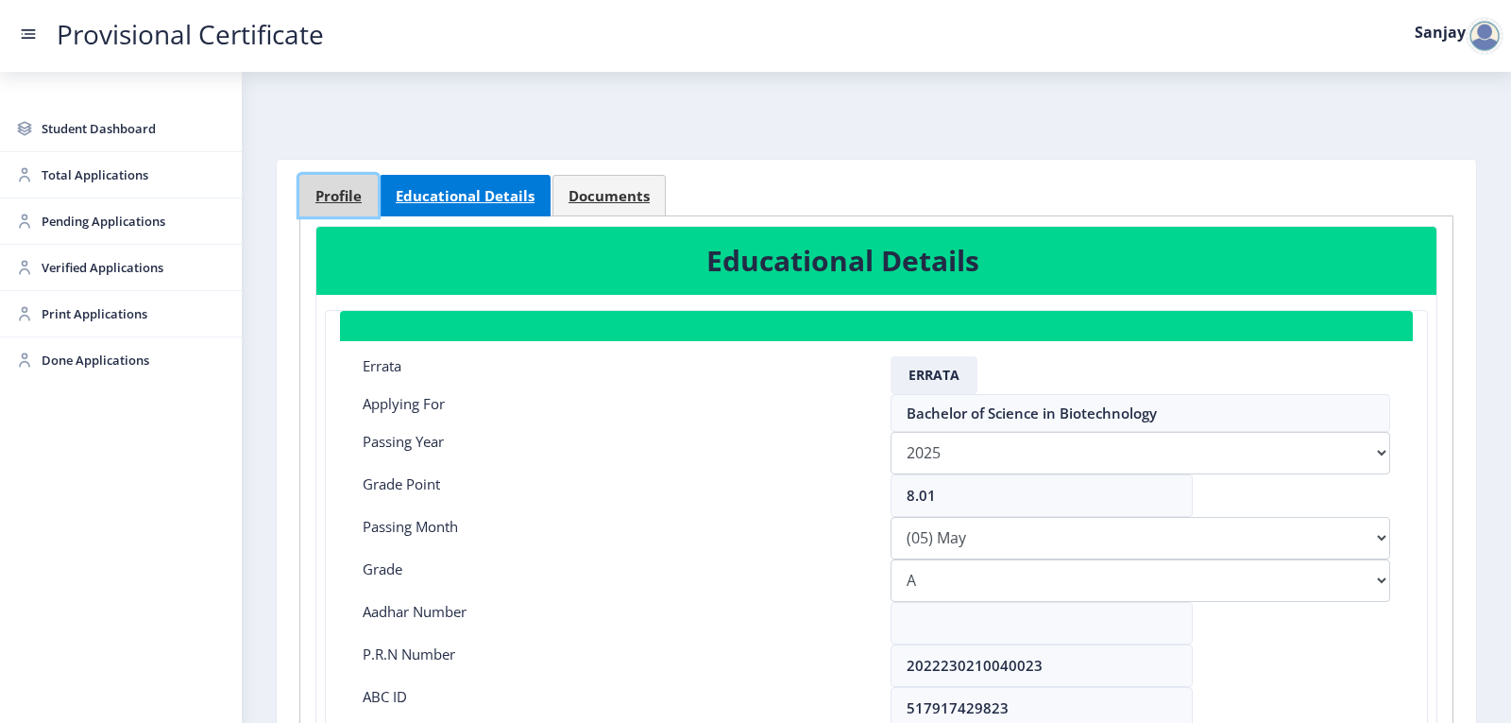
click at [358, 190] on span "Profile" at bounding box center [339, 196] width 46 height 14
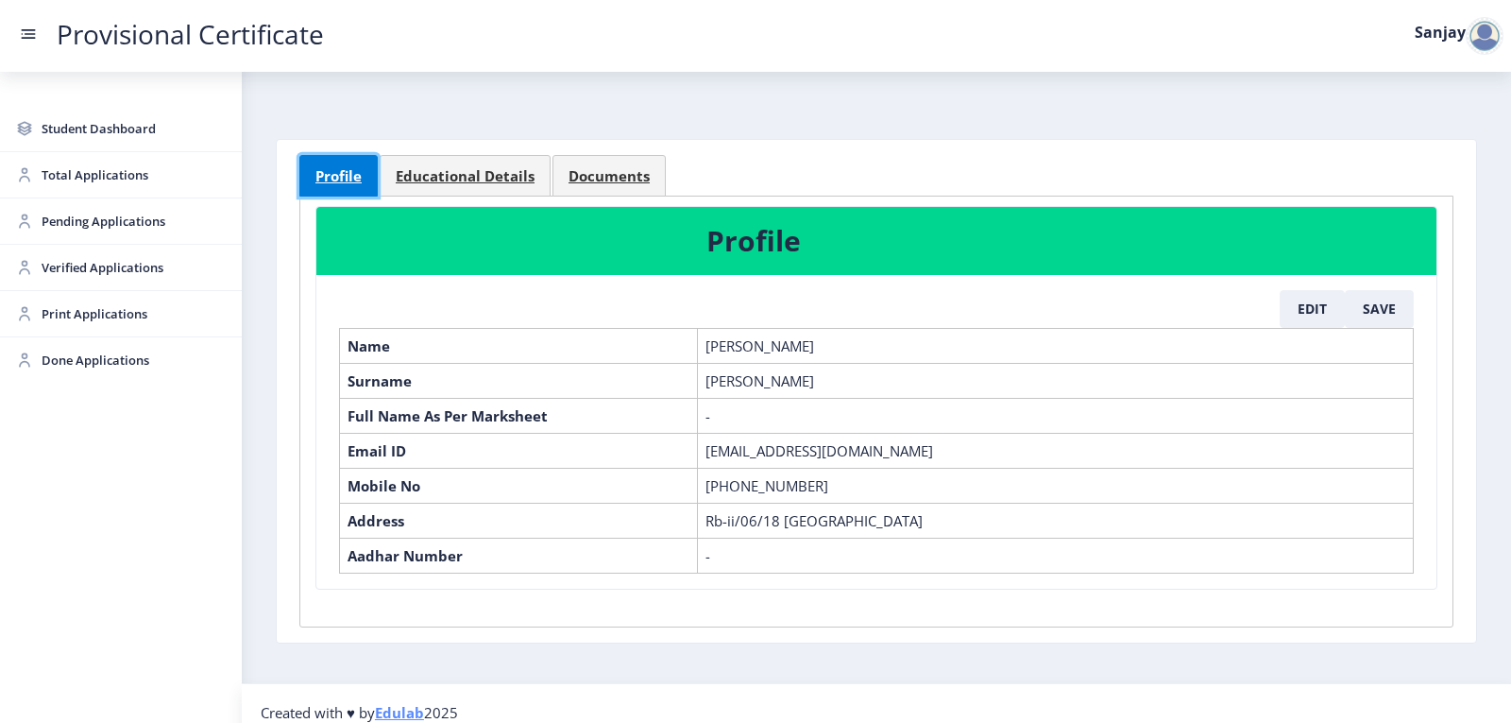
scroll to position [38, 0]
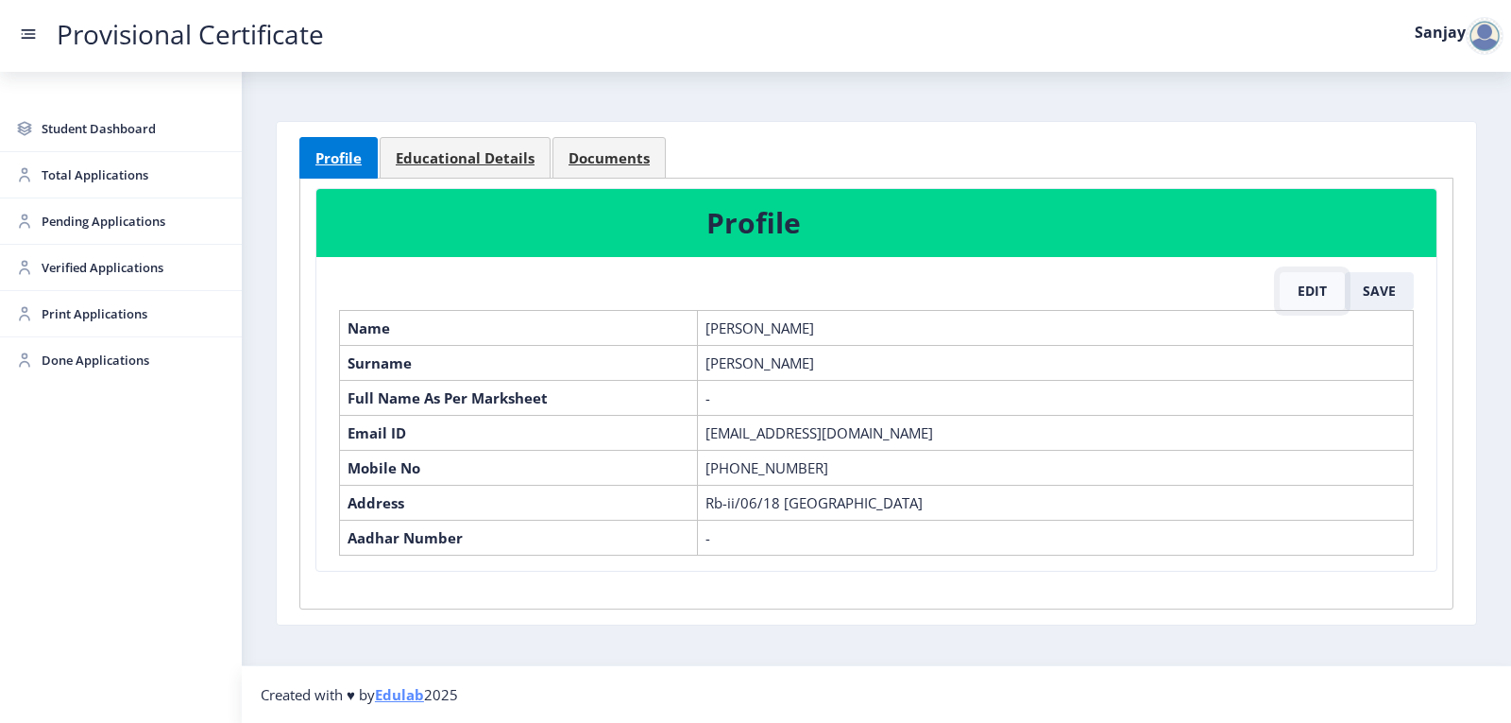
click at [1317, 295] on button "Edit" at bounding box center [1312, 291] width 65 height 38
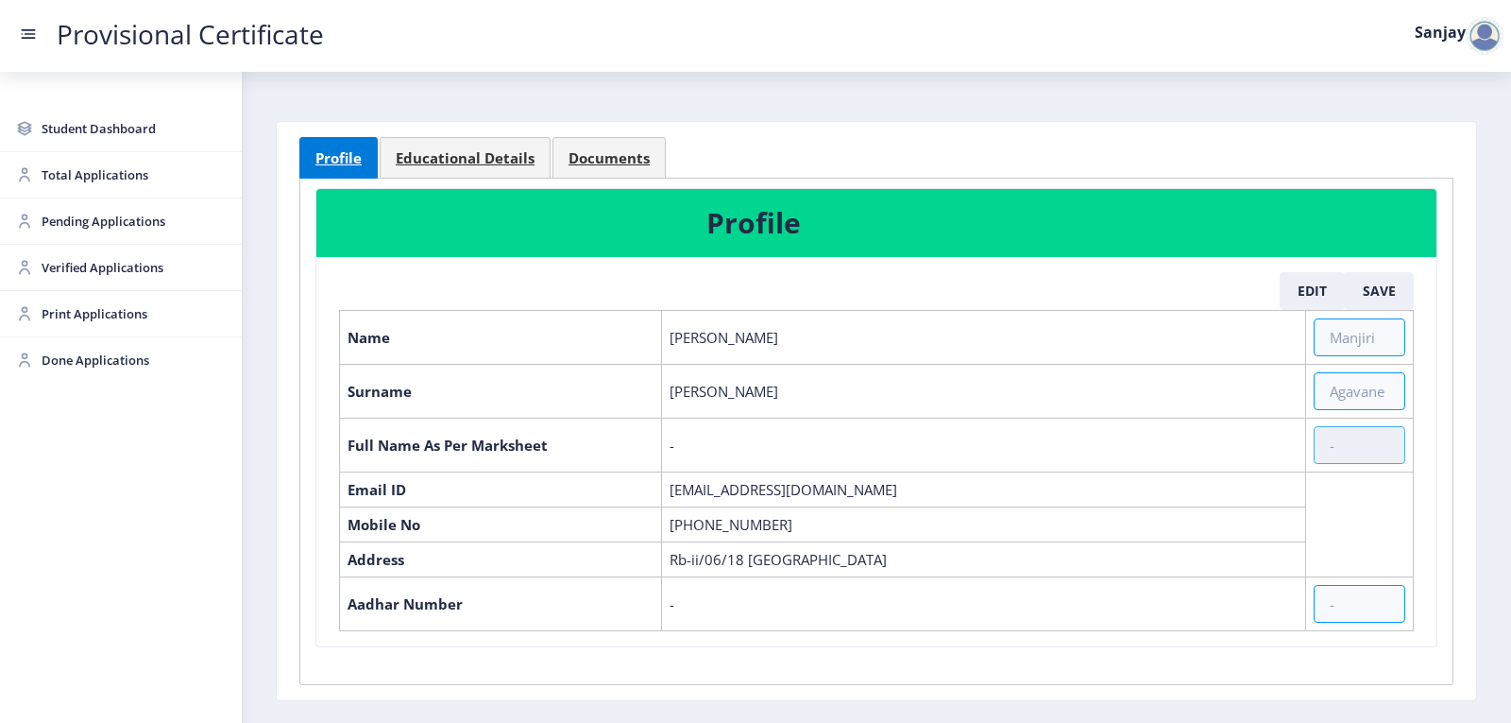
click at [1330, 445] on input "text" at bounding box center [1360, 445] width 92 height 38
paste input "[PERSON_NAME] [PERSON_NAME]"
type input "[PERSON_NAME] [PERSON_NAME]"
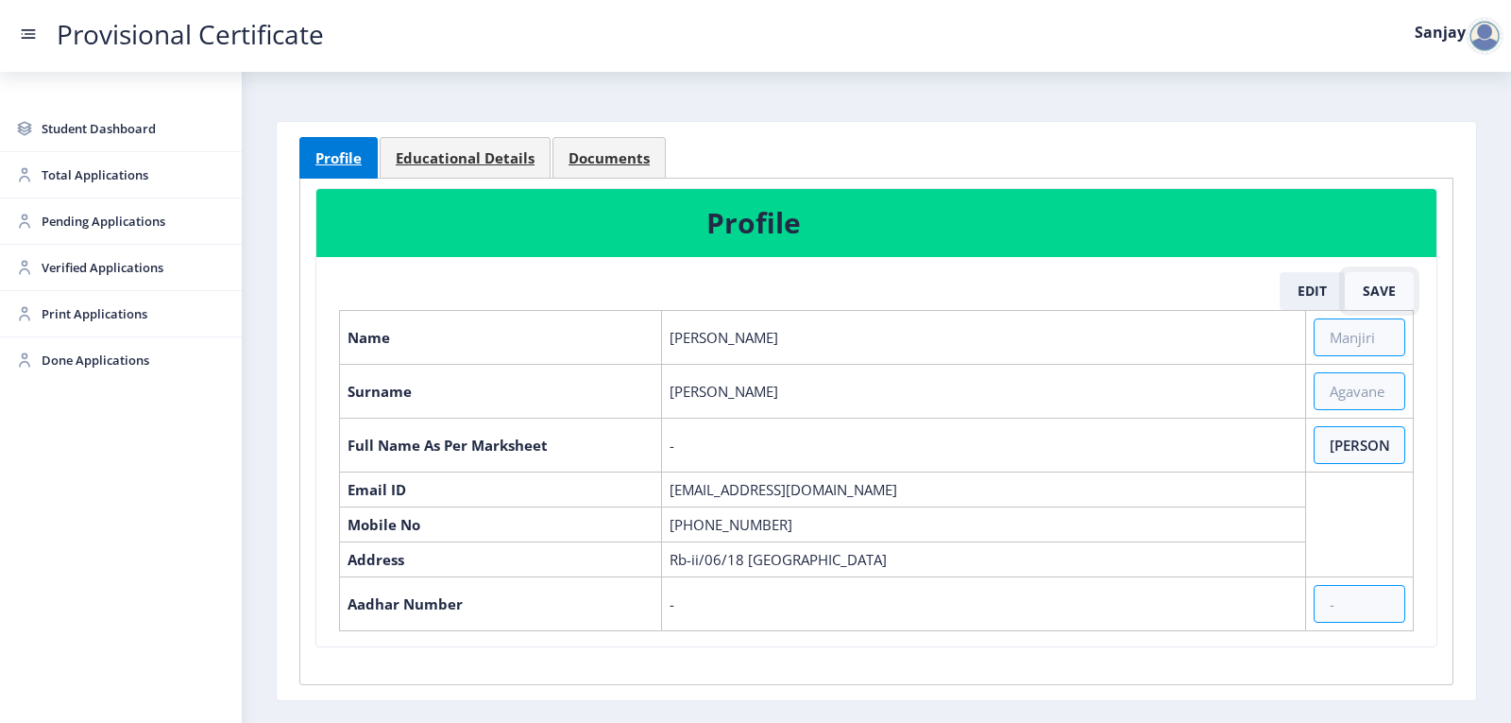
click at [1377, 287] on button "Save" at bounding box center [1379, 291] width 69 height 38
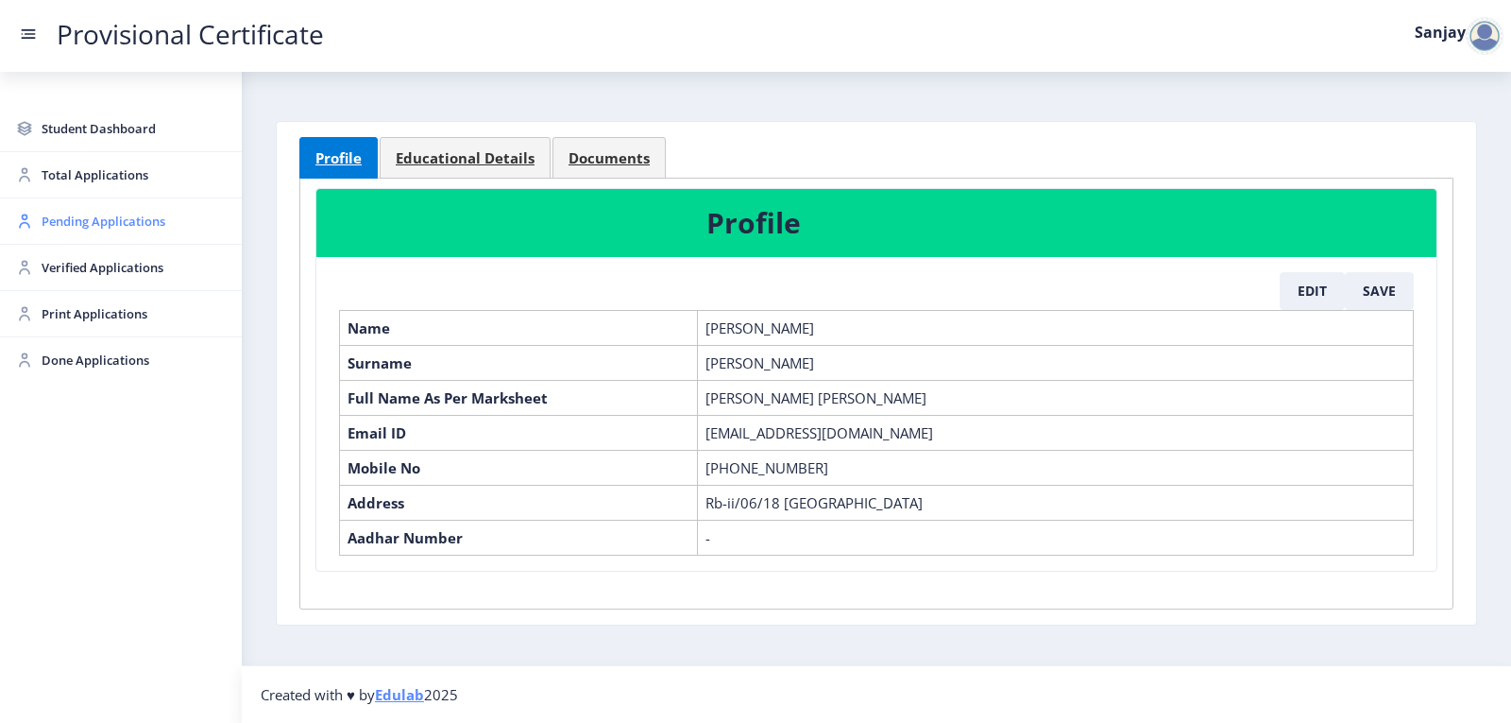
click at [79, 228] on span "Pending Applications" at bounding box center [134, 221] width 185 height 23
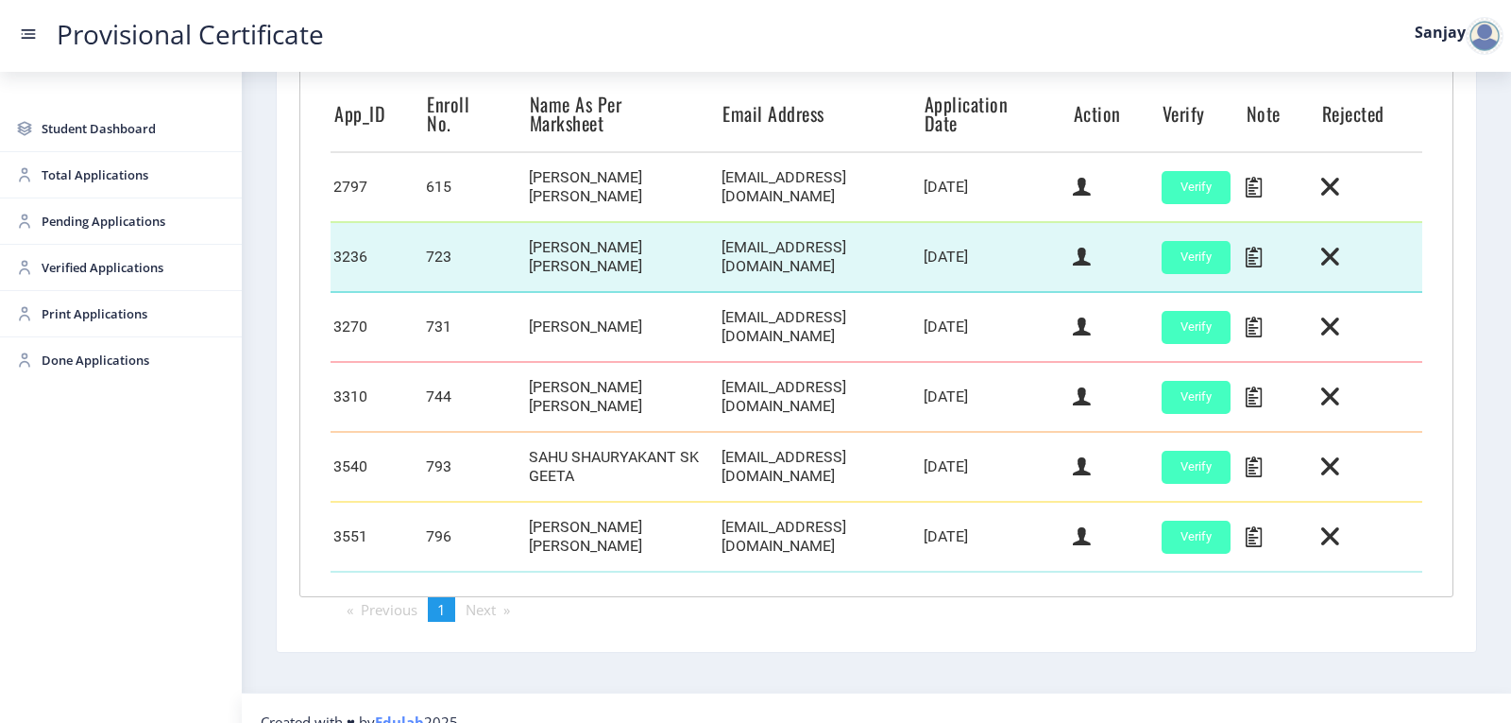
scroll to position [535, 0]
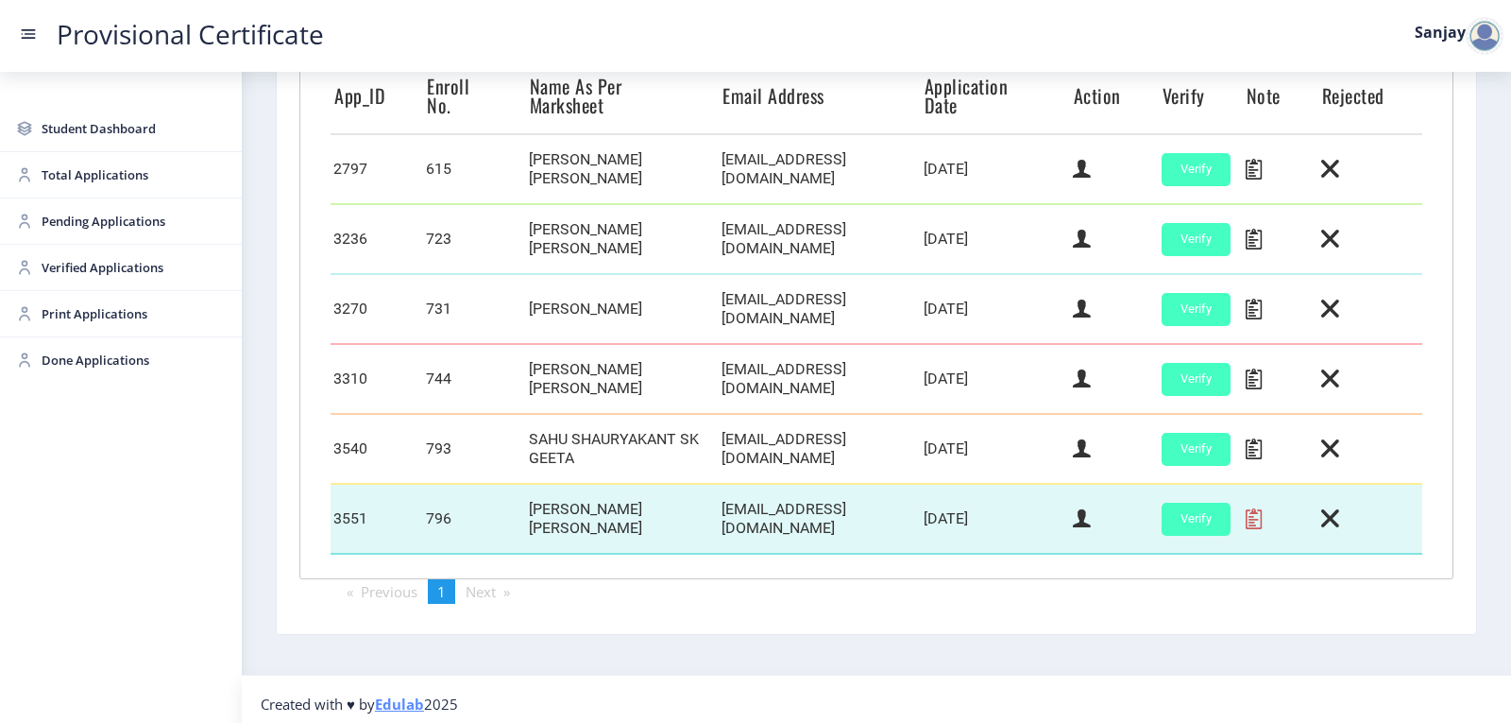
click at [1246, 507] on icon at bounding box center [1254, 518] width 16 height 25
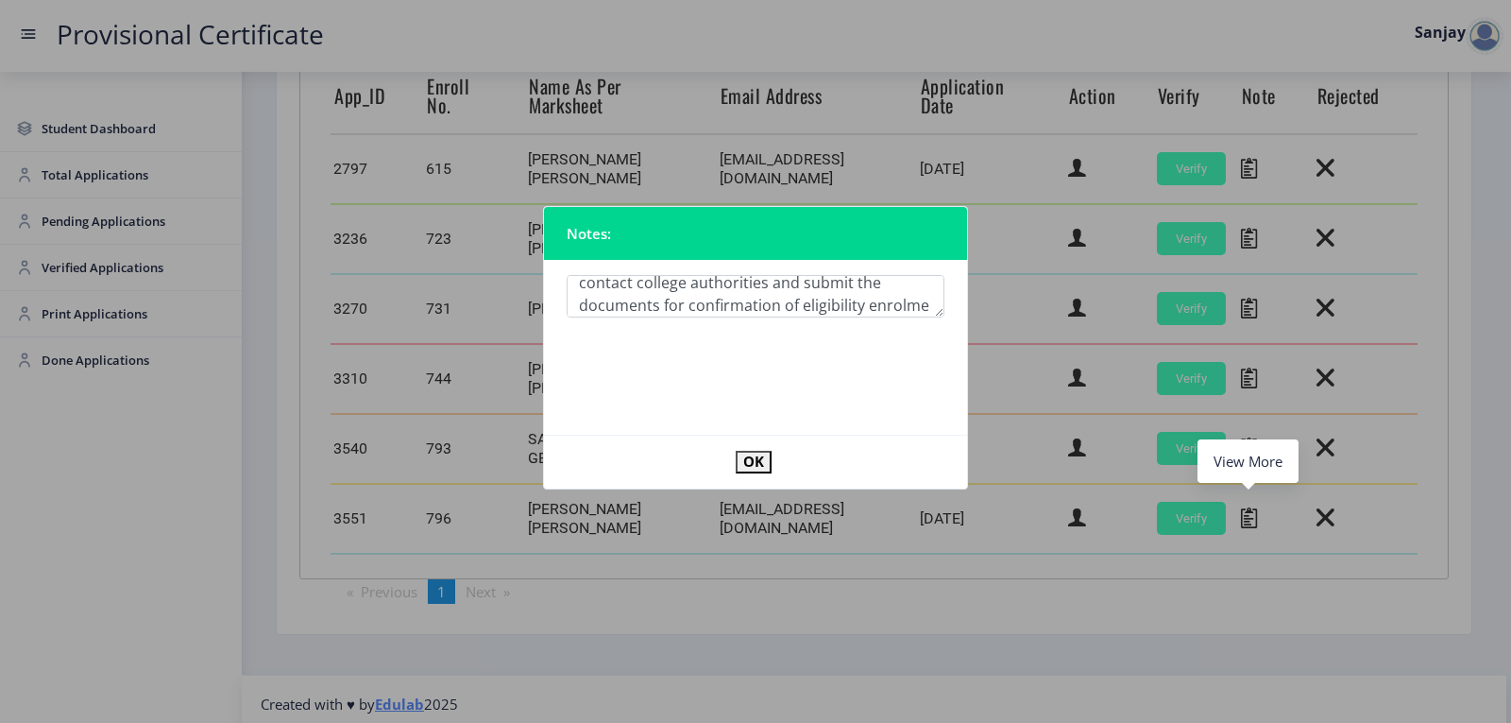
scroll to position [56, 0]
type textarea "Eligibility enrolment not confirmed. Please contact college authorities and sub…"
click at [742, 456] on button "OK" at bounding box center [754, 462] width 36 height 22
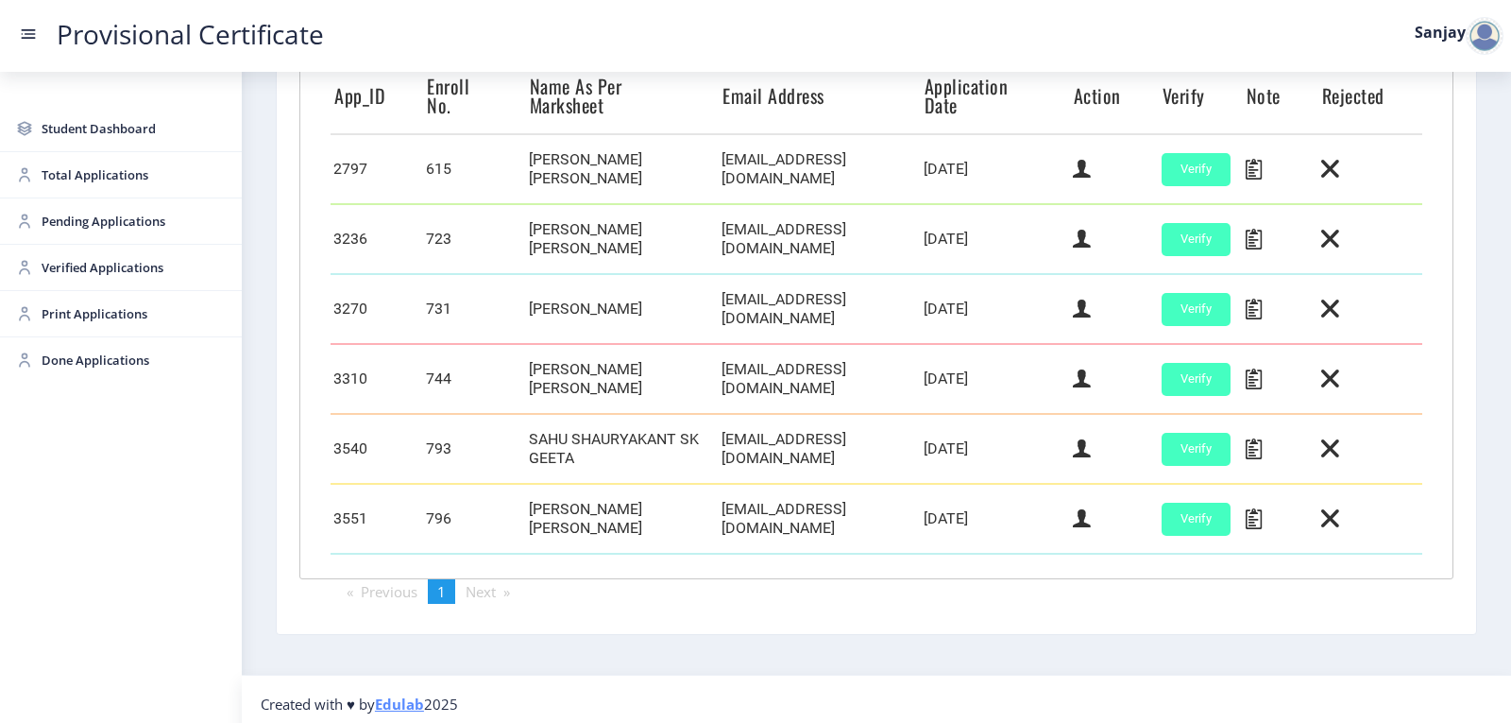
click at [1481, 43] on div at bounding box center [1485, 36] width 38 height 38
click at [1409, 137] on span "Log out" at bounding box center [1435, 138] width 121 height 23
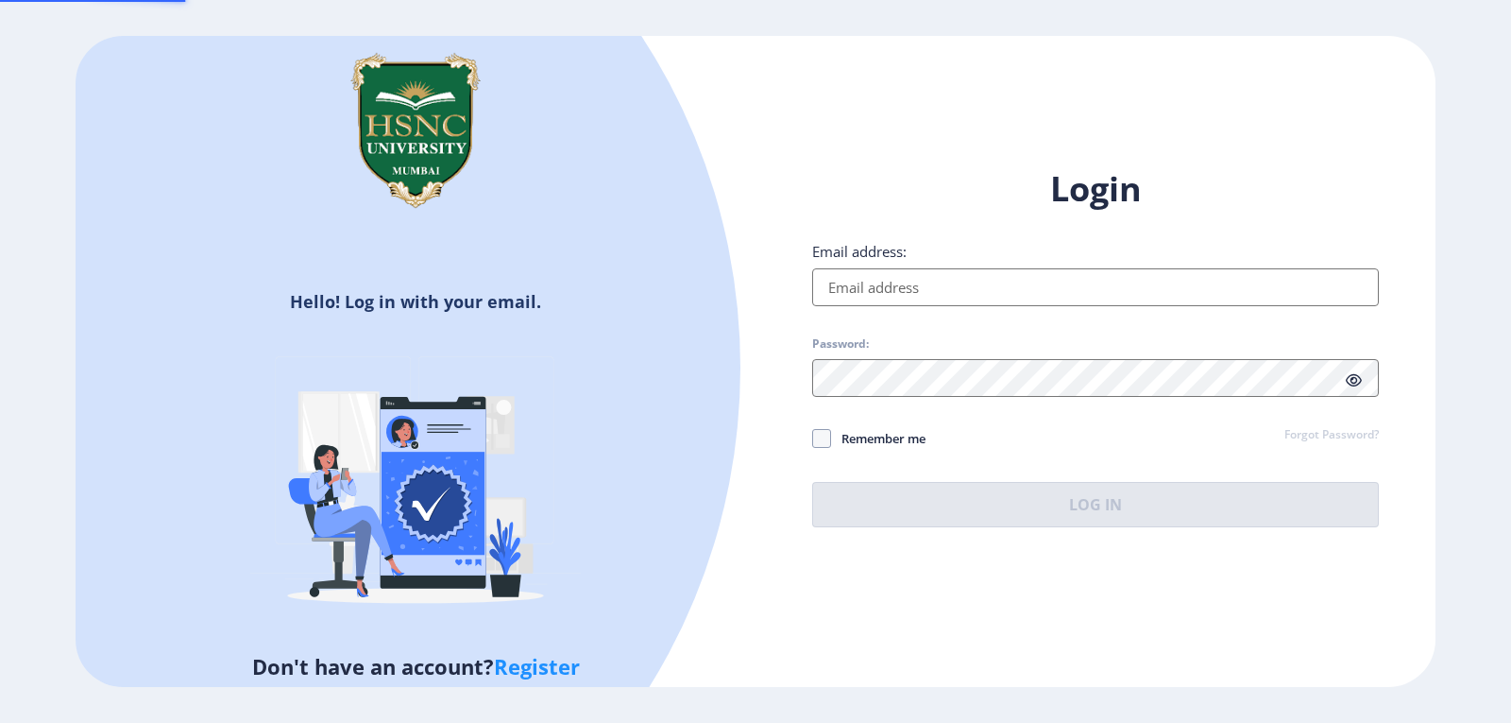
type input "[EMAIL_ADDRESS][DOMAIN_NAME]"
